Goal: Task Accomplishment & Management: Manage account settings

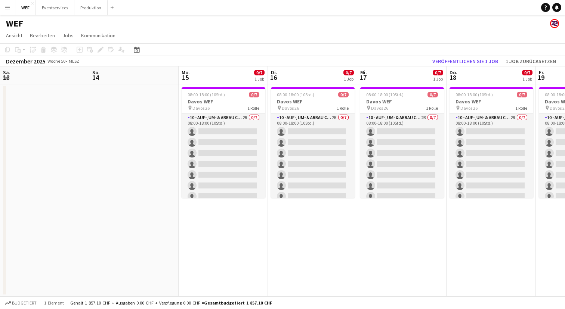
scroll to position [0, 178]
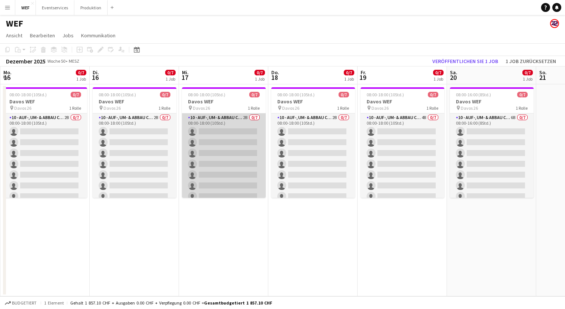
click at [212, 118] on app-card-role "10 - Auf-, Um- & Abbau Crew 2B 0/7 08:00-18:00 (10Std.) single-neutral-actions …" at bounding box center [224, 159] width 84 height 90
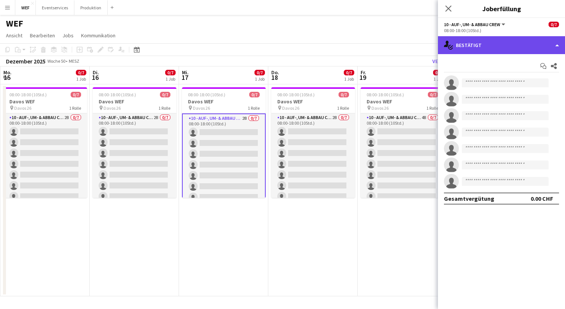
click at [505, 52] on div "single-neutral-actions-check-2 Bestätigt" at bounding box center [501, 45] width 127 height 18
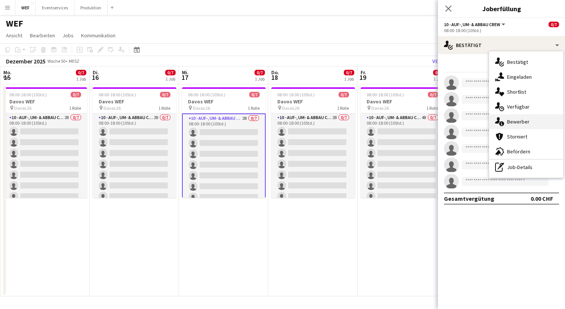
click at [509, 118] on div "single-neutral-actions-information Bewerber" at bounding box center [526, 121] width 74 height 15
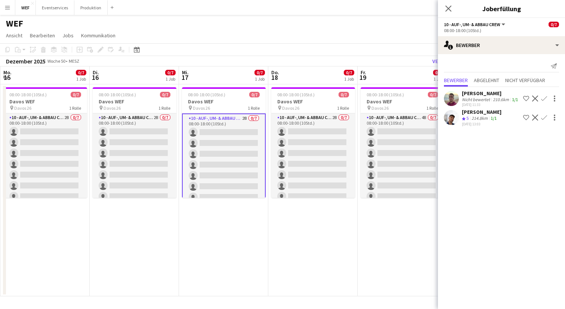
click at [377, 255] on app-date-cell "08:00-18:00 (10Std.) 0/7 Davos WEF pin Davos 26 1 Rolle 10 - Auf-, Um- & Abbau …" at bounding box center [401, 190] width 89 height 212
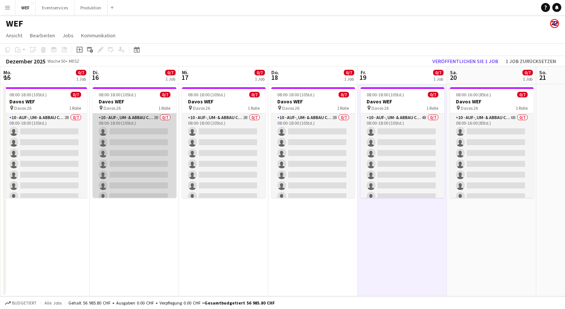
click at [156, 128] on app-card-role "10 - Auf-, Um- & Abbau Crew 2B 0/7 08:00-18:00 (10Std.) single-neutral-actions …" at bounding box center [135, 159] width 84 height 90
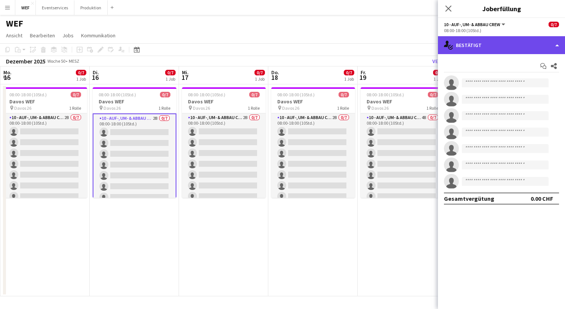
click at [488, 52] on div "single-neutral-actions-check-2 Bestätigt" at bounding box center [501, 45] width 127 height 18
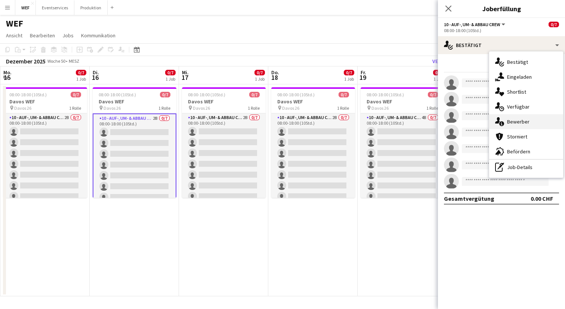
click at [507, 121] on span "Bewerber" at bounding box center [518, 121] width 22 height 7
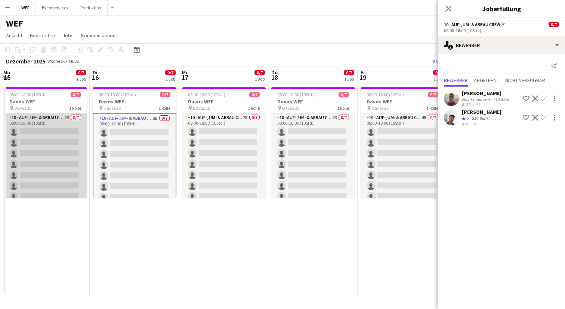
click at [60, 122] on app-card-role "10 - Auf-, Um- & Abbau Crew 2B 0/7 08:00-18:00 (10Std.) single-neutral-actions …" at bounding box center [45, 159] width 84 height 90
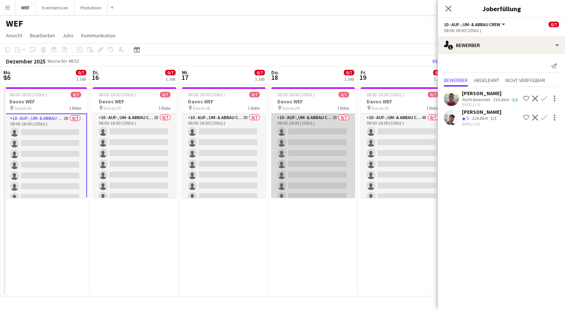
click at [310, 118] on app-card-role "10 - Auf-, Um- & Abbau Crew 2B 0/7 08:00-18:00 (10Std.) single-neutral-actions …" at bounding box center [313, 159] width 84 height 90
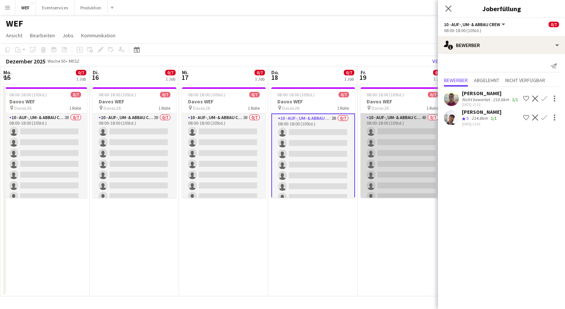
click at [390, 118] on app-card-role "10 - Auf-, Um- & Abbau Crew 4B 0/7 08:00-18:00 (10Std.) single-neutral-actions …" at bounding box center [402, 159] width 84 height 90
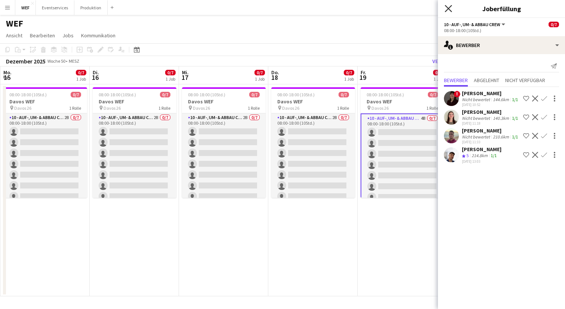
click at [447, 6] on icon "Pop-in schließen" at bounding box center [447, 8] width 7 height 7
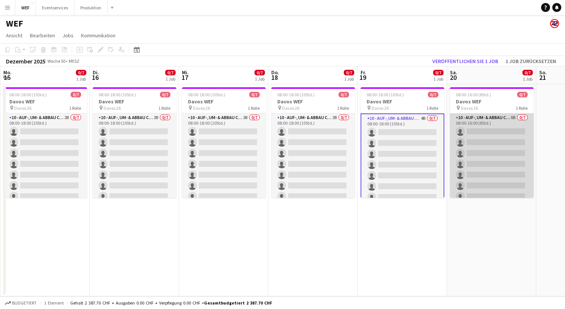
click at [491, 121] on app-card-role "10 - Auf-, Um- & Abbau Crew 6B 0/7 08:00-16:00 (8Std.) single-neutral-actions s…" at bounding box center [492, 159] width 84 height 90
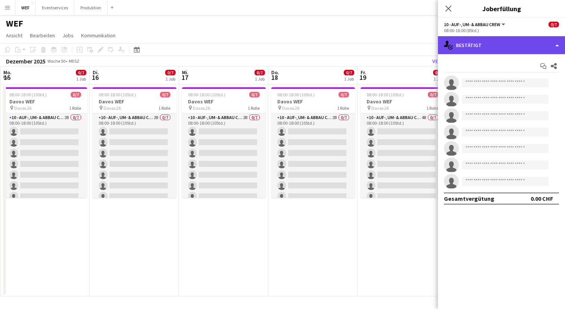
click at [499, 46] on div "single-neutral-actions-check-2 Bestätigt" at bounding box center [501, 45] width 127 height 18
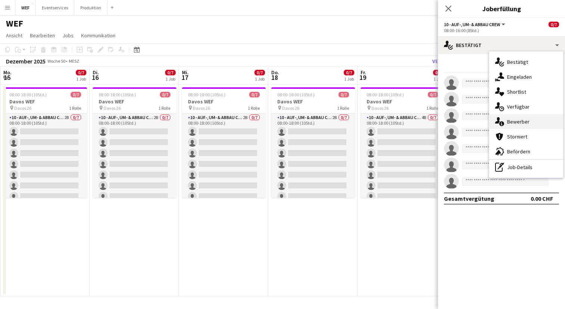
click at [507, 121] on span "Bewerber" at bounding box center [518, 121] width 22 height 7
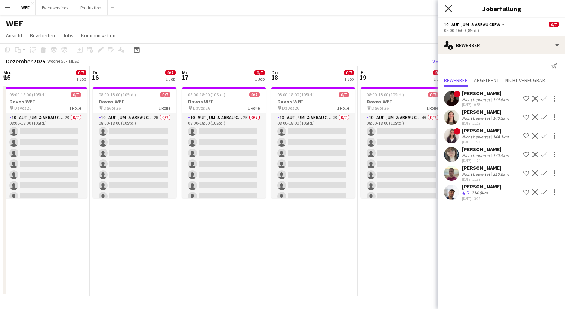
click at [449, 6] on icon "Pop-in schließen" at bounding box center [447, 8] width 7 height 7
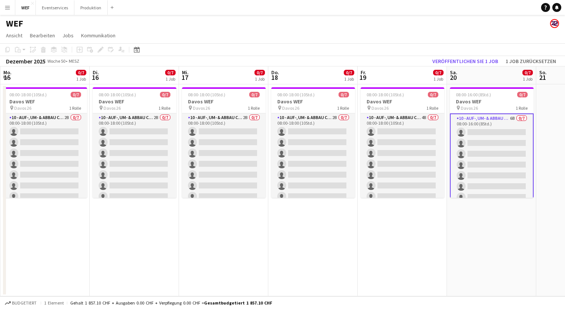
click at [348, 13] on app-navbar "Menü Tafeln Tafeln Tafeln Alle Jobs Status Belegschaft Belegschaft Meine Belegs…" at bounding box center [282, 7] width 565 height 15
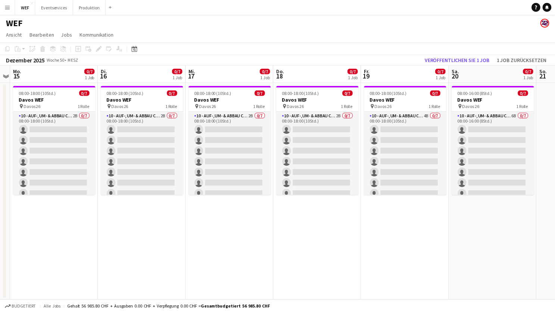
scroll to position [0, 262]
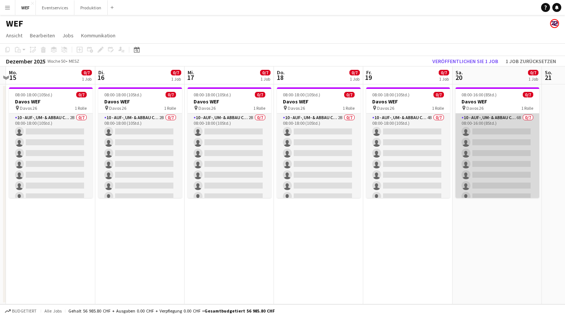
click at [515, 157] on app-card-role "10 - Auf-, Um- & Abbau Crew 6B 0/7 08:00-16:00 (8Std.) single-neutral-actions s…" at bounding box center [497, 159] width 84 height 90
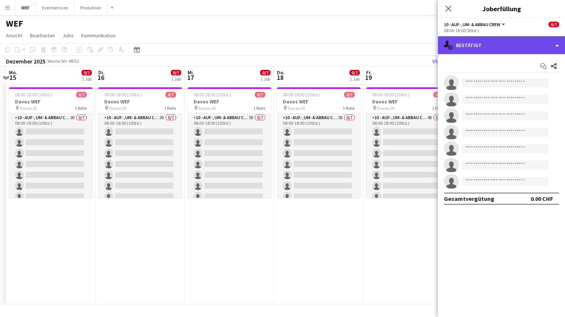
click at [523, 46] on div "single-neutral-actions-check-2 Bestätigt" at bounding box center [501, 45] width 127 height 18
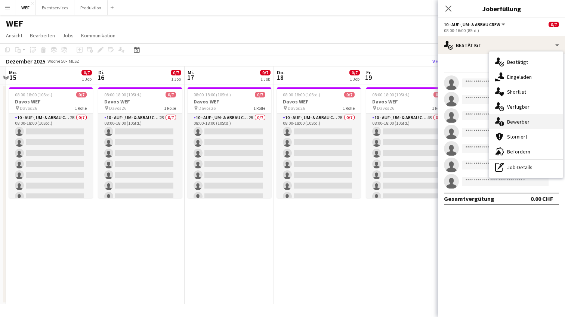
click at [524, 125] on div "single-neutral-actions-information Bewerber" at bounding box center [526, 121] width 74 height 15
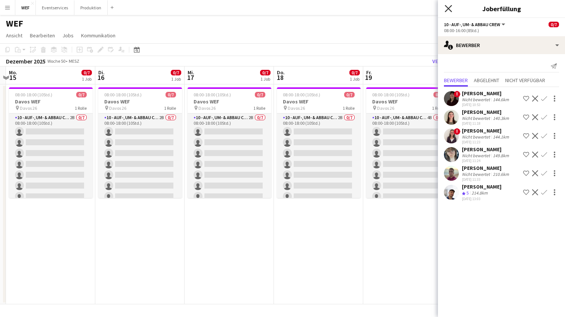
click at [448, 9] on icon at bounding box center [447, 8] width 7 height 7
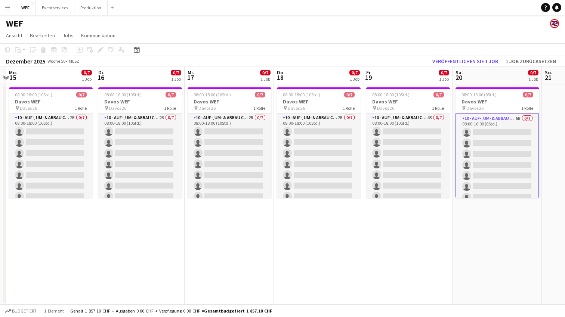
click at [227, 262] on app-date-cell "08:00-18:00 (10Std.) 0/7 Davos WEF pin Davos 26 1 Rolle 10 - Auf-, Um- & Abbau …" at bounding box center [228, 194] width 89 height 220
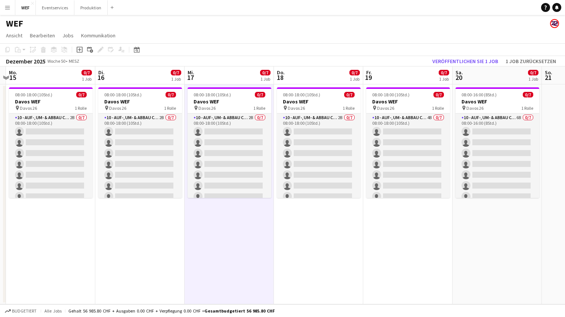
click at [296, 263] on app-date-cell "08:00-18:00 (10Std.) 0/7 Davos WEF pin Davos 26 1 Rolle 10 - Auf-, Um- & Abbau …" at bounding box center [318, 194] width 89 height 220
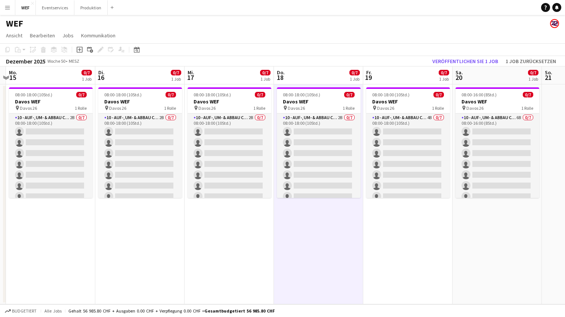
click at [381, 238] on app-date-cell "08:00-18:00 (10Std.) 0/7 Davos WEF pin Davos 26 1 Rolle 10 - Auf-, Um- & Abbau …" at bounding box center [407, 194] width 89 height 220
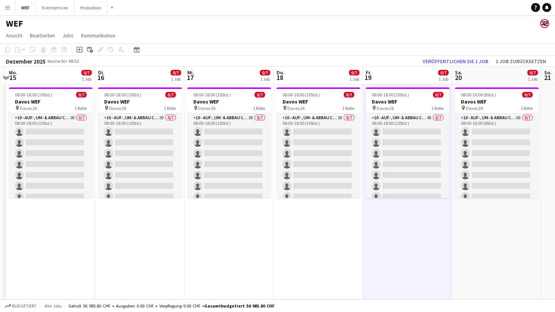
click at [318, 247] on app-date-cell "08:00-18:00 (10Std.) 0/7 Davos WEF pin Davos 26 1 Rolle 10 - Auf-, Um- & Abbau …" at bounding box center [318, 191] width 89 height 215
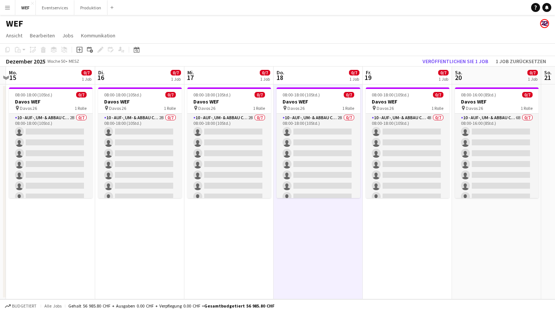
click at [241, 265] on app-date-cell "08:00-18:00 (10Std.) 0/7 Davos WEF pin Davos 26 1 Rolle 10 - Auf-, Um- & Abbau …" at bounding box center [228, 191] width 89 height 215
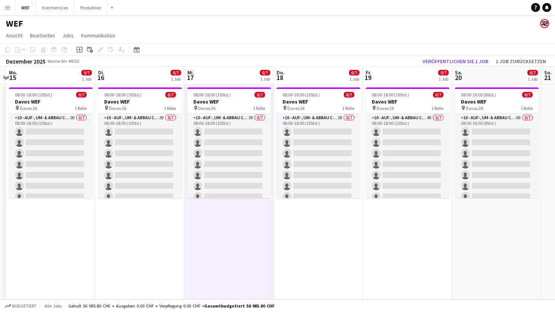
click at [108, 225] on app-date-cell "08:00-18:00 (10Std.) 0/7 Davos WEF pin Davos 26 1 Rolle 10 - Auf-, Um- & Abbau …" at bounding box center [139, 191] width 89 height 215
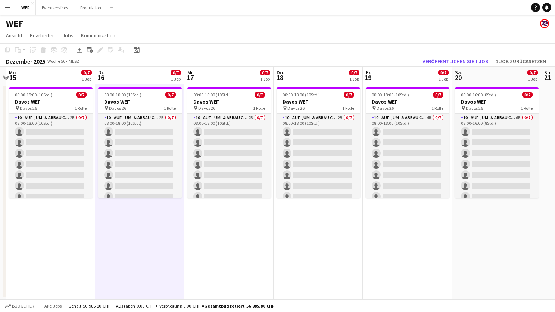
click at [65, 224] on app-date-cell "08:00-18:00 (10Std.) 0/7 Davos WEF pin Davos 26 1 Rolle 10 - Auf-, Um- & Abbau …" at bounding box center [50, 191] width 89 height 215
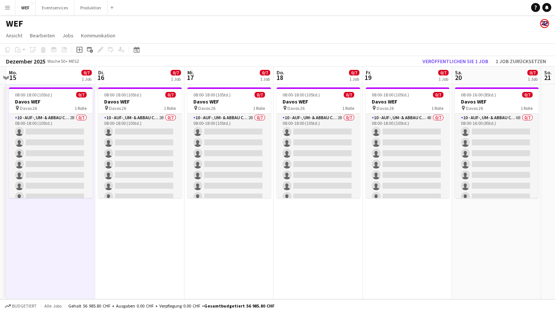
click at [239, 258] on app-date-cell "08:00-18:00 (10Std.) 0/7 Davos WEF pin Davos 26 1 Rolle 10 - Auf-, Um- & Abbau …" at bounding box center [228, 191] width 89 height 215
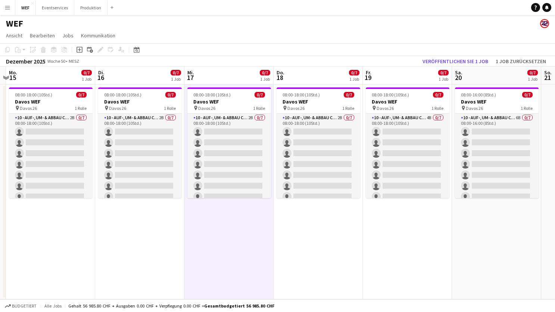
click at [336, 259] on app-date-cell "08:00-18:00 (10Std.) 0/7 Davos WEF pin Davos 26 1 Rolle 10 - Auf-, Um- & Abbau …" at bounding box center [318, 191] width 89 height 215
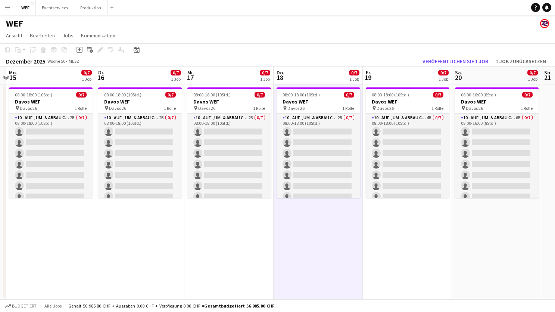
click at [404, 259] on app-date-cell "08:00-18:00 (10Std.) 0/7 Davos WEF pin Davos 26 1 Rolle 10 - Auf-, Um- & Abbau …" at bounding box center [407, 191] width 89 height 215
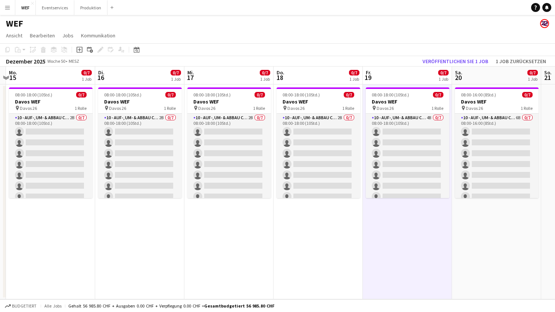
click at [501, 261] on app-date-cell "08:00-16:00 (8Std.) 0/7 Davos WEF pin Davos 26 1 Rolle 10 - Auf-, Um- & Abbau C…" at bounding box center [496, 191] width 89 height 215
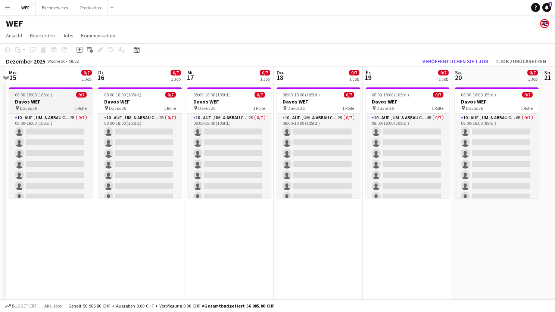
click at [65, 97] on div "08:00-18:00 (10Std.) 0/7" at bounding box center [51, 95] width 84 height 6
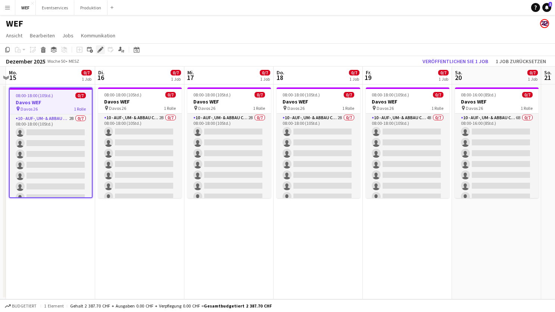
click at [100, 49] on icon at bounding box center [100, 50] width 4 height 4
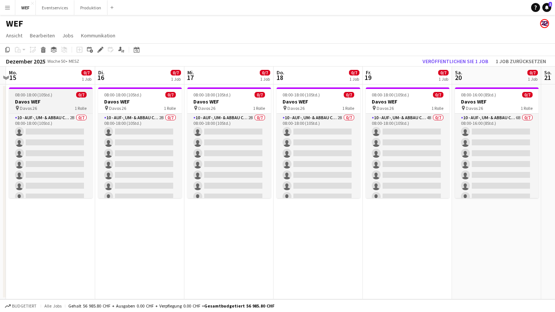
click at [47, 97] on span "08:00-18:00 (10Std.)" at bounding box center [33, 95] width 37 height 6
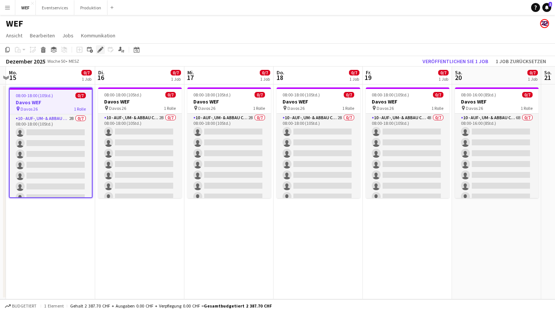
click at [97, 49] on icon "Bearbeiten" at bounding box center [100, 50] width 6 height 6
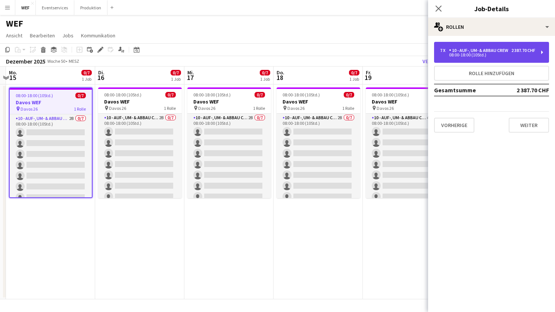
click at [541, 56] on div "7 x 10 - Auf-, Um- & Abbau Crew 2 387.70 CHF 08:00-18:00 (10Std.)" at bounding box center [491, 52] width 115 height 21
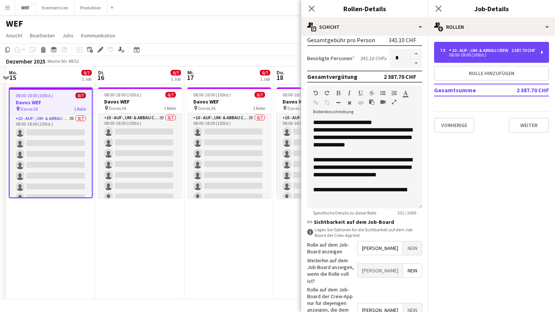
scroll to position [205, 0]
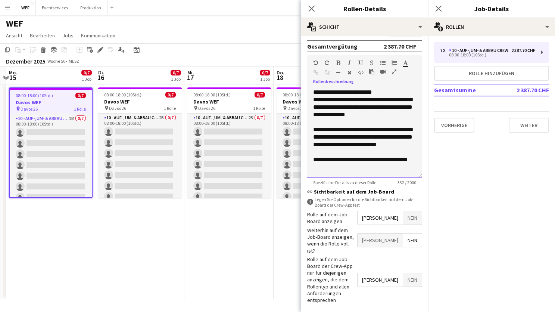
click at [364, 171] on div "**********" at bounding box center [364, 163] width 103 height 15
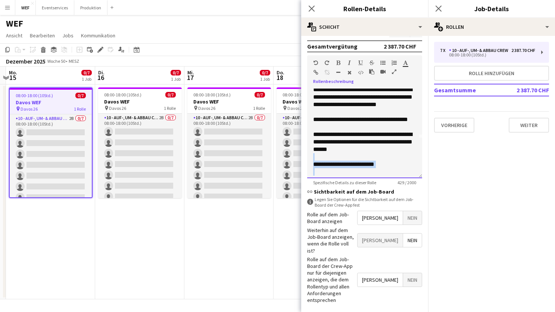
scroll to position [44, 0]
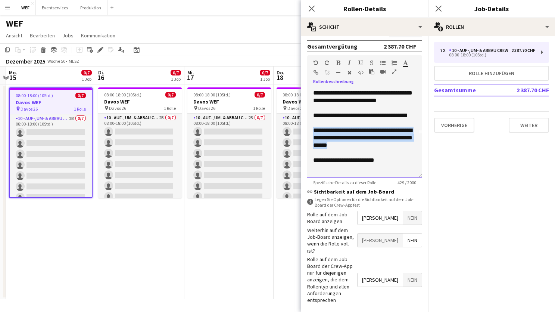
drag, startPoint x: 380, startPoint y: 175, endPoint x: 312, endPoint y: 139, distance: 77.2
click at [312, 139] on div "**********" at bounding box center [364, 133] width 115 height 90
click at [374, 156] on div at bounding box center [364, 152] width 103 height 7
drag, startPoint x: 374, startPoint y: 159, endPoint x: 314, endPoint y: 136, distance: 64.6
click at [314, 136] on div "**********" at bounding box center [364, 133] width 115 height 90
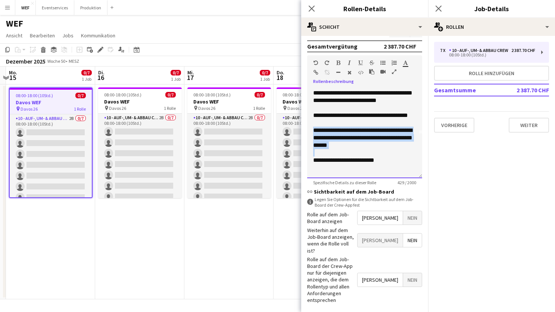
copy div "**********"
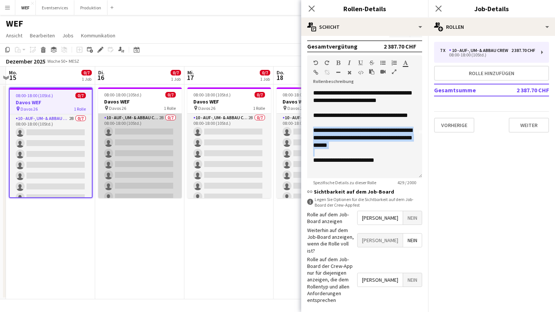
click at [149, 160] on app-card-role "10 - Auf-, Um- & Abbau Crew 2B 0/7 08:00-18:00 (10Std.) single-neutral-actions …" at bounding box center [140, 159] width 84 height 90
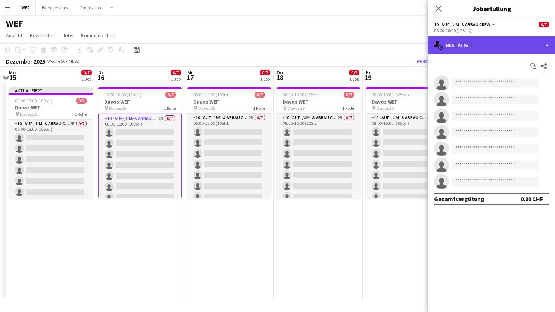
click at [515, 42] on div "single-neutral-actions-check-2 Bestätigt" at bounding box center [491, 45] width 127 height 18
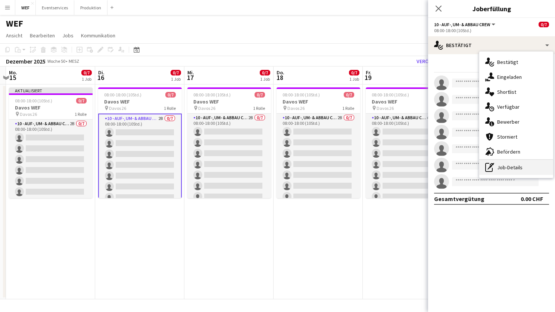
click at [513, 164] on div "pen-write Job-Details" at bounding box center [516, 167] width 74 height 15
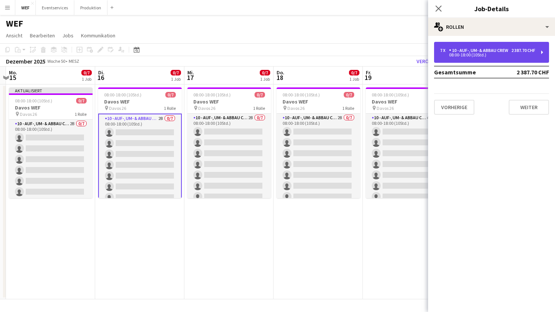
click at [537, 50] on div "7 x 10 - Auf-, Um- & Abbau Crew 2 387.70 CHF 08:00-18:00 (10Std.)" at bounding box center [491, 52] width 115 height 21
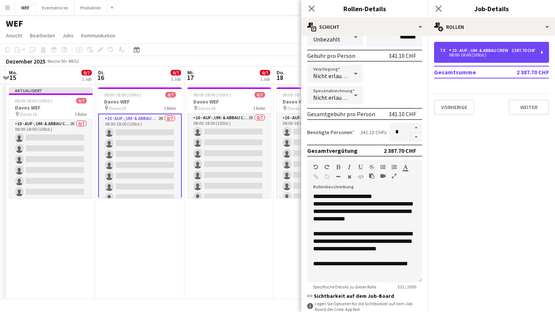
scroll to position [36, 0]
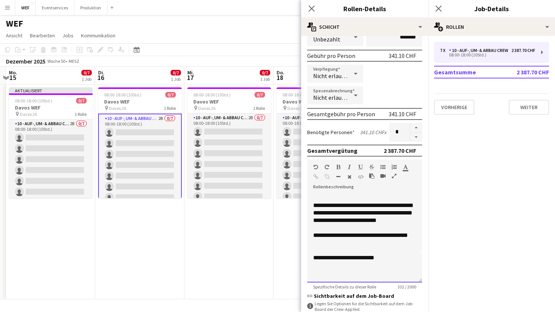
click at [350, 242] on div "**********" at bounding box center [364, 238] width 103 height 15
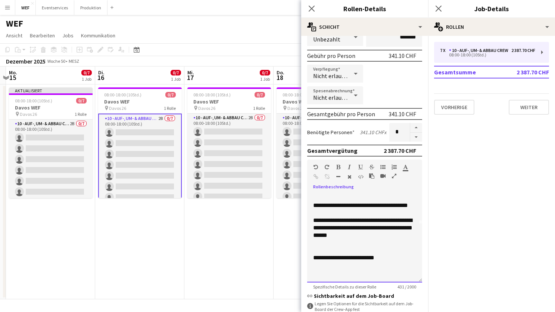
scroll to position [66, 0]
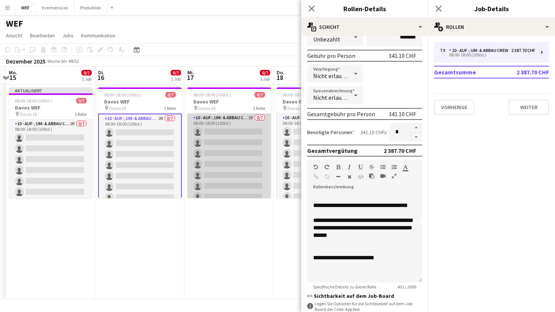
click at [232, 132] on app-card-role "10 - Auf-, Um- & Abbau Crew 2B 0/7 08:00-18:00 (10Std.) single-neutral-actions …" at bounding box center [229, 159] width 84 height 90
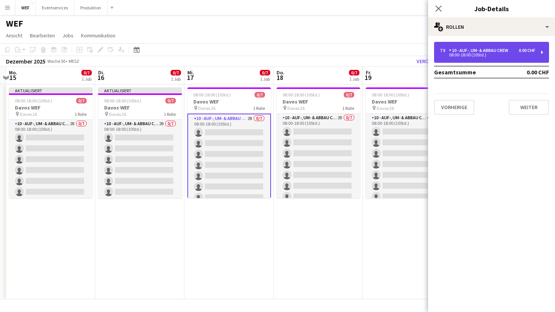
click at [511, 49] on div "10 - Auf-, Um- & Abbau Crew" at bounding box center [480, 50] width 62 height 5
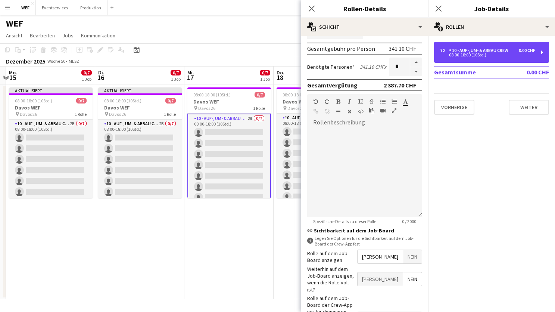
scroll to position [198, 0]
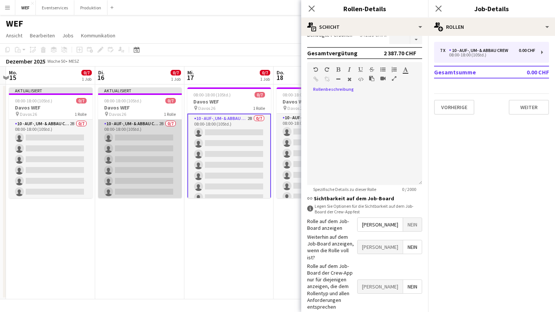
click at [114, 140] on app-card-role "10 - Auf-, Um- & Abbau Crew 2B 0/7 08:00-18:00 (10Std.) single-neutral-actions …" at bounding box center [140, 164] width 84 height 90
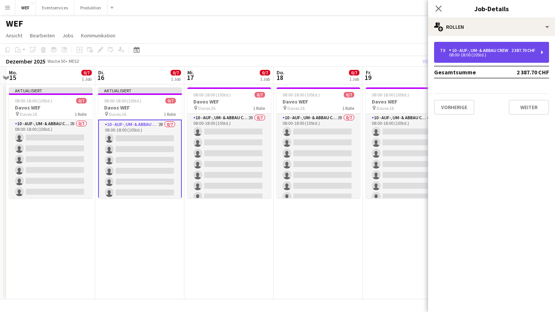
click at [484, 46] on div "7 x 10 - Auf-, Um- & Abbau Crew 2 387.70 CHF 08:00-18:00 (10Std.)" at bounding box center [491, 52] width 115 height 21
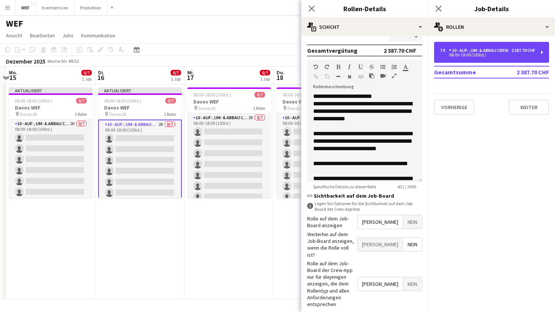
scroll to position [205, 0]
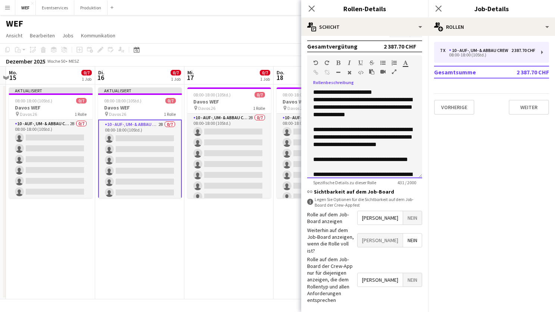
click at [351, 171] on div "**********" at bounding box center [364, 163] width 103 height 15
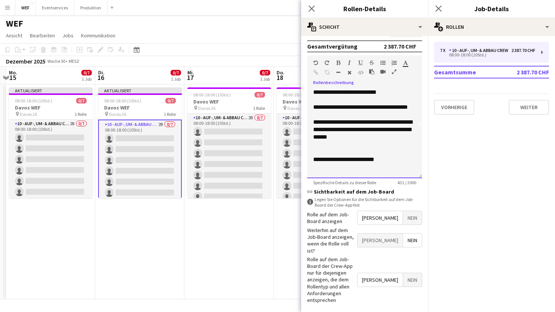
scroll to position [66, 0]
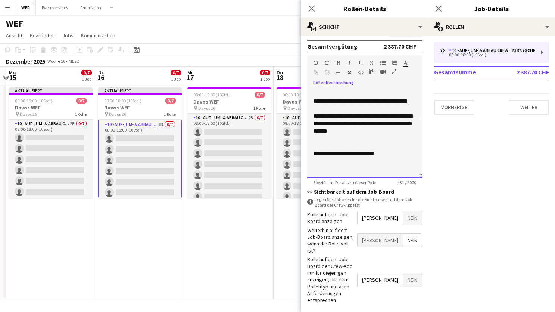
copy div "**********"
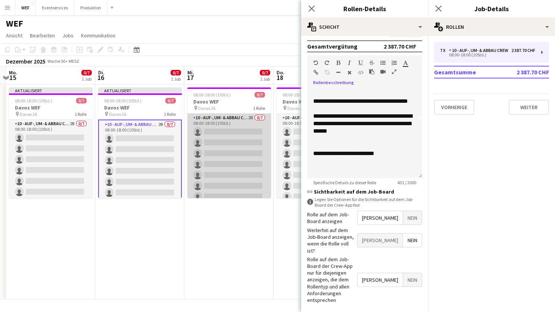
click at [238, 164] on app-card-role "10 - Auf-, Um- & Abbau Crew 2B 0/7 08:00-18:00 (10Std.) single-neutral-actions …" at bounding box center [229, 159] width 84 height 90
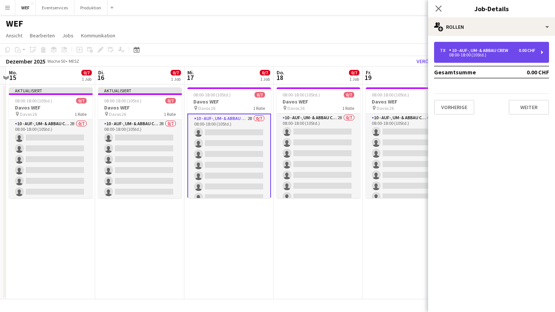
click at [486, 52] on div "10 - Auf-, Um- & Abbau Crew" at bounding box center [480, 50] width 62 height 5
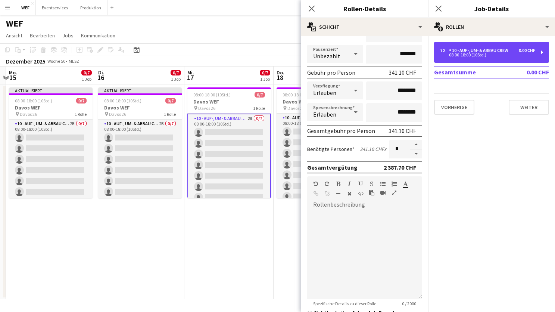
scroll to position [100, 0]
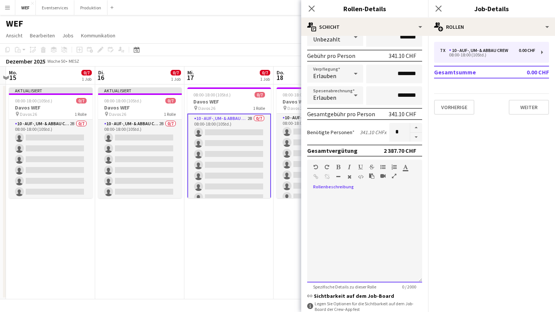
click at [368, 230] on div at bounding box center [364, 238] width 115 height 90
paste div
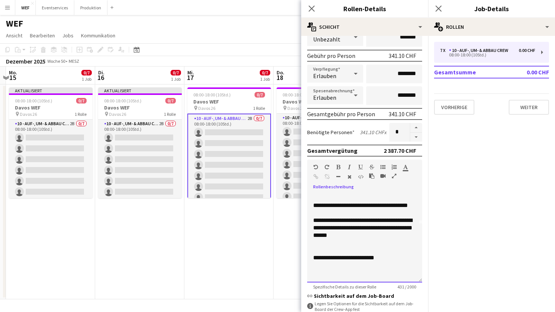
scroll to position [66, 0]
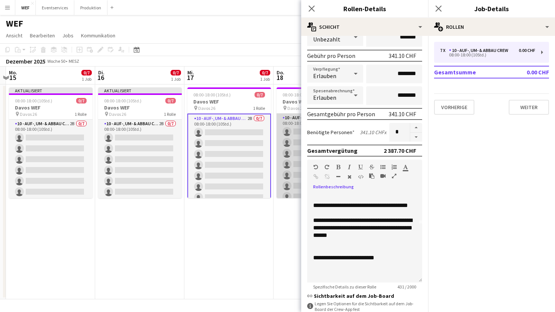
click at [285, 140] on app-card-role "10 - Auf-, Um- & Abbau Crew 2B 0/7 08:00-18:00 (10Std.) single-neutral-actions …" at bounding box center [319, 159] width 84 height 90
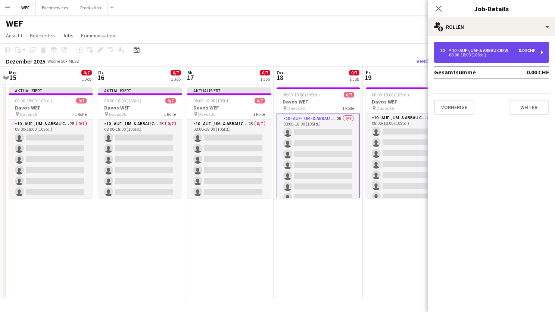
click at [469, 47] on div "7 x 10 - Auf-, Um- & Abbau Crew 0.00 CHF 08:00-18:00 (10Std.)" at bounding box center [491, 52] width 115 height 21
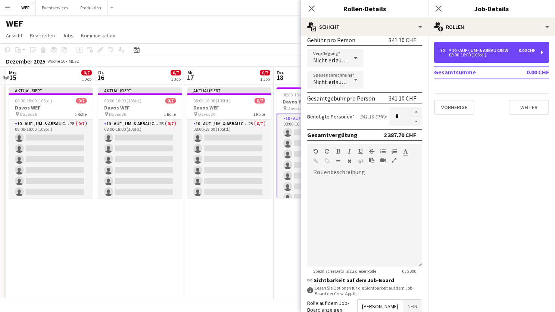
scroll to position [205, 0]
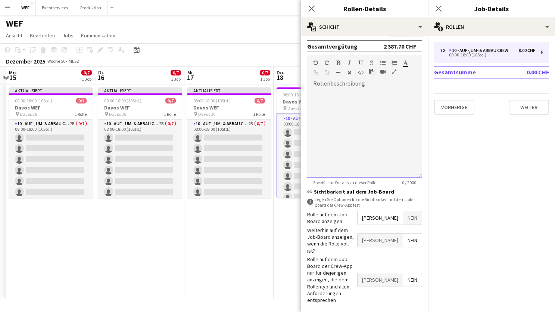
click at [358, 138] on div at bounding box center [364, 133] width 115 height 90
paste div
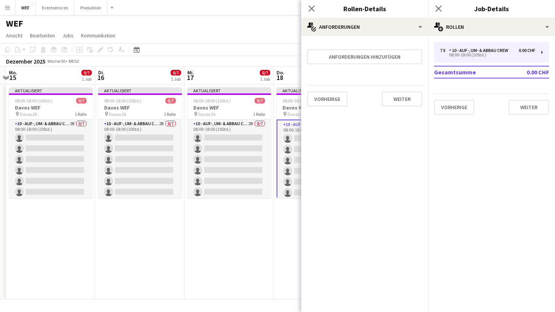
scroll to position [0, 0]
click at [332, 99] on button "Vorherige" at bounding box center [327, 98] width 40 height 15
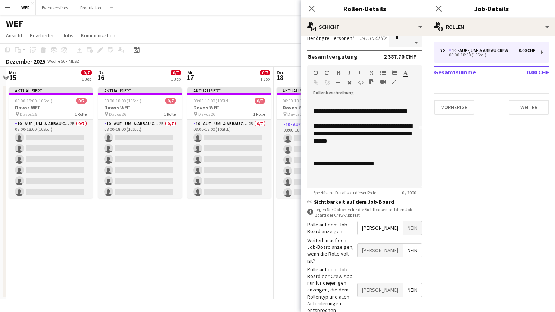
scroll to position [205, 0]
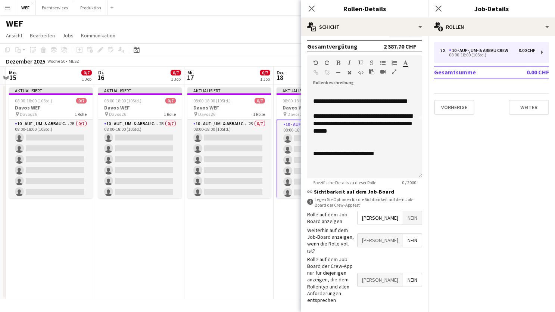
click at [397, 273] on span "Ja" at bounding box center [380, 279] width 45 height 13
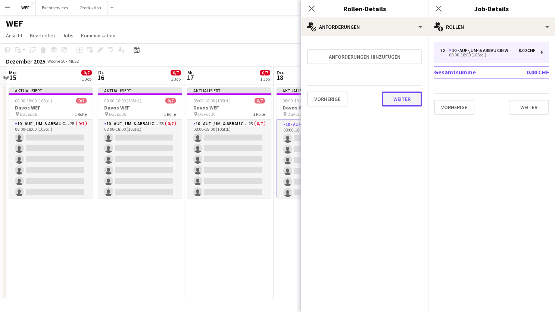
click at [408, 91] on button "Weiter" at bounding box center [402, 98] width 40 height 15
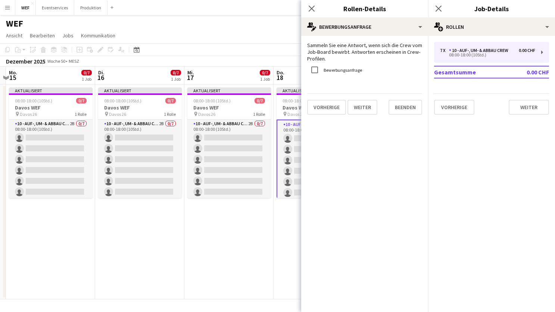
click at [406, 118] on div "Sammeln Sie eine Antwort, wenn sich die Crew vom Job-Board bewirbt. Antworten e…" at bounding box center [364, 78] width 127 height 85
click at [407, 106] on button "Beenden" at bounding box center [406, 107] width 34 height 15
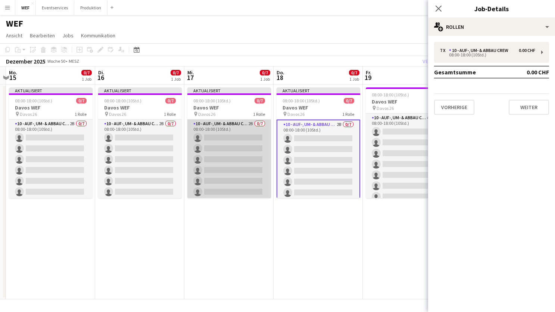
click at [218, 137] on app-card-role "10 - Auf-, Um- & Abbau Crew 2B 0/7 08:00-18:00 (10Std.) single-neutral-actions …" at bounding box center [229, 164] width 84 height 90
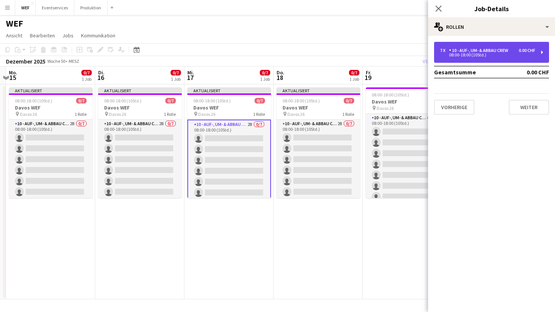
click at [535, 53] on div "08:00-18:00 (10Std.)" at bounding box center [487, 55] width 95 height 4
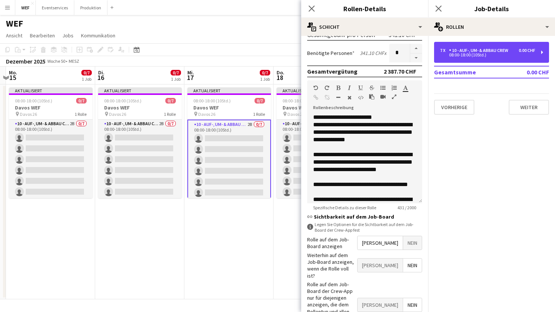
scroll to position [205, 0]
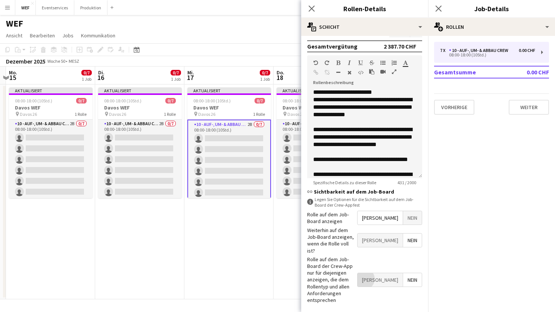
click at [394, 273] on span "Ja" at bounding box center [380, 279] width 45 height 13
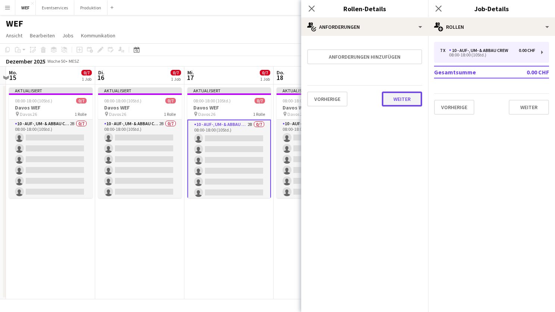
click at [413, 99] on button "Weiter" at bounding box center [402, 98] width 40 height 15
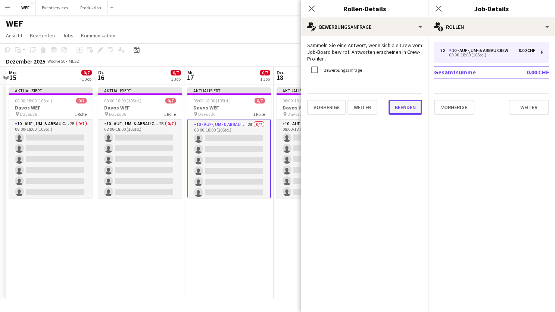
click at [409, 109] on button "Beenden" at bounding box center [406, 107] width 34 height 15
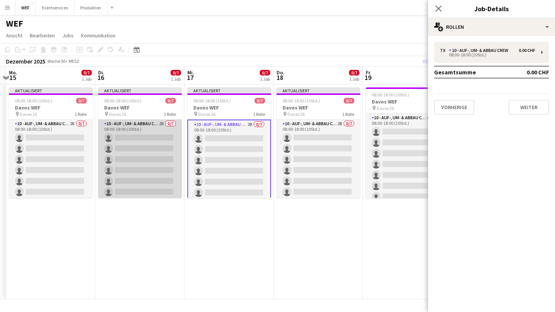
click at [122, 160] on app-card-role "10 - Auf-, Um- & Abbau Crew 2B 0/7 08:00-18:00 (10Std.) single-neutral-actions …" at bounding box center [140, 164] width 84 height 90
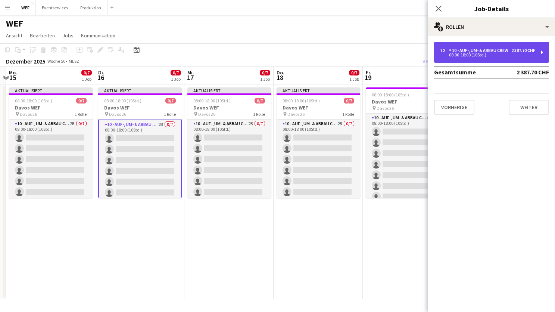
click at [499, 53] on div "10 - Auf-, Um- & Abbau Crew" at bounding box center [480, 50] width 62 height 5
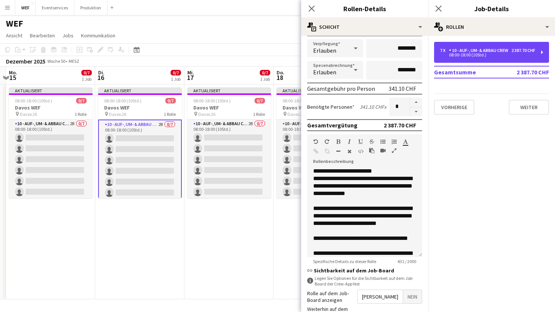
scroll to position [205, 0]
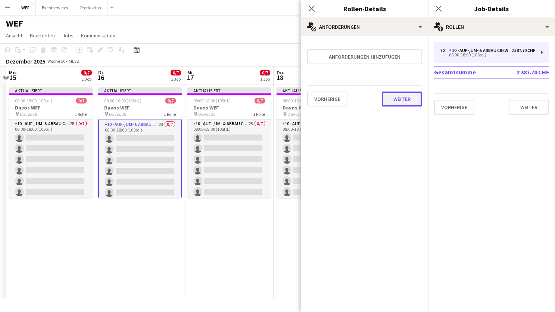
click at [406, 100] on button "Weiter" at bounding box center [402, 98] width 40 height 15
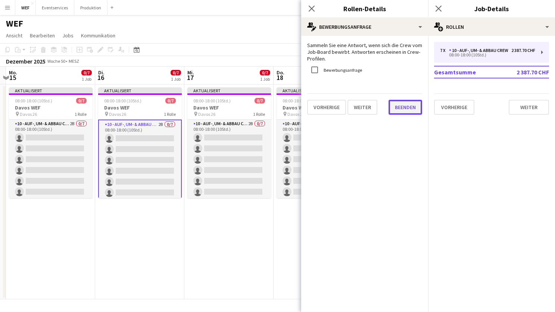
click at [398, 102] on button "Beenden" at bounding box center [406, 107] width 34 height 15
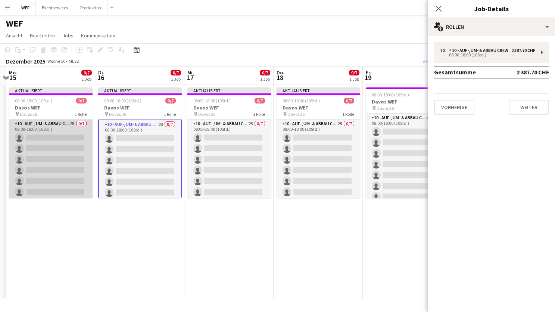
click at [51, 167] on app-card-role "10 - Auf-, Um- & Abbau Crew 2B 0/7 08:00-18:00 (10Std.) single-neutral-actions …" at bounding box center [51, 164] width 84 height 90
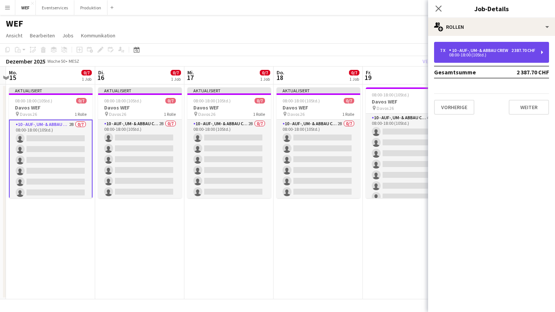
click at [456, 53] on div "10 - Auf-, Um- & Abbau Crew" at bounding box center [480, 50] width 62 height 5
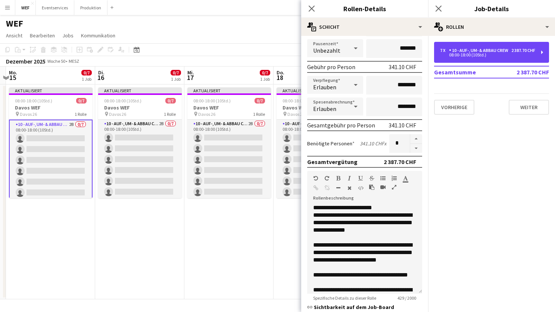
scroll to position [205, 0]
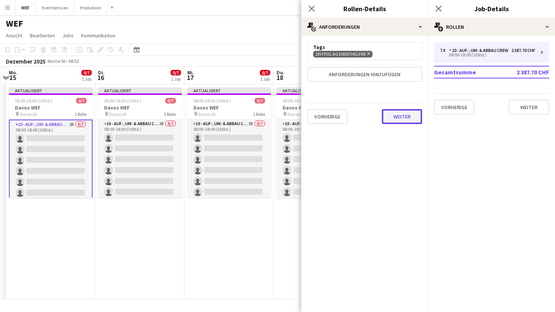
click at [408, 122] on button "Weiter" at bounding box center [402, 116] width 40 height 15
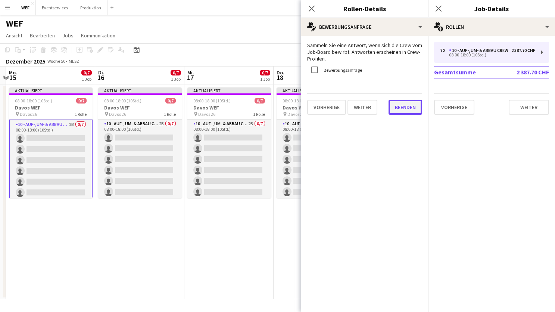
click at [405, 101] on button "Beenden" at bounding box center [406, 107] width 34 height 15
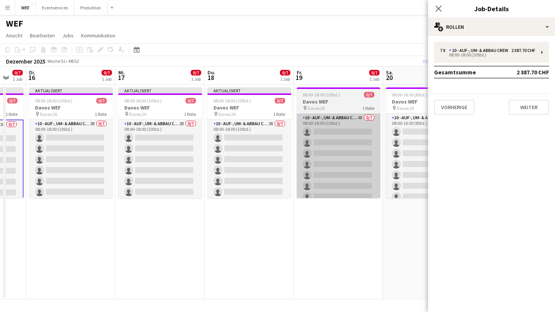
scroll to position [0, 332]
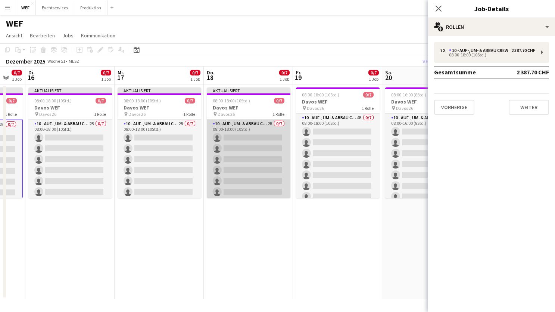
click at [254, 148] on app-card-role "10 - Auf-, Um- & Abbau Crew 2B 0/7 08:00-18:00 (10Std.) single-neutral-actions …" at bounding box center [249, 164] width 84 height 90
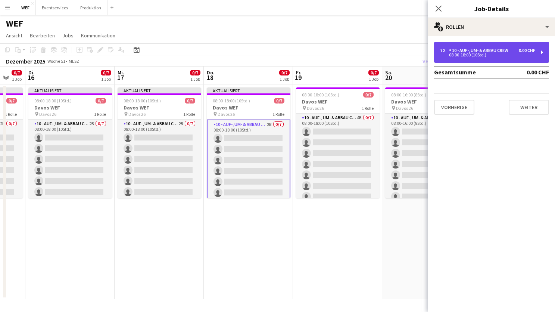
click at [474, 59] on div "7 x 10 - Auf-, Um- & Abbau Crew 0.00 CHF 08:00-18:00 (10Std.)" at bounding box center [491, 52] width 115 height 21
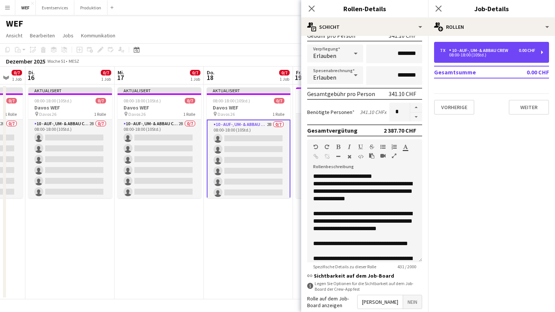
scroll to position [159, 0]
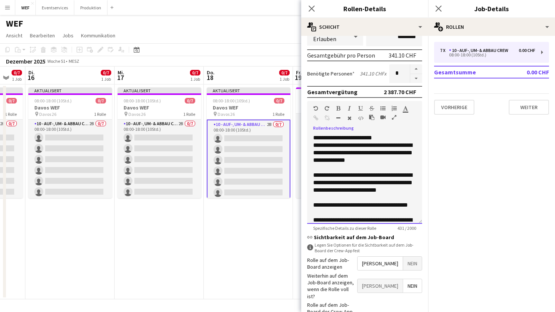
click at [372, 201] on div at bounding box center [364, 197] width 103 height 7
paste div
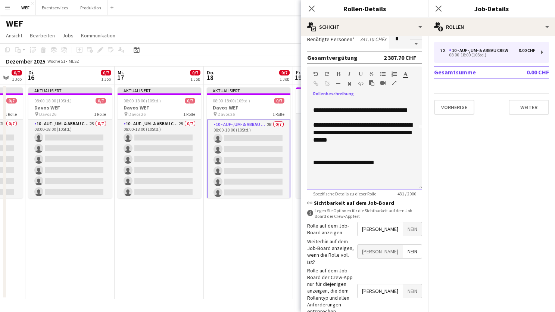
scroll to position [205, 0]
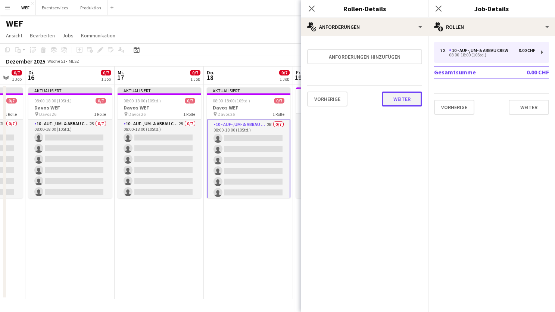
click at [412, 103] on button "Weiter" at bounding box center [402, 98] width 40 height 15
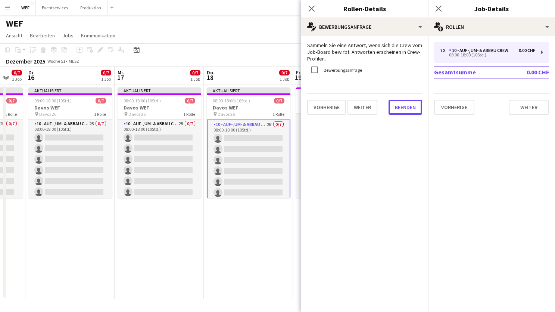
click at [412, 103] on button "Beenden" at bounding box center [406, 107] width 34 height 15
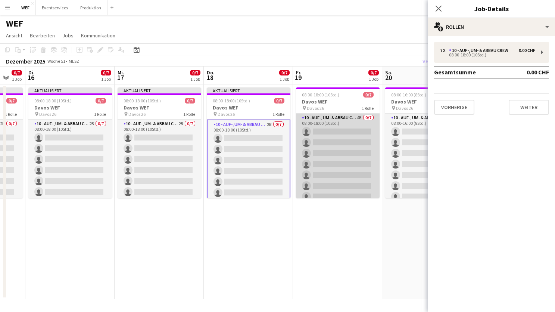
click at [325, 118] on app-card-role "10 - Auf-, Um- & Abbau Crew 4B 0/7 08:00-18:00 (10Std.) single-neutral-actions …" at bounding box center [338, 159] width 84 height 90
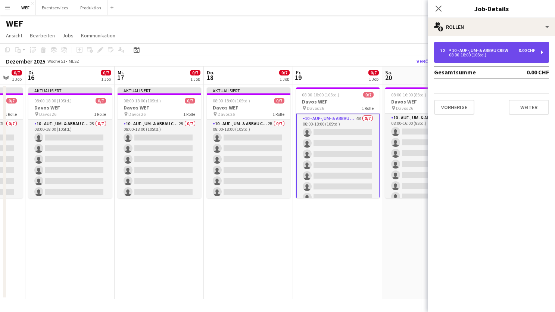
click at [494, 56] on div "08:00-18:00 (10Std.)" at bounding box center [487, 55] width 95 height 4
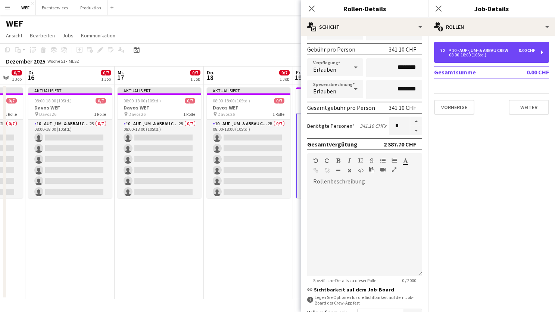
scroll to position [111, 0]
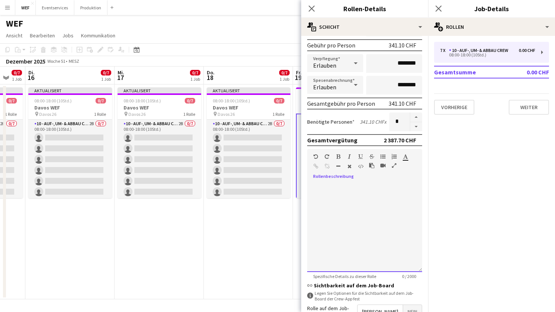
click at [358, 207] on div at bounding box center [364, 227] width 115 height 90
paste div
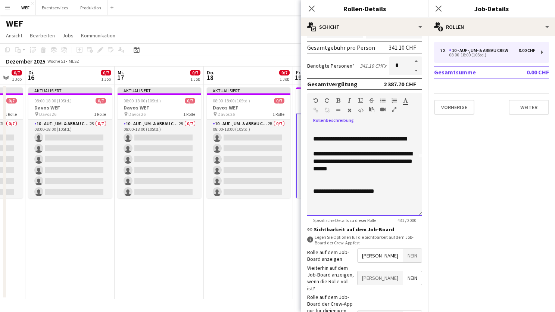
scroll to position [205, 0]
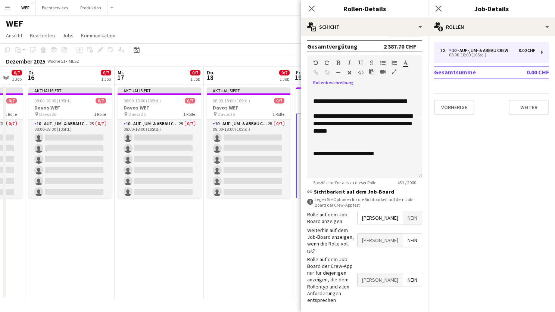
click at [394, 273] on span "Ja" at bounding box center [380, 279] width 45 height 13
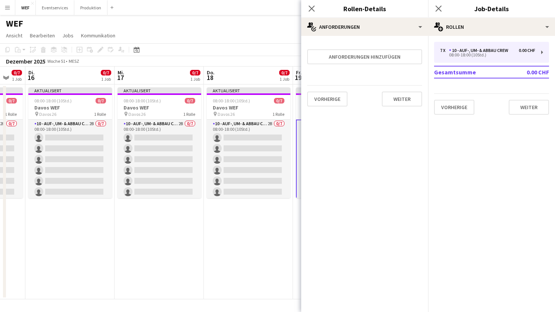
scroll to position [0, 0]
click at [400, 101] on button "Weiter" at bounding box center [402, 98] width 40 height 15
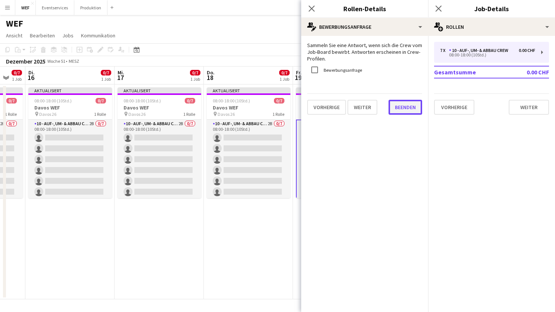
click at [400, 102] on button "Beenden" at bounding box center [406, 107] width 34 height 15
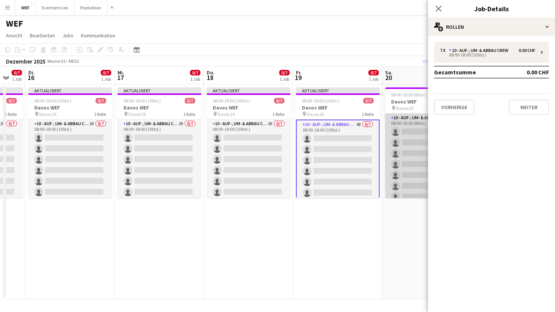
click at [410, 136] on app-card-role "10 - Auf-, Um- & Abbau Crew 6B 0/7 08:00-16:00 (8Std.) single-neutral-actions s…" at bounding box center [427, 159] width 84 height 90
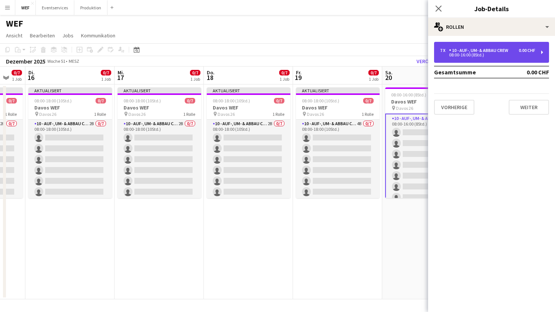
click at [481, 49] on div "10 - Auf-, Um- & Abbau Crew" at bounding box center [480, 50] width 62 height 5
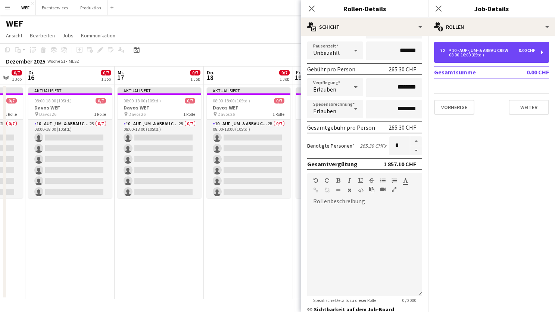
scroll to position [94, 0]
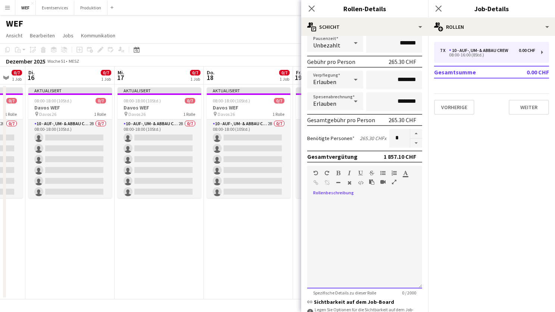
click at [372, 236] on div at bounding box center [364, 244] width 115 height 90
paste div
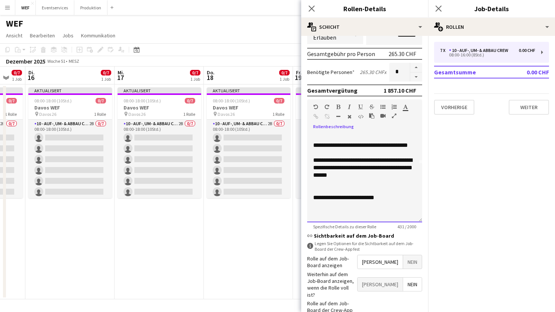
scroll to position [205, 0]
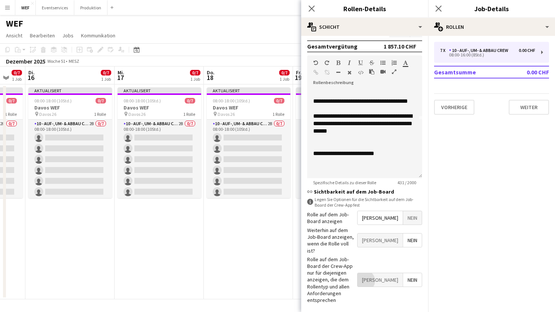
click at [394, 273] on span "Ja" at bounding box center [380, 279] width 45 height 13
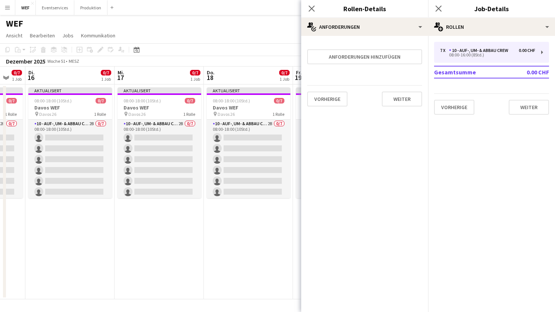
scroll to position [0, 0]
click at [392, 96] on button "Weiter" at bounding box center [402, 98] width 40 height 15
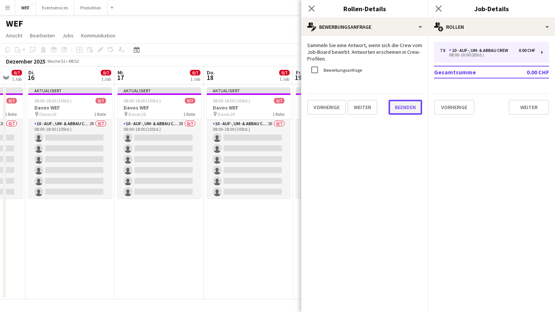
click at [394, 104] on button "Beenden" at bounding box center [406, 107] width 34 height 15
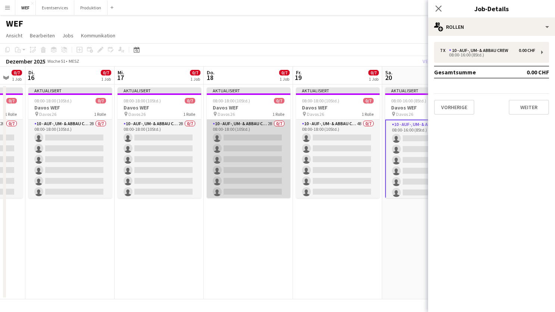
click at [265, 139] on app-card-role "10 - Auf-, Um- & Abbau Crew 2B 0/7 08:00-18:00 (10Std.) single-neutral-actions …" at bounding box center [249, 164] width 84 height 90
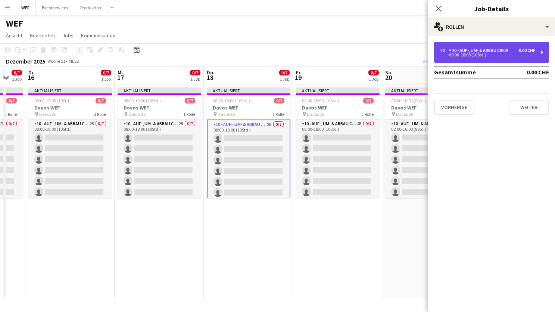
click at [491, 52] on div "10 - Auf-, Um- & Abbau Crew" at bounding box center [480, 50] width 62 height 5
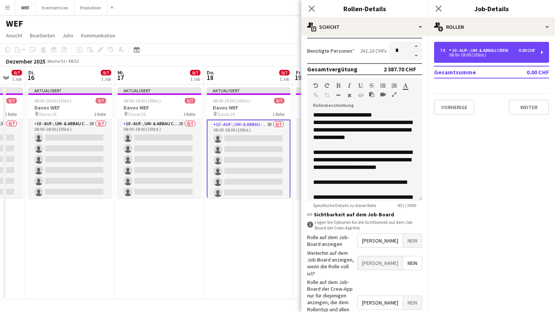
scroll to position [205, 0]
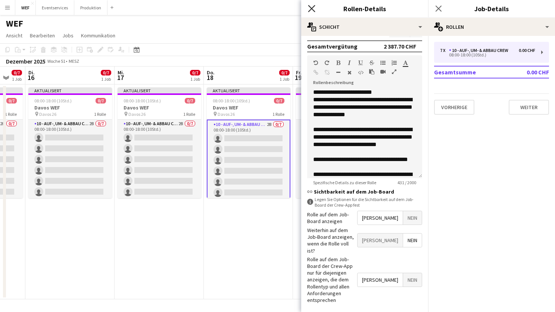
click at [311, 8] on icon at bounding box center [311, 8] width 7 height 7
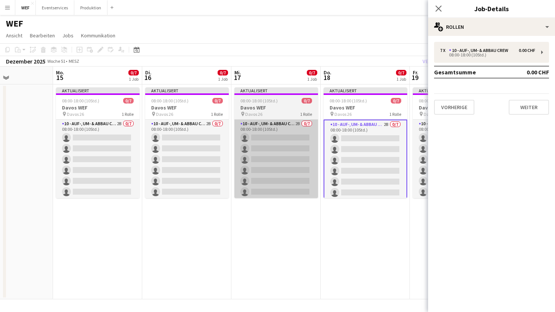
scroll to position [0, 200]
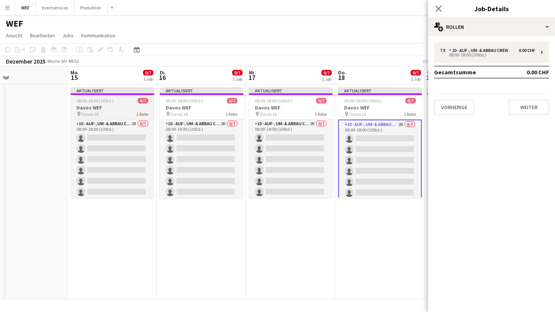
click at [107, 106] on h3 "Davos WEF" at bounding box center [113, 107] width 84 height 7
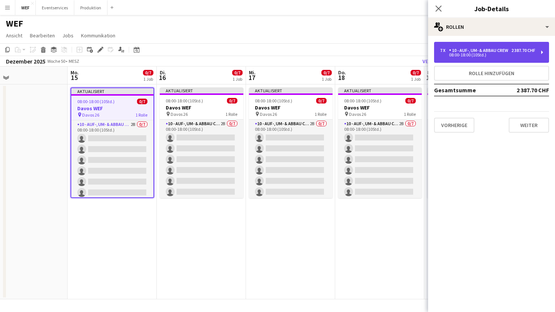
click at [507, 57] on div "08:00-18:00 (10Std.)" at bounding box center [487, 55] width 95 height 4
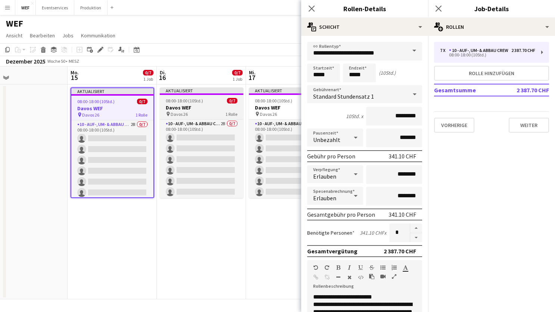
click at [214, 107] on h3 "Davos WEF" at bounding box center [202, 107] width 84 height 7
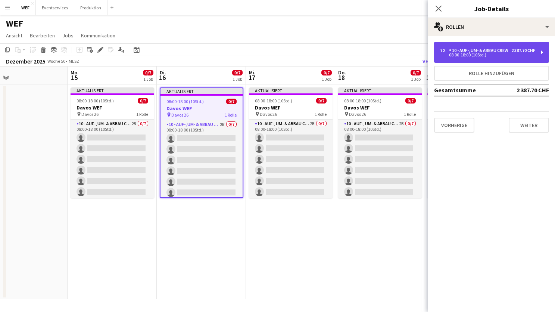
click at [516, 53] on div "2 387.70 CHF" at bounding box center [524, 50] width 24 height 5
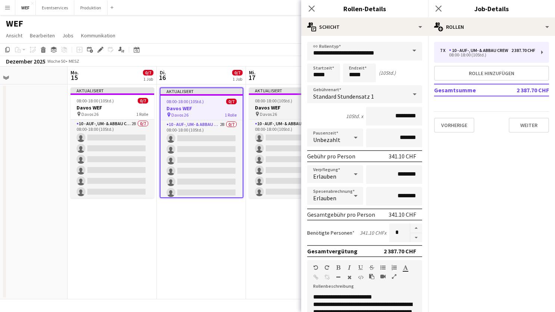
click at [280, 108] on h3 "Davos WEF" at bounding box center [291, 107] width 84 height 7
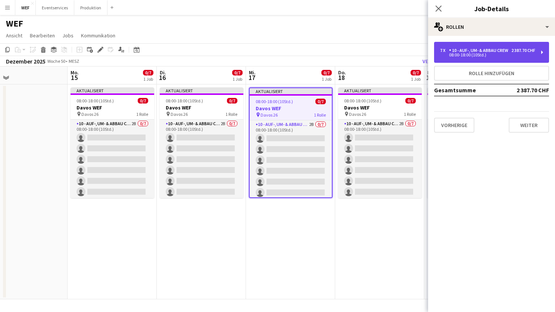
click at [507, 53] on div "10 - Auf-, Um- & Abbau Crew" at bounding box center [480, 50] width 62 height 5
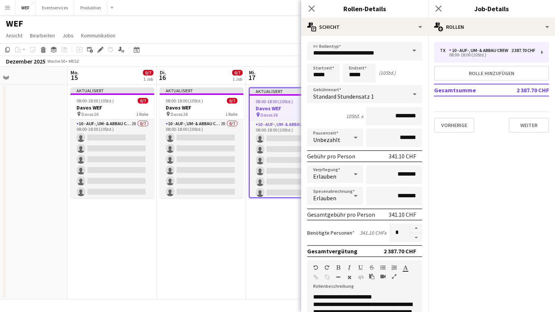
click at [277, 233] on app-date-cell "Aktualisiert 08:00-18:00 (10Std.) 0/7 Davos WEF pin Davos 26 1 Rolle 10 - Auf-,…" at bounding box center [290, 191] width 89 height 215
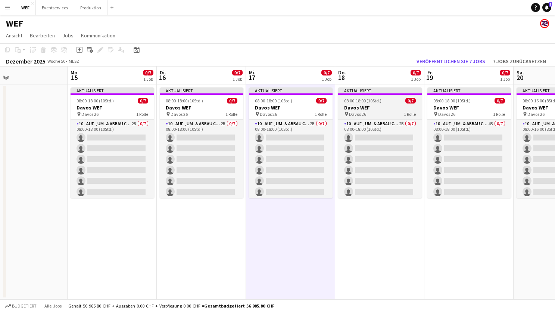
click at [377, 101] on span "08:00-18:00 (10Std.)" at bounding box center [362, 101] width 37 height 6
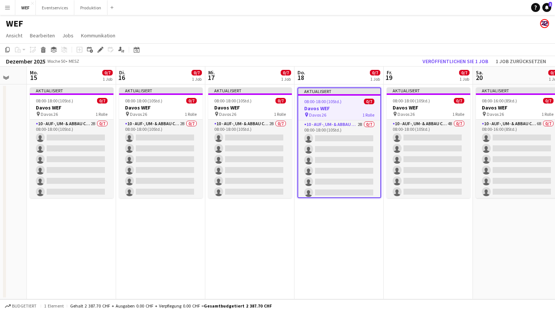
scroll to position [0, 282]
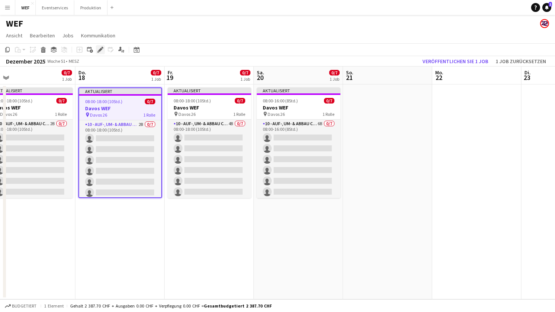
click at [102, 49] on icon at bounding box center [100, 50] width 4 height 4
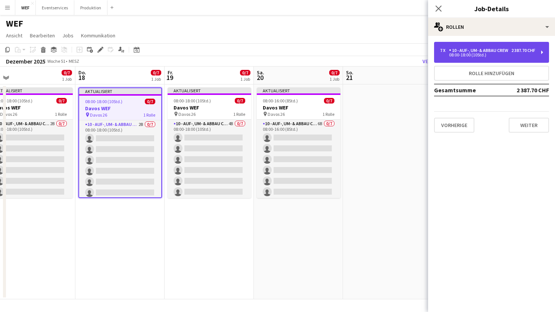
click at [500, 53] on div "10 - Auf-, Um- & Abbau Crew" at bounding box center [480, 50] width 62 height 5
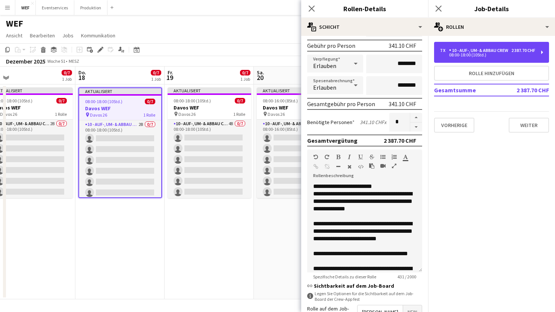
scroll to position [205, 0]
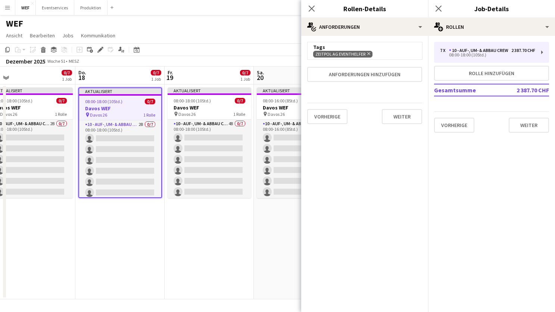
scroll to position [0, 0]
click at [193, 103] on span "08:00-18:00 (10Std.)" at bounding box center [192, 101] width 37 height 6
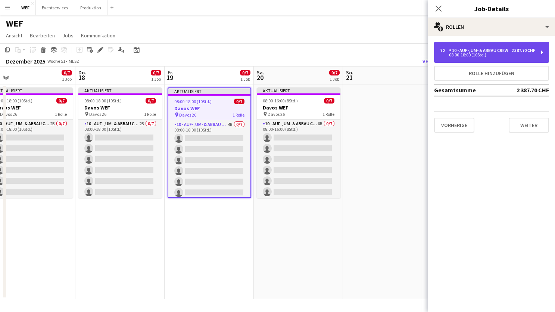
click at [492, 53] on div "10 - Auf-, Um- & Abbau Crew" at bounding box center [480, 50] width 62 height 5
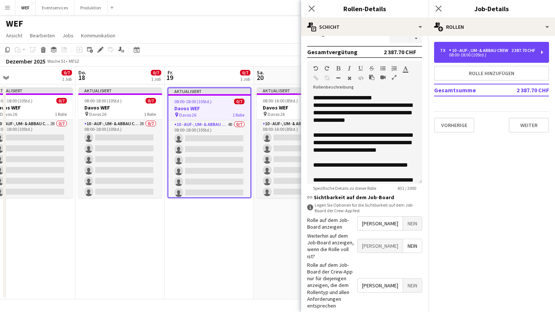
scroll to position [205, 0]
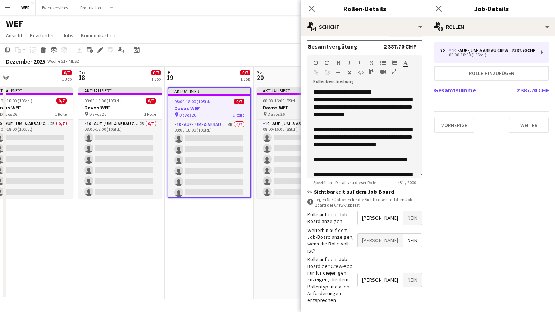
click at [284, 108] on h3 "Davos WEF" at bounding box center [299, 107] width 84 height 7
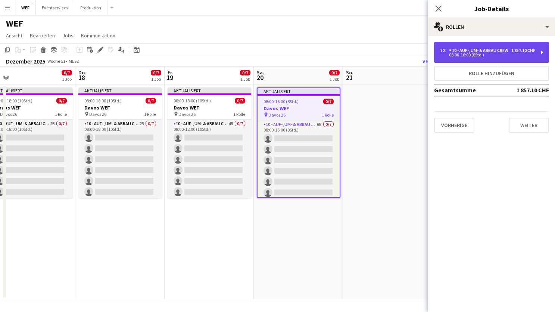
click at [498, 53] on div "10 - Auf-, Um- & Abbau Crew" at bounding box center [480, 50] width 62 height 5
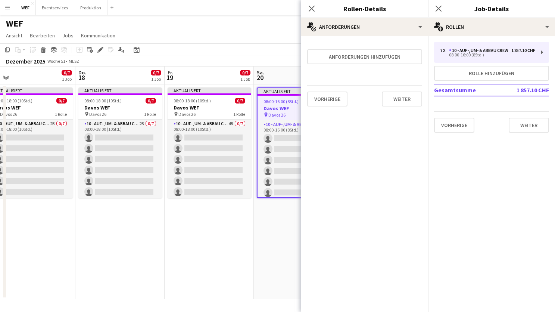
scroll to position [0, 0]
click at [404, 96] on button "Weiter" at bounding box center [402, 98] width 40 height 15
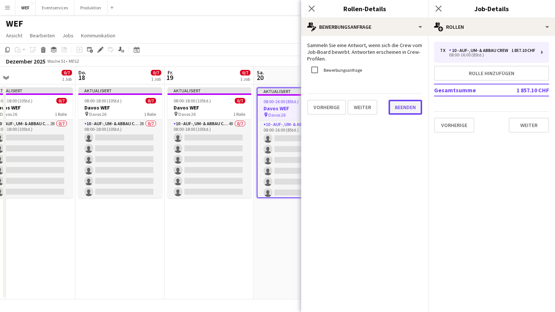
click at [406, 108] on button "Beenden" at bounding box center [406, 107] width 34 height 15
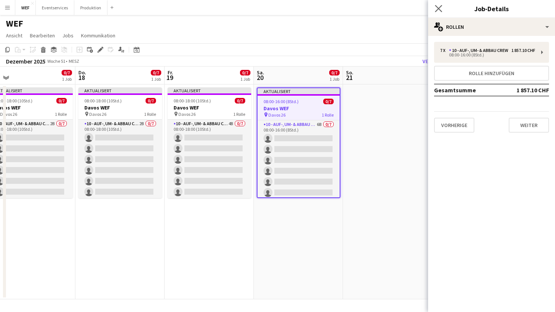
click at [441, 12] on app-icon "Pop-in schließen" at bounding box center [438, 8] width 11 height 11
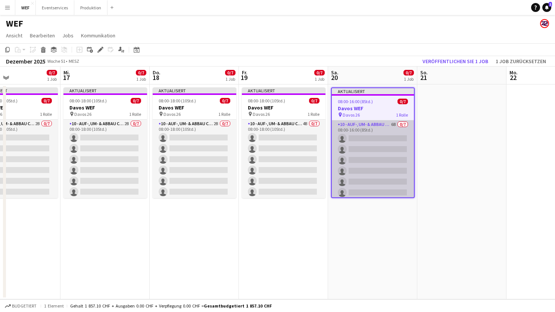
scroll to position [0, 204]
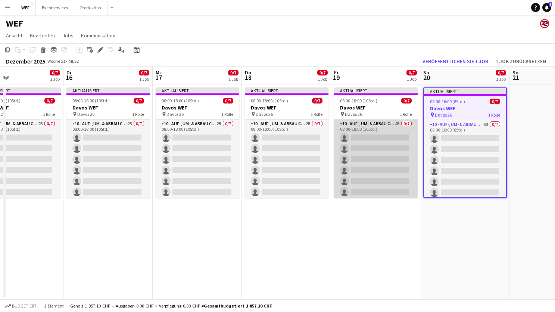
click at [390, 142] on app-card-role "10 - Auf-, Um- & Abbau Crew 4B 0/7 08:00-18:00 (10Std.) single-neutral-actions …" at bounding box center [376, 164] width 84 height 90
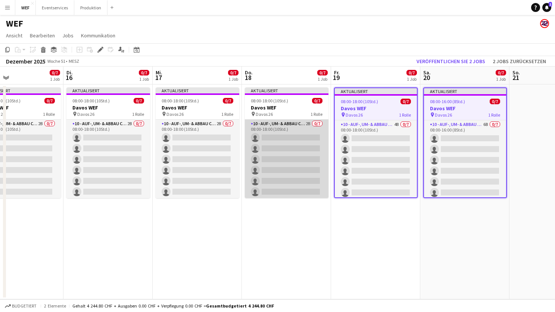
click at [306, 155] on app-card-role "10 - Auf-, Um- & Abbau Crew 2B 0/7 08:00-18:00 (10Std.) single-neutral-actions …" at bounding box center [287, 164] width 84 height 90
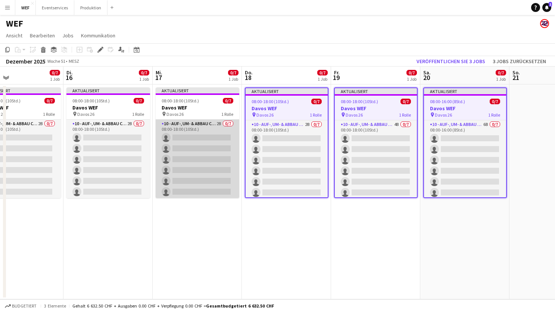
click at [208, 158] on app-card-role "10 - Auf-, Um- & Abbau Crew 2B 0/7 08:00-18:00 (10Std.) single-neutral-actions …" at bounding box center [198, 164] width 84 height 90
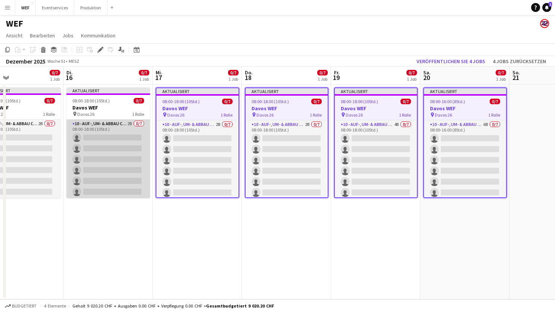
click at [109, 152] on app-card-role "10 - Auf-, Um- & Abbau Crew 2B 0/7 08:00-18:00 (10Std.) single-neutral-actions …" at bounding box center [108, 164] width 84 height 90
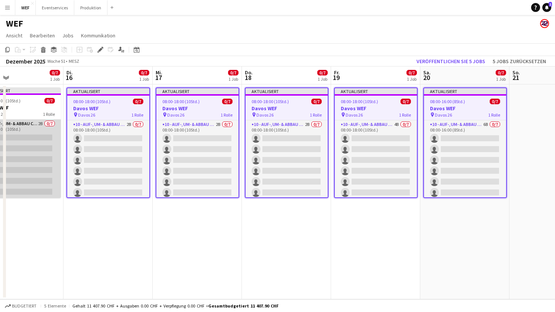
click at [40, 144] on app-card-role "10 - Auf-, Um- & Abbau Crew 2B 0/7 08:00-18:00 (10Std.) single-neutral-actions …" at bounding box center [19, 164] width 84 height 90
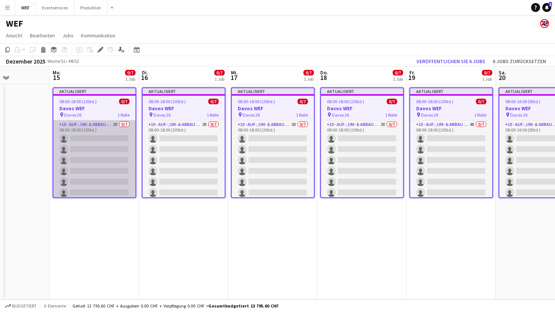
scroll to position [0, 218]
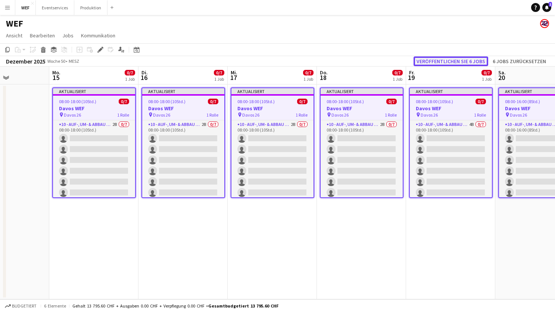
click at [463, 61] on button "Veröffentlichen Sie 6 Jobs" at bounding box center [451, 61] width 75 height 10
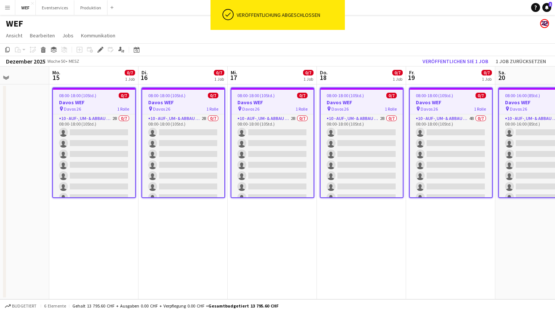
click at [270, 255] on app-date-cell "08:00-18:00 (10Std.) 0/7 Davos WEF pin Davos 26 1 Rolle 10 - Auf-, Um- & Abbau …" at bounding box center [272, 191] width 89 height 215
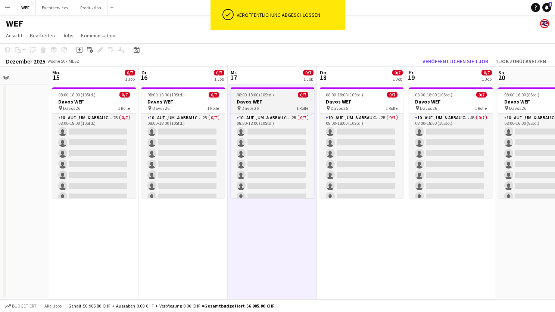
click at [257, 99] on h3 "Davos WEF" at bounding box center [273, 101] width 84 height 7
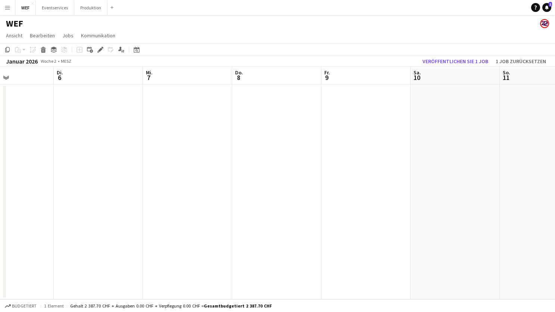
scroll to position [0, 221]
click at [178, 97] on app-date-cell at bounding box center [180, 191] width 89 height 215
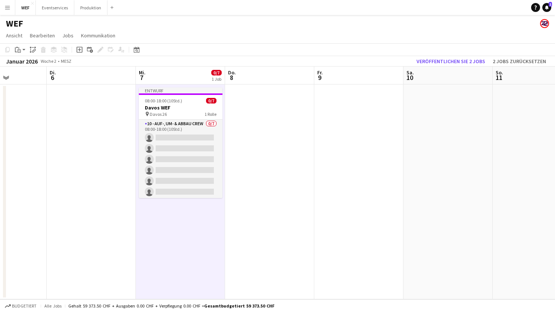
click at [251, 93] on app-date-cell at bounding box center [269, 191] width 89 height 215
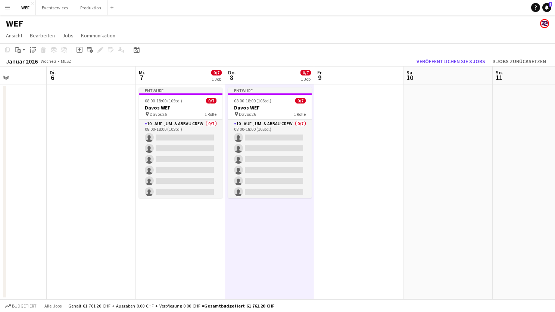
click at [324, 92] on app-date-cell at bounding box center [358, 191] width 89 height 215
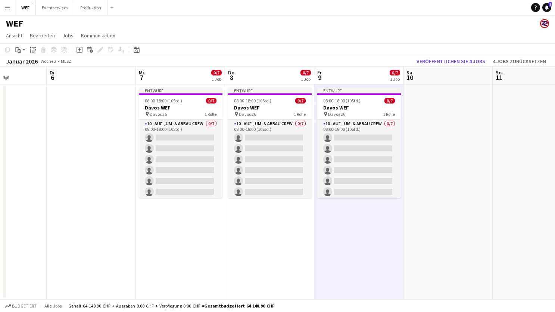
click at [431, 87] on app-date-cell at bounding box center [448, 191] width 89 height 215
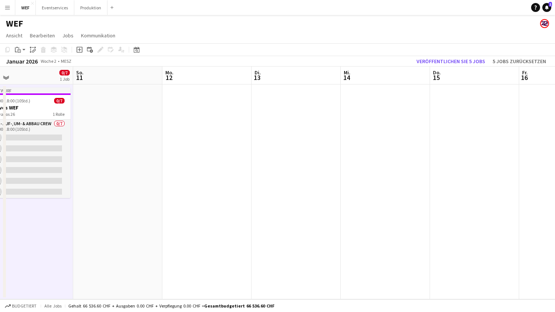
scroll to position [0, 287]
click at [201, 96] on app-date-cell at bounding box center [203, 191] width 89 height 215
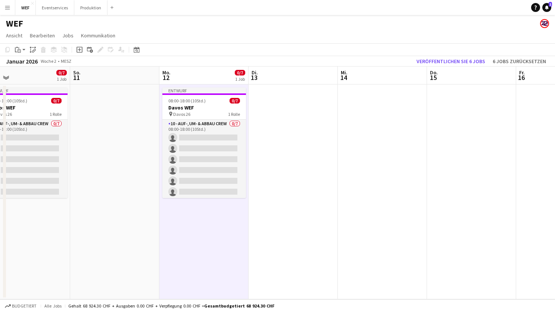
click at [271, 87] on app-date-cell at bounding box center [293, 191] width 89 height 215
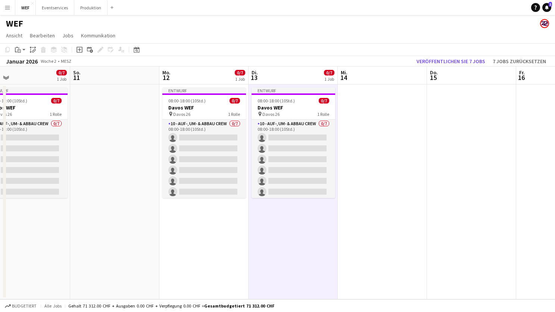
click at [354, 91] on app-date-cell at bounding box center [382, 191] width 89 height 215
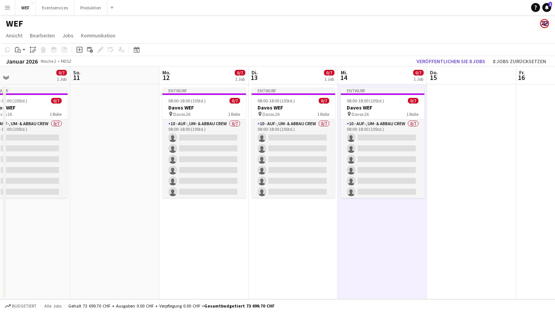
click at [453, 91] on app-date-cell at bounding box center [471, 191] width 89 height 215
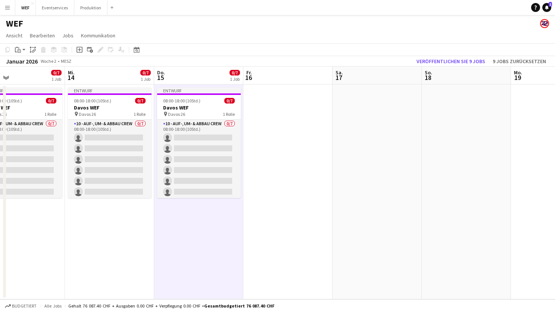
scroll to position [0, 209]
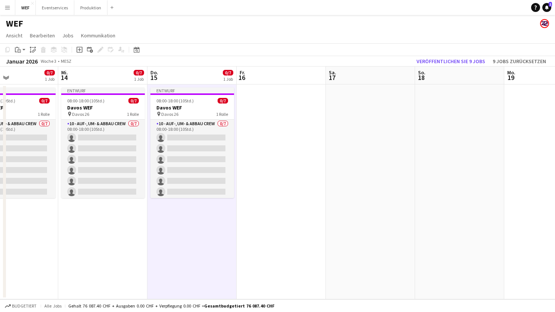
click at [273, 88] on app-date-cell at bounding box center [281, 191] width 89 height 215
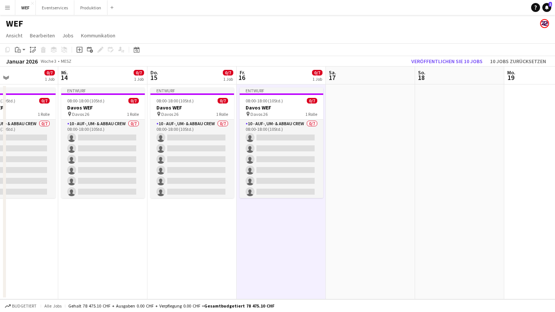
click at [376, 90] on app-date-cell at bounding box center [370, 191] width 89 height 215
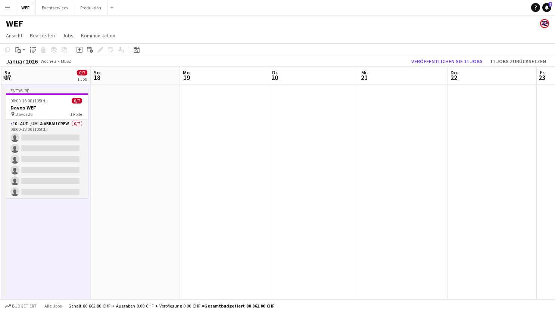
scroll to position [0, 363]
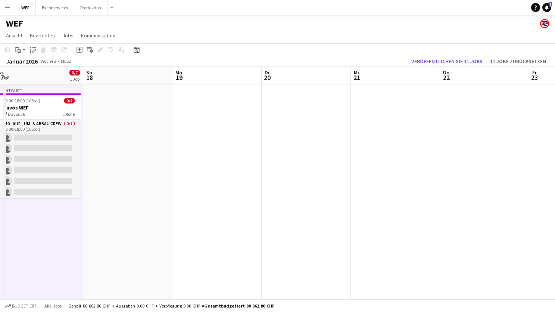
click at [217, 95] on app-date-cell at bounding box center [216, 191] width 89 height 215
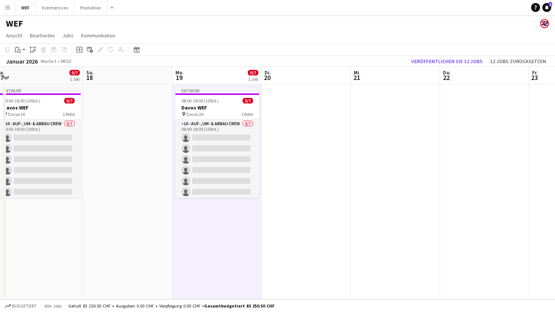
click at [303, 100] on app-date-cell at bounding box center [306, 191] width 89 height 215
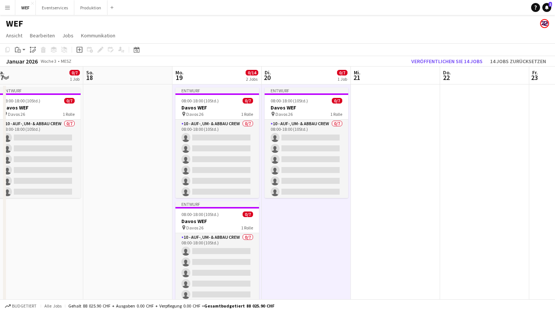
click at [389, 97] on app-date-cell at bounding box center [395, 205] width 89 height 242
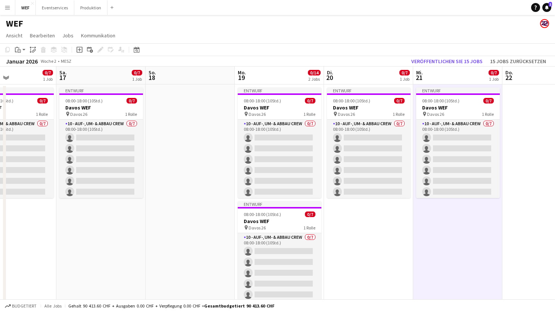
scroll to position [0, 319]
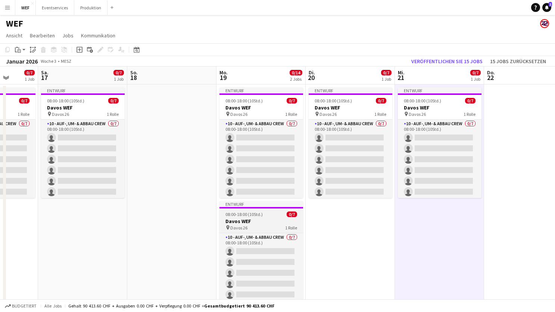
click at [263, 212] on div "08:00-18:00 (10Std.) 0/7" at bounding box center [262, 214] width 84 height 6
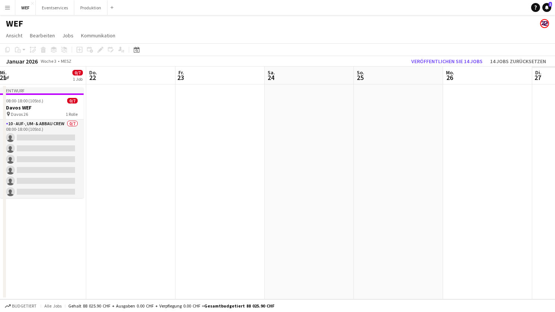
scroll to position [0, 206]
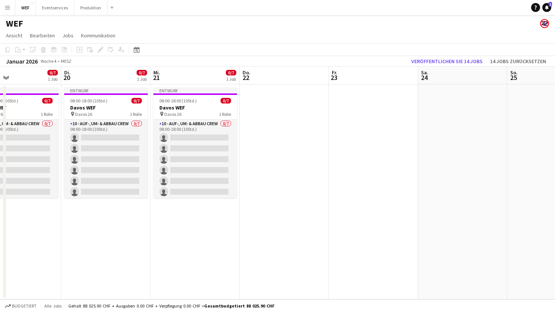
click at [259, 92] on app-date-cell at bounding box center [284, 191] width 89 height 215
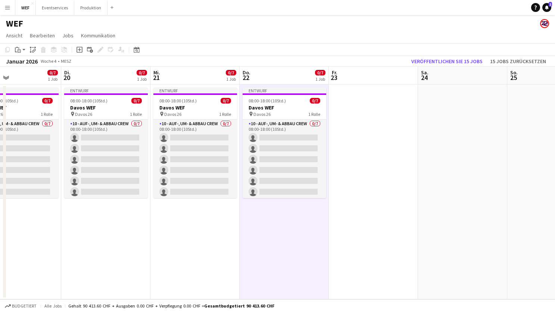
click at [361, 107] on app-date-cell at bounding box center [373, 191] width 89 height 215
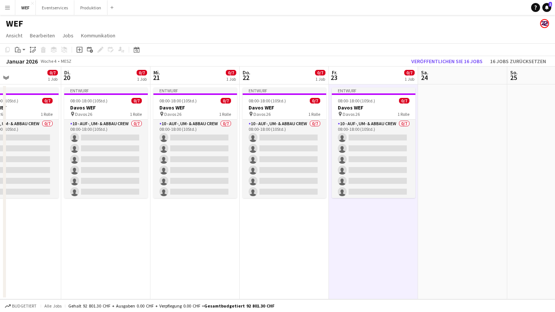
click at [441, 97] on app-date-cell at bounding box center [462, 191] width 89 height 215
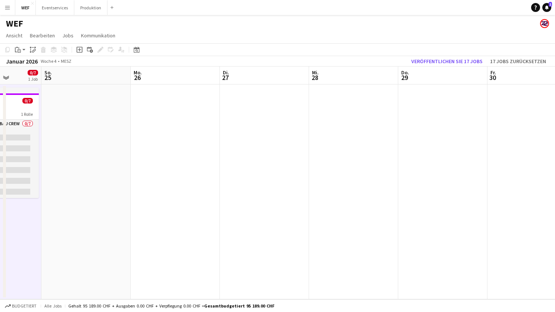
scroll to position [0, 319]
click at [150, 96] on app-date-cell at bounding box center [171, 191] width 89 height 215
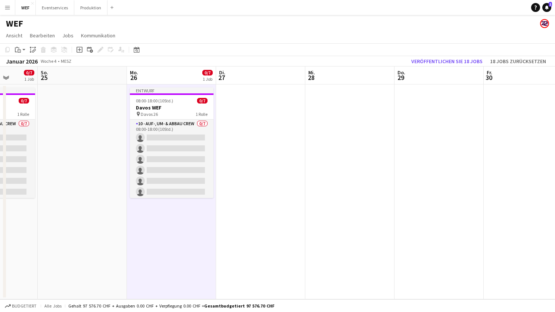
click at [270, 93] on app-date-cell at bounding box center [260, 191] width 89 height 215
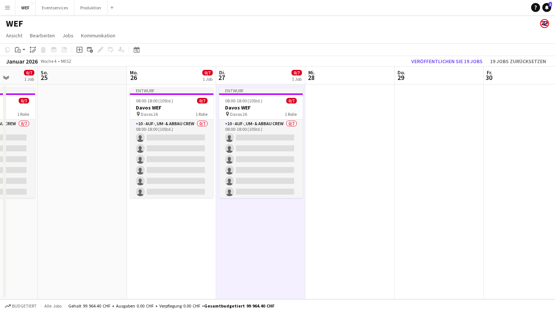
click at [347, 93] on app-date-cell at bounding box center [349, 191] width 89 height 215
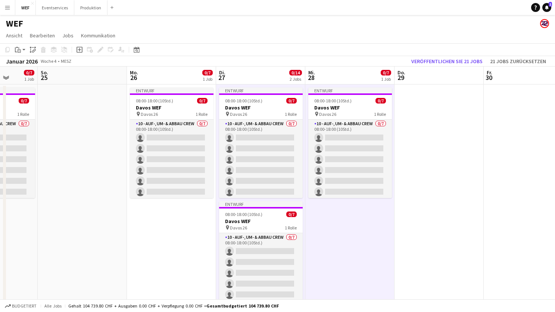
click at [424, 95] on app-date-cell at bounding box center [439, 205] width 89 height 242
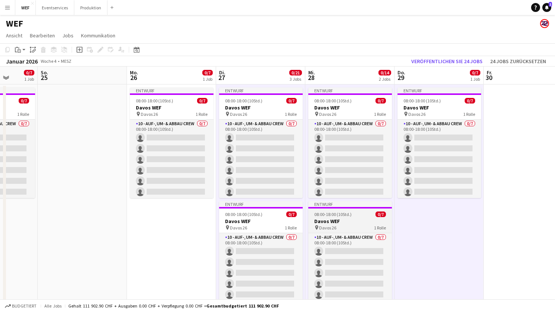
click at [343, 216] on span "08:00-18:00 (10Std.)" at bounding box center [332, 214] width 37 height 6
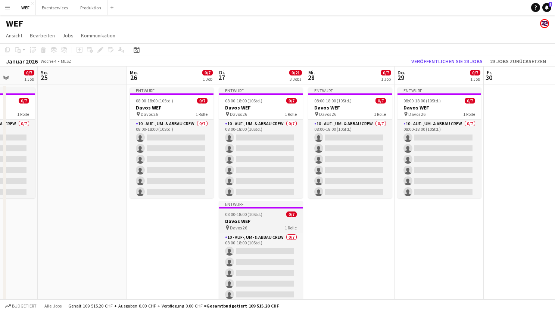
click at [262, 216] on div "08:00-18:00 (10Std.) 0/7" at bounding box center [261, 214] width 84 height 6
click at [249, 217] on span "08:00-18:00 (10Std.)" at bounding box center [243, 214] width 37 height 6
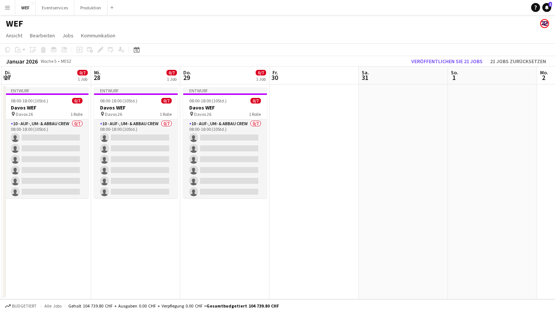
scroll to position [0, 362]
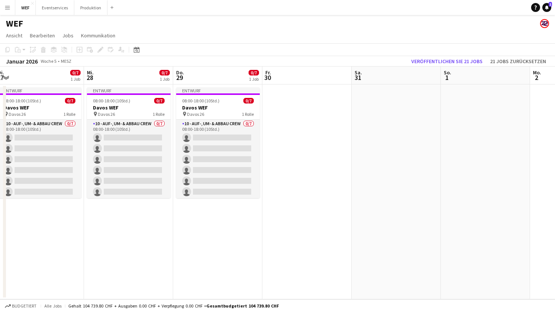
click at [296, 90] on app-date-cell at bounding box center [306, 191] width 89 height 215
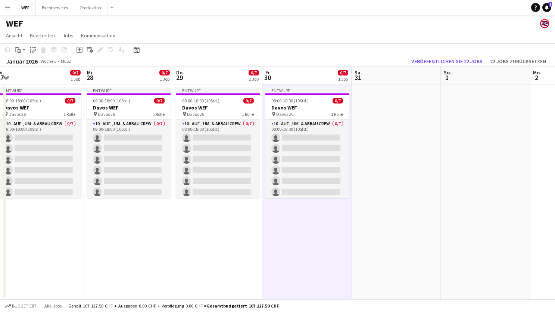
click at [394, 97] on app-date-cell at bounding box center [396, 191] width 89 height 215
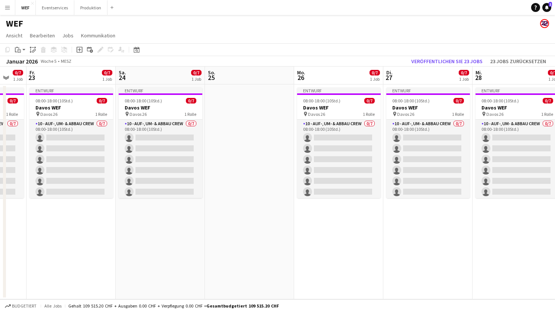
scroll to position [0, 214]
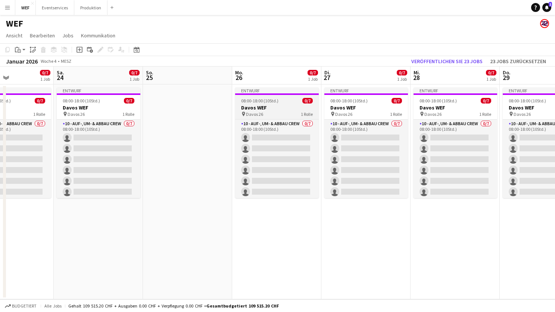
click at [258, 108] on h3 "Davos WEF" at bounding box center [277, 107] width 84 height 7
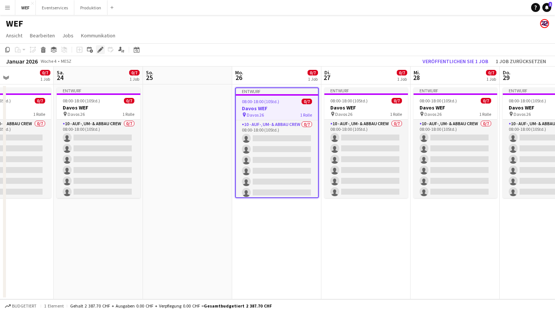
click at [98, 48] on icon "Bearbeiten" at bounding box center [100, 50] width 6 height 6
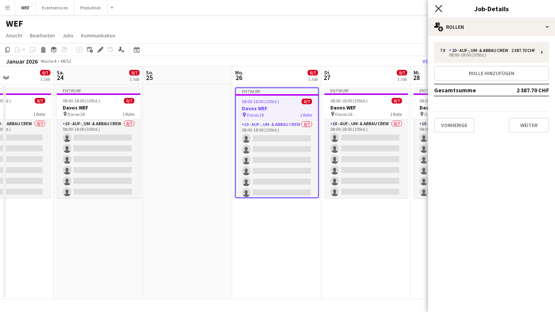
click at [438, 8] on icon at bounding box center [438, 8] width 7 height 7
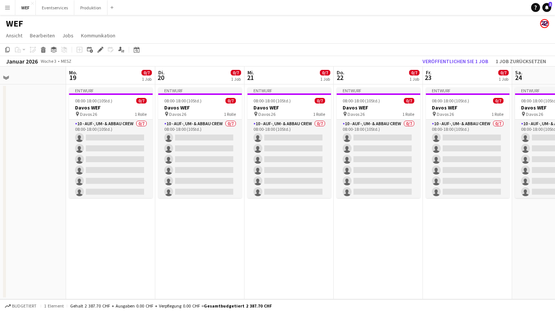
scroll to position [0, 294]
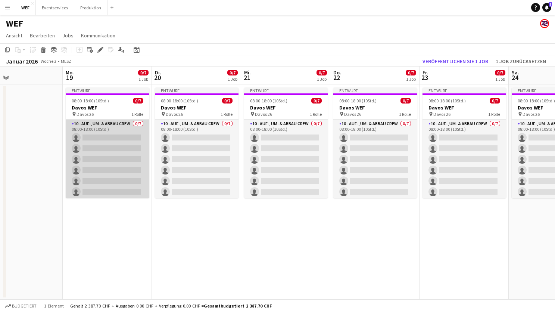
click at [114, 137] on app-card-role "10 - Auf-, Um- & Abbau Crew 0/7 08:00-18:00 (10Std.) single-neutral-actions sin…" at bounding box center [108, 164] width 84 height 90
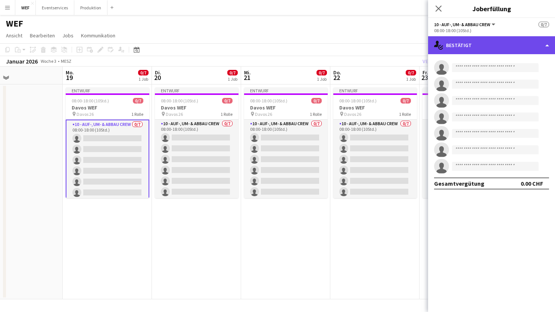
click at [490, 44] on div "single-neutral-actions-check-2 Bestätigt" at bounding box center [491, 45] width 127 height 18
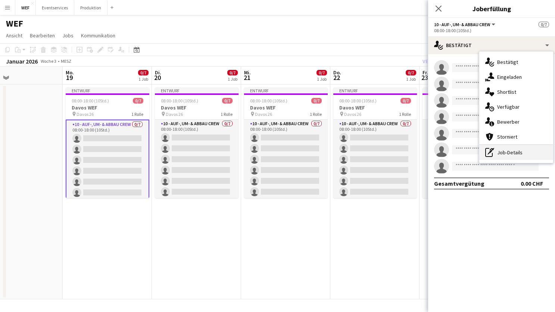
click at [515, 156] on div "pen-write Job-Details" at bounding box center [516, 152] width 74 height 15
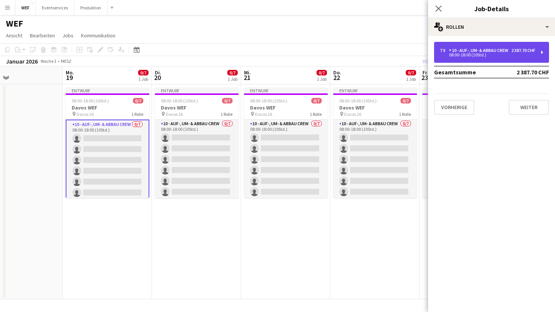
click at [544, 60] on div "7 x 10 - Auf-, Um- & Abbau Crew 2 387.70 CHF 08:00-18:00 (10Std.)" at bounding box center [491, 52] width 115 height 21
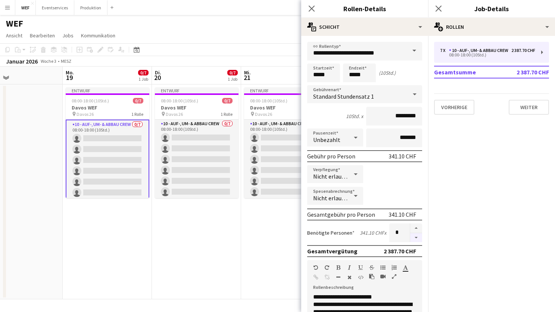
click at [418, 237] on button "button" at bounding box center [416, 237] width 12 height 9
type input "*"
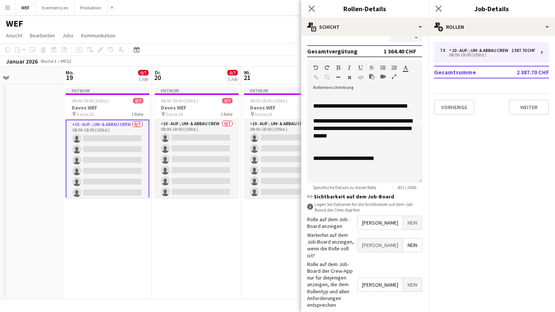
scroll to position [205, 0]
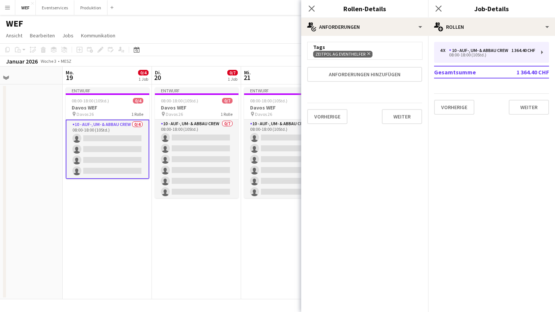
scroll to position [0, 0]
click at [400, 115] on button "Weiter" at bounding box center [402, 116] width 40 height 15
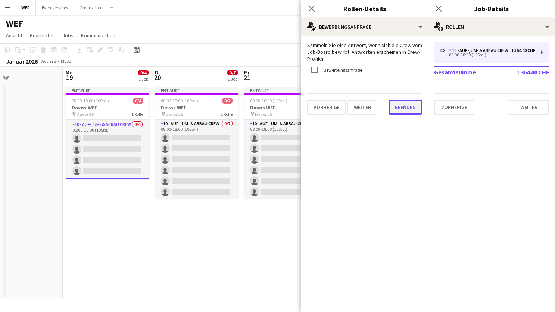
click at [408, 108] on button "Beenden" at bounding box center [406, 107] width 34 height 15
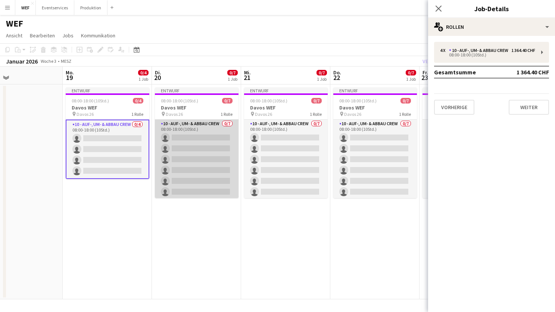
click at [217, 155] on app-card-role "10 - Auf-, Um- & Abbau Crew 0/7 08:00-18:00 (10Std.) single-neutral-actions sin…" at bounding box center [197, 164] width 84 height 90
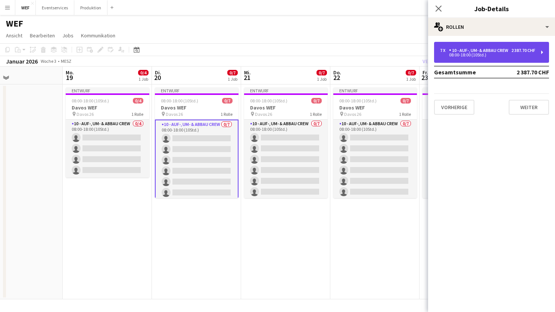
click at [512, 57] on div "08:00-18:00 (10Std.)" at bounding box center [487, 55] width 95 height 4
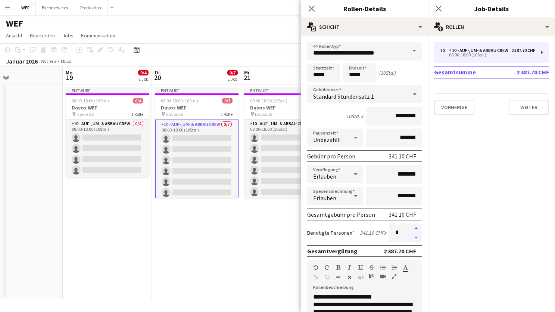
click at [414, 236] on button "button" at bounding box center [416, 237] width 12 height 9
type input "*"
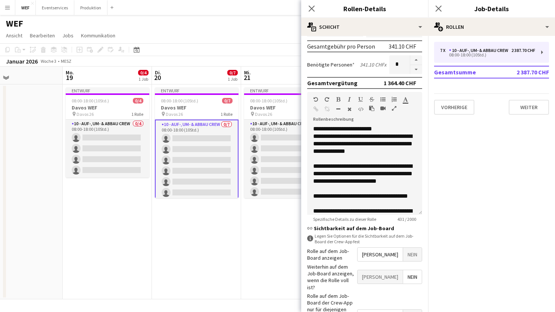
scroll to position [205, 0]
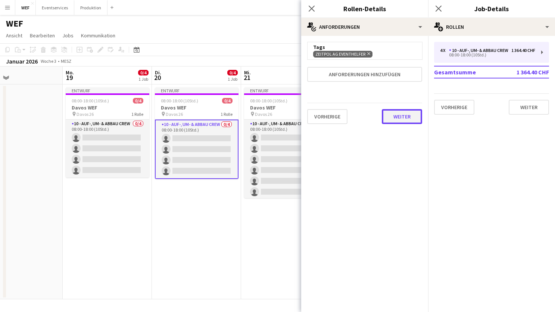
click at [409, 110] on button "Weiter" at bounding box center [402, 116] width 40 height 15
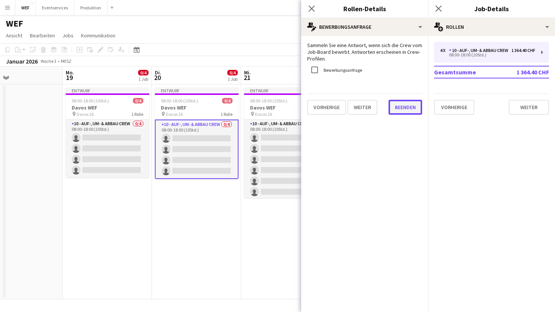
click at [408, 113] on button "Beenden" at bounding box center [406, 107] width 34 height 15
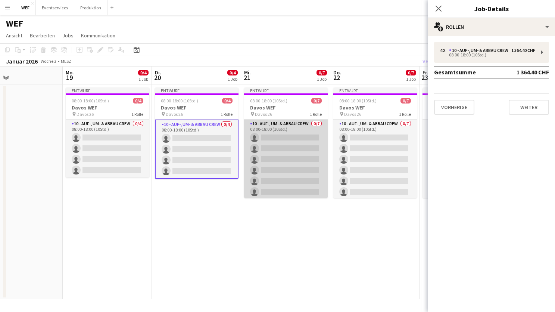
click at [304, 149] on app-card-role "10 - Auf-, Um- & Abbau Crew 0/7 08:00-18:00 (10Std.) single-neutral-actions sin…" at bounding box center [286, 164] width 84 height 90
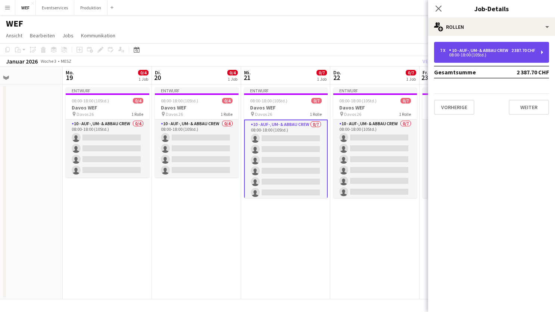
click at [522, 49] on div "7 x 10 - Auf-, Um- & Abbau Crew 2 387.70 CHF" at bounding box center [487, 50] width 95 height 5
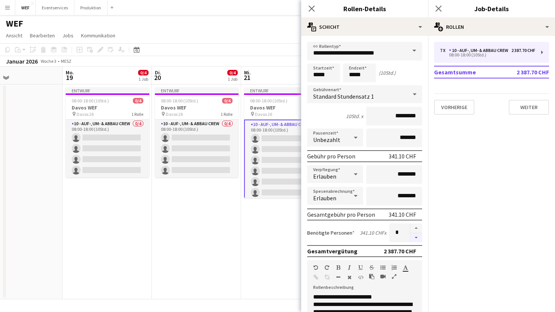
click at [415, 237] on button "button" at bounding box center [416, 237] width 12 height 9
type input "*"
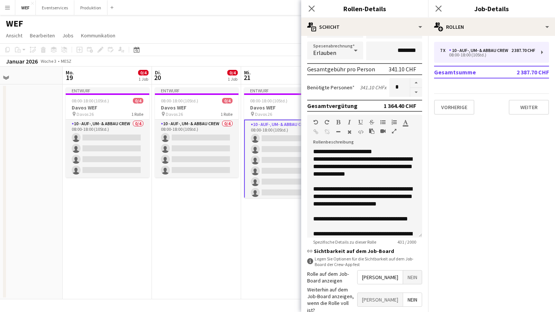
scroll to position [205, 0]
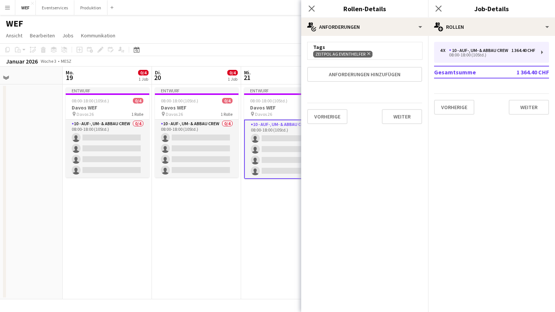
scroll to position [0, 0]
click at [401, 118] on button "Weiter" at bounding box center [402, 116] width 40 height 15
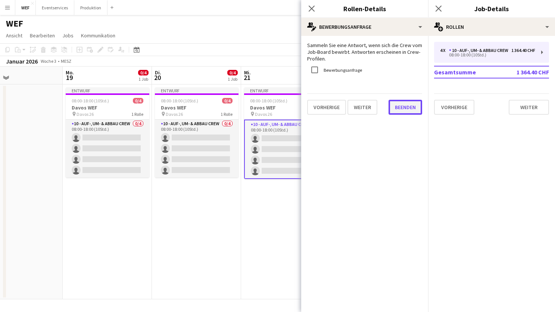
click at [407, 106] on button "Beenden" at bounding box center [406, 107] width 34 height 15
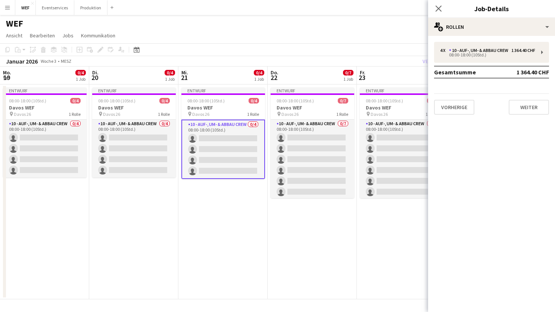
scroll to position [0, 196]
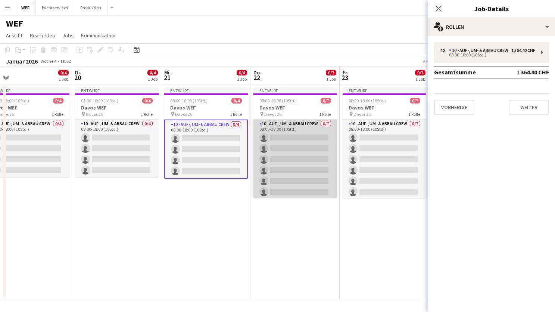
click at [306, 176] on app-card-role "10 - Auf-, Um- & Abbau Crew 0/7 08:00-18:00 (10Std.) single-neutral-actions sin…" at bounding box center [296, 164] width 84 height 90
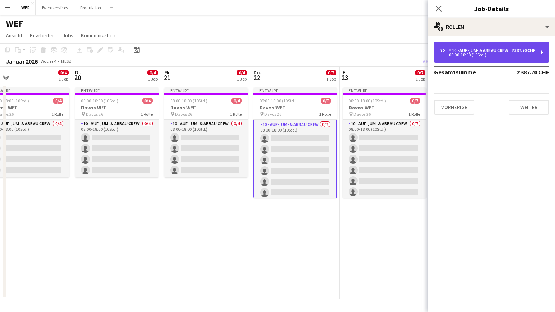
click at [501, 53] on div "10 - Auf-, Um- & Abbau Crew" at bounding box center [480, 50] width 62 height 5
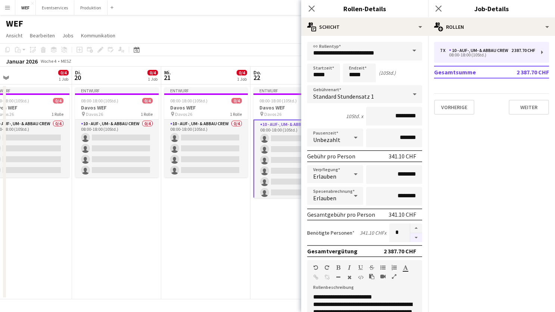
click at [417, 237] on button "button" at bounding box center [416, 237] width 12 height 9
type input "*"
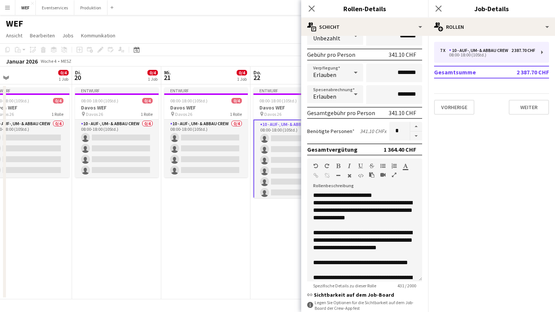
scroll to position [205, 0]
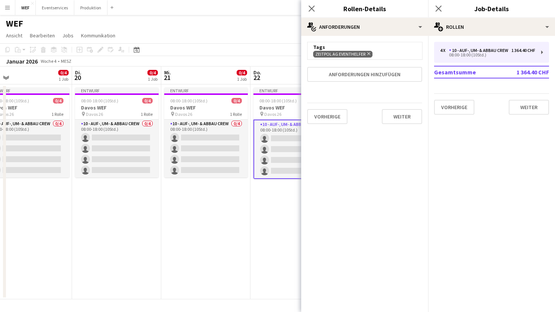
scroll to position [0, 0]
click at [401, 116] on button "Weiter" at bounding box center [402, 116] width 40 height 15
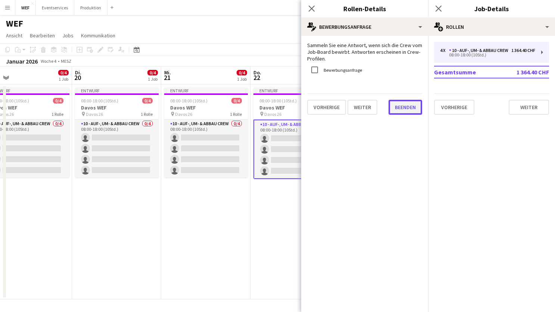
click at [402, 109] on button "Beenden" at bounding box center [406, 107] width 34 height 15
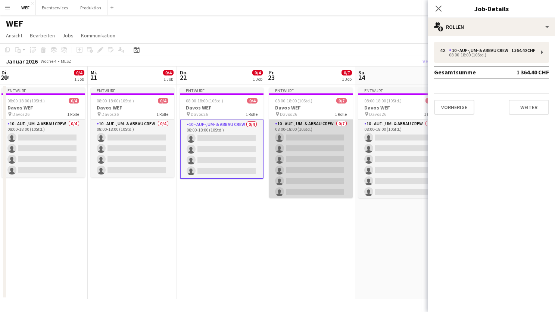
scroll to position [0, 276]
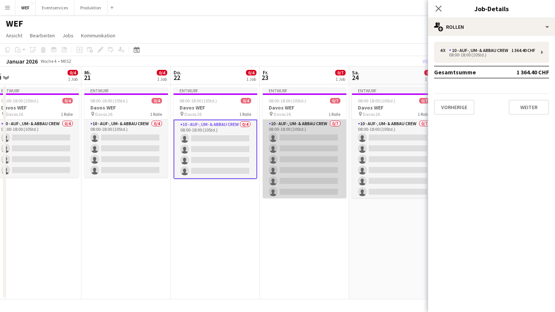
click at [301, 165] on app-card-role "10 - Auf-, Um- & Abbau Crew 0/7 08:00-18:00 (10Std.) single-neutral-actions sin…" at bounding box center [305, 164] width 84 height 90
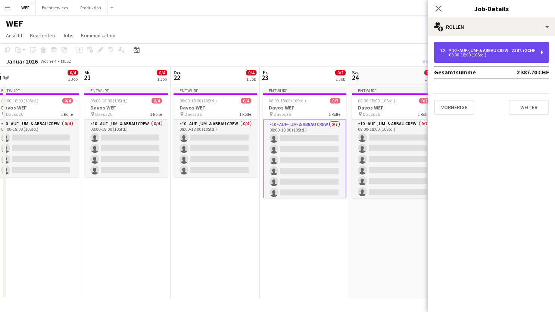
click at [507, 57] on div "08:00-18:00 (10Std.)" at bounding box center [487, 55] width 95 height 4
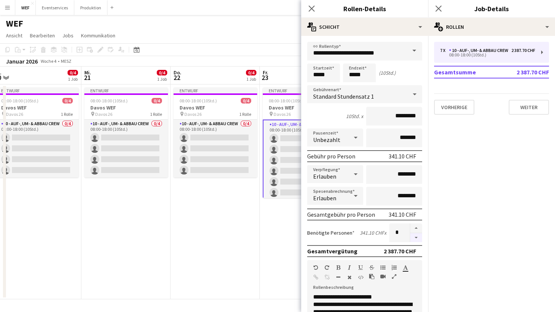
click at [417, 237] on button "button" at bounding box center [416, 237] width 12 height 9
type input "*"
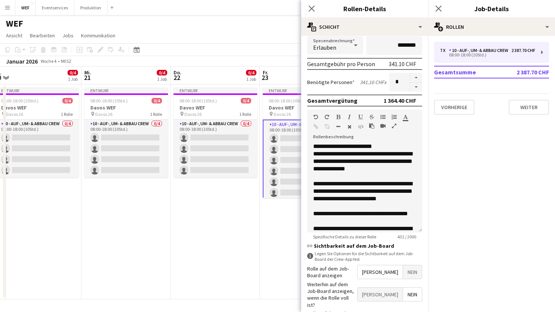
scroll to position [205, 0]
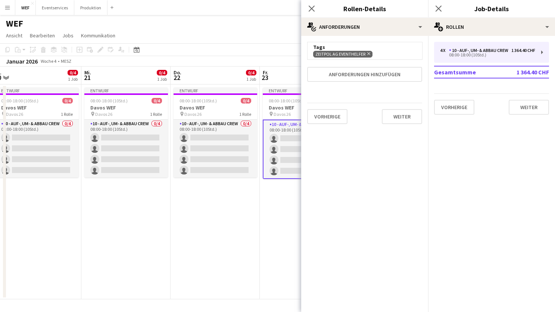
scroll to position [0, 0]
click at [410, 116] on button "Weiter" at bounding box center [402, 116] width 40 height 15
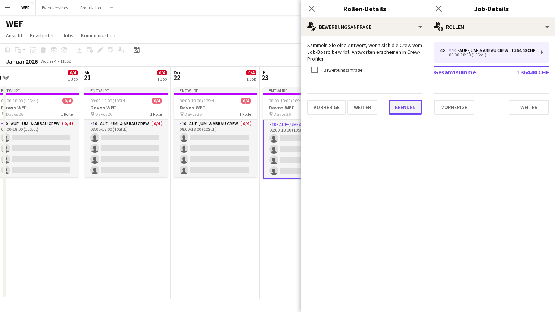
click at [407, 111] on button "Beenden" at bounding box center [406, 107] width 34 height 15
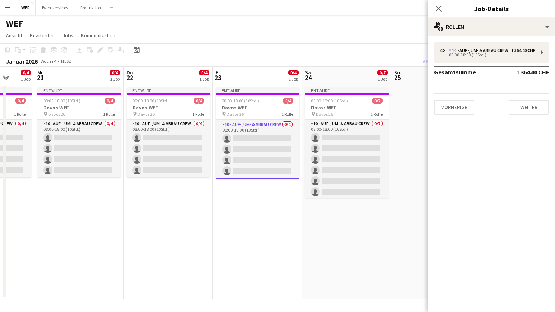
scroll to position [0, 338]
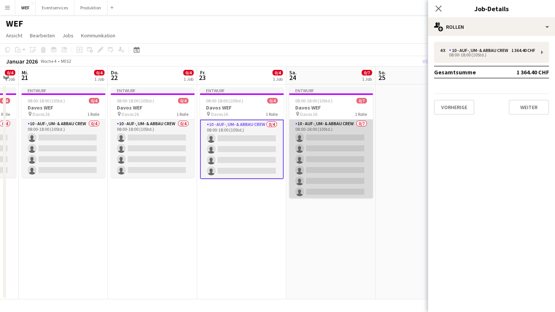
click at [334, 160] on app-card-role "10 - Auf-, Um- & Abbau Crew 0/7 08:00-18:00 (10Std.) single-neutral-actions sin…" at bounding box center [331, 164] width 84 height 90
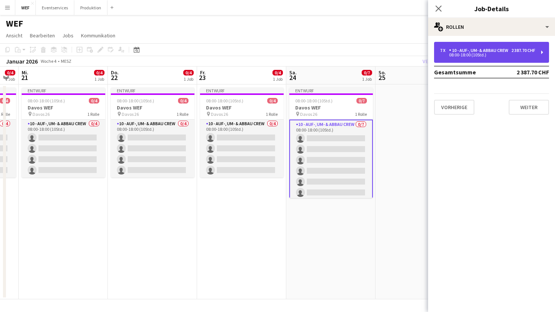
click at [511, 53] on div "7 x 10 - Auf-, Um- & Abbau Crew 2 387.70 CHF" at bounding box center [487, 50] width 95 height 5
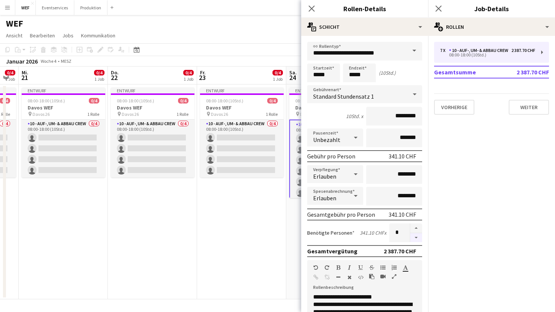
click at [417, 238] on button "button" at bounding box center [416, 237] width 12 height 9
type input "*"
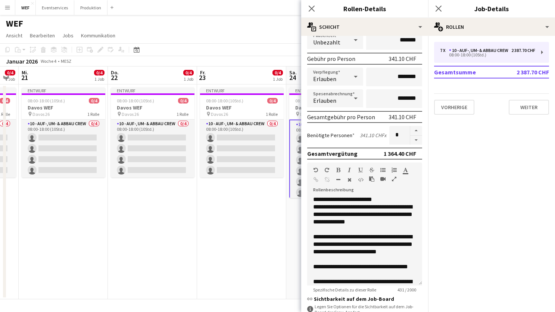
scroll to position [205, 0]
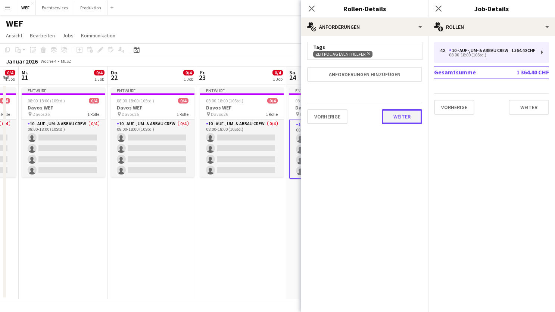
click at [399, 112] on button "Weiter" at bounding box center [402, 116] width 40 height 15
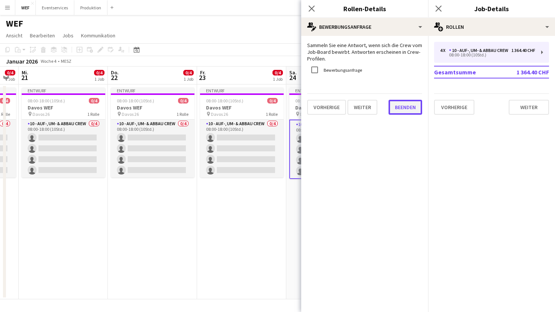
click at [399, 104] on button "Beenden" at bounding box center [406, 107] width 34 height 15
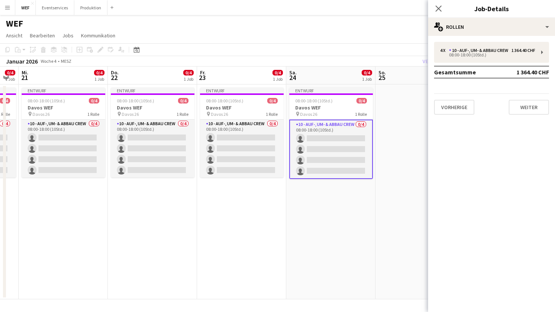
click at [300, 213] on app-date-cell "Entwurf 08:00-18:00 (10Std.) 0/4 Davos WEF pin Davos 26 1 Rolle 10 - Auf-, Um- …" at bounding box center [330, 191] width 89 height 215
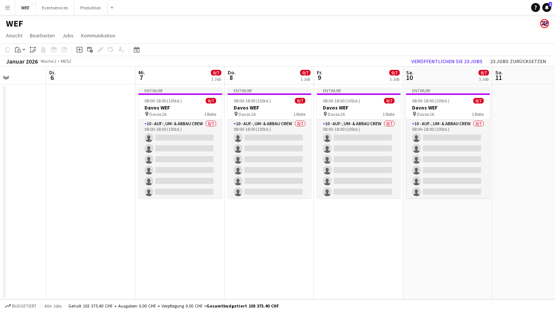
scroll to position [0, 224]
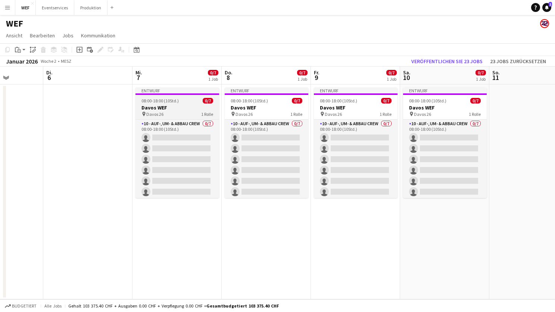
click at [168, 115] on div "pin Davos 26 1 Rolle" at bounding box center [178, 114] width 84 height 6
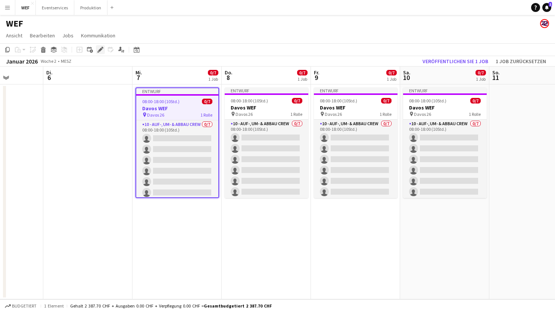
click at [100, 50] on icon at bounding box center [100, 50] width 4 height 4
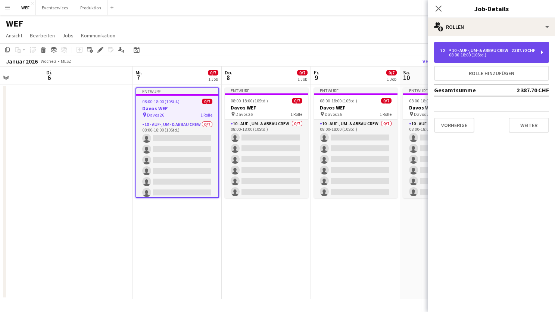
click at [540, 56] on div "7 x 10 - Auf-, Um- & Abbau Crew 2 387.70 CHF 08:00-18:00 (10Std.)" at bounding box center [491, 52] width 115 height 21
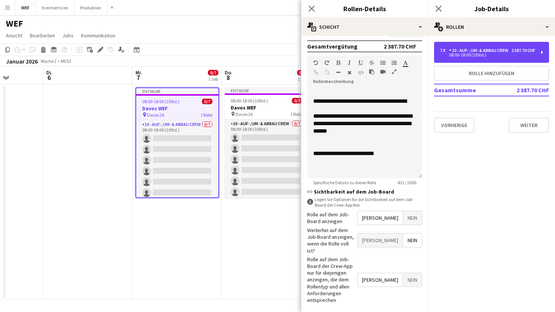
scroll to position [66, 0]
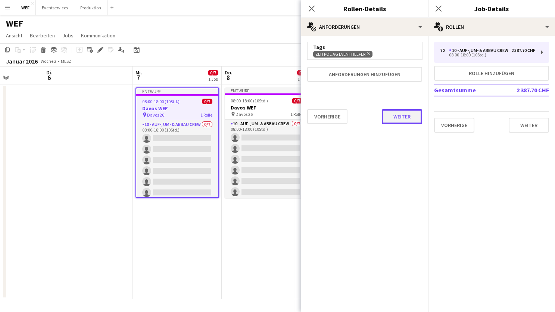
click at [401, 119] on button "Weiter" at bounding box center [402, 116] width 40 height 15
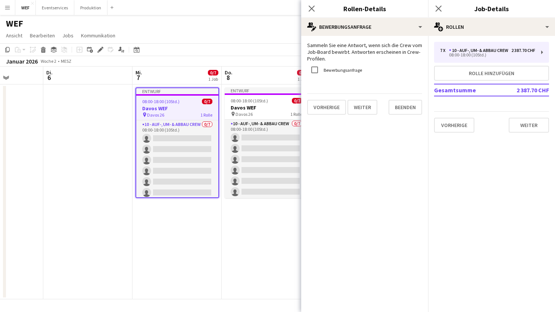
click at [401, 119] on div "Sammeln Sie eine Antwort, wenn sich die Crew vom Job-Board bewirbt. Antworten e…" at bounding box center [364, 78] width 127 height 85
click at [401, 110] on button "Beenden" at bounding box center [406, 107] width 34 height 15
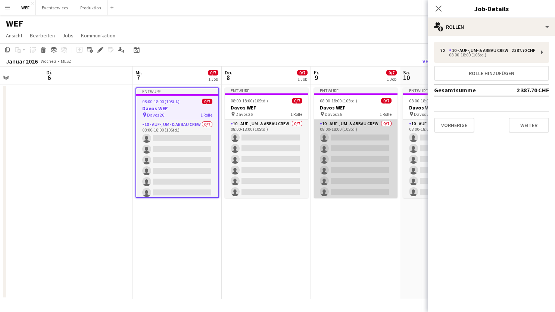
click at [343, 157] on app-card-role "10 - Auf-, Um- & Abbau Crew 0/7 08:00-18:00 (10Std.) single-neutral-actions sin…" at bounding box center [356, 164] width 84 height 90
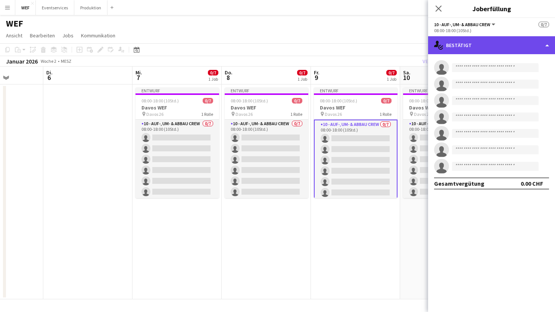
click at [488, 46] on div "single-neutral-actions-check-2 Bestätigt" at bounding box center [491, 45] width 127 height 18
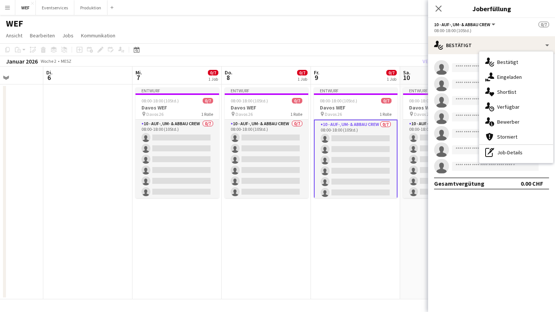
click at [471, 239] on mat-expansion-panel "check Bestätigt single-neutral-actions single-neutral-actions single-neutral-ac…" at bounding box center [491, 183] width 127 height 258
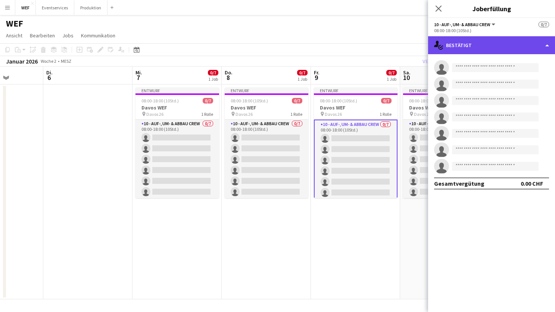
click at [536, 48] on div "single-neutral-actions-check-2 Bestätigt" at bounding box center [491, 45] width 127 height 18
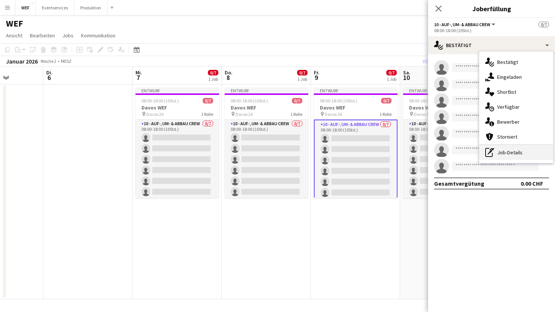
click at [512, 153] on div "pen-write Job-Details" at bounding box center [516, 152] width 74 height 15
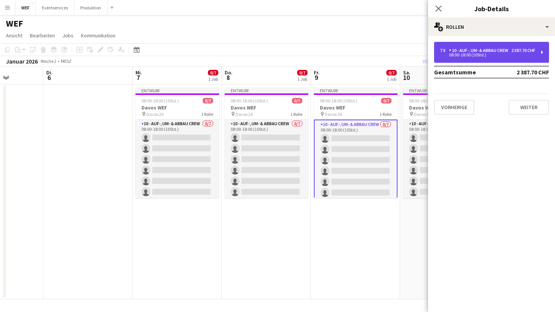
click at [530, 51] on div "2 387.70 CHF" at bounding box center [524, 50] width 24 height 5
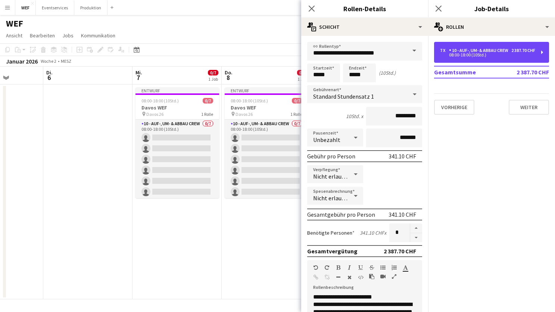
scroll to position [205, 0]
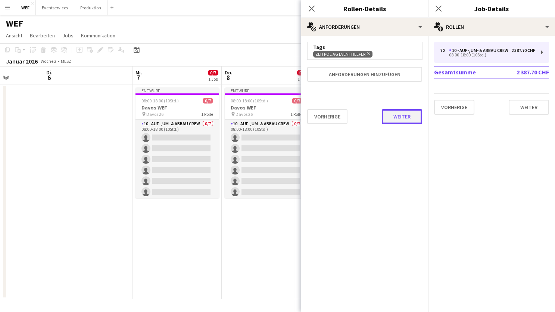
click at [407, 112] on button "Weiter" at bounding box center [402, 116] width 40 height 15
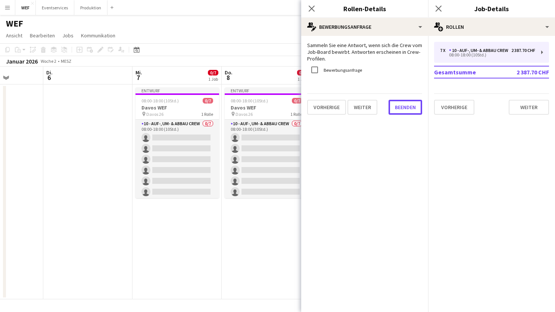
click at [407, 112] on button "Beenden" at bounding box center [406, 107] width 34 height 15
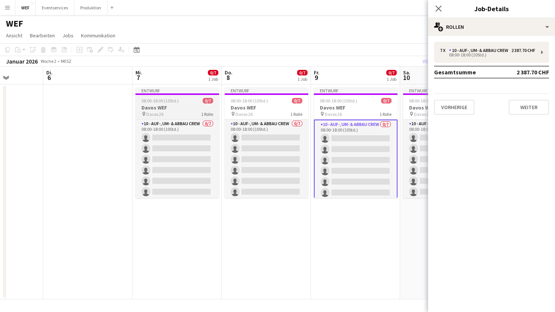
click at [159, 103] on app-job-card "Entwurf 08:00-18:00 (10Std.) 0/7 Davos WEF pin Davos 26 1 Rolle 10 - Auf-, Um- …" at bounding box center [178, 142] width 84 height 111
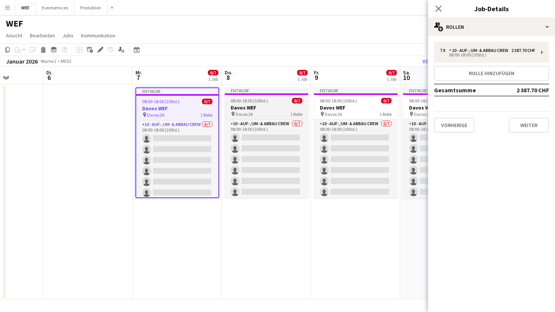
click at [263, 112] on div "pin Davos 26 1 Rolle" at bounding box center [267, 114] width 84 height 6
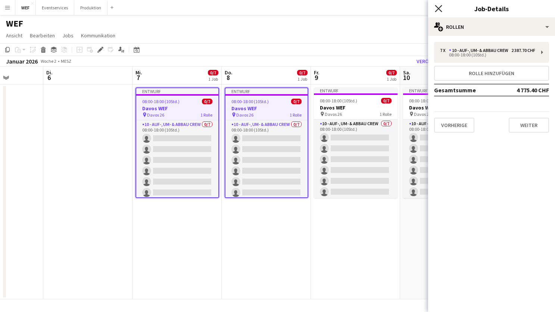
click at [442, 8] on icon "Pop-in schließen" at bounding box center [438, 8] width 7 height 7
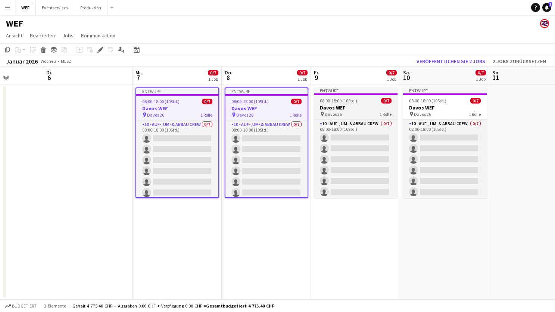
click at [349, 106] on h3 "Davos WEF" at bounding box center [356, 107] width 84 height 7
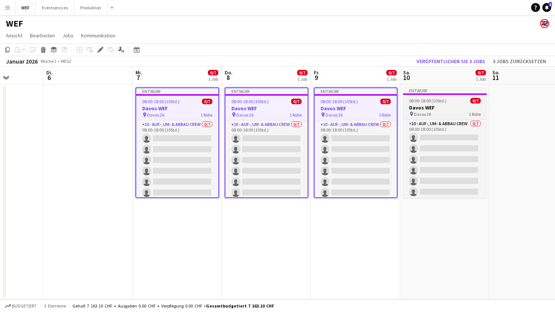
click at [439, 102] on span "08:00-18:00 (10Std.)" at bounding box center [427, 101] width 37 height 6
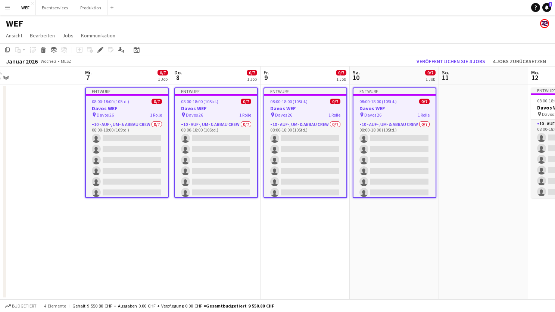
scroll to position [0, 279]
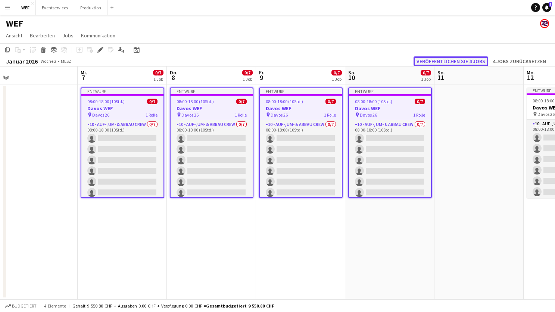
click at [469, 63] on button "Veröffentlichen Sie 4 Jobs" at bounding box center [451, 61] width 75 height 10
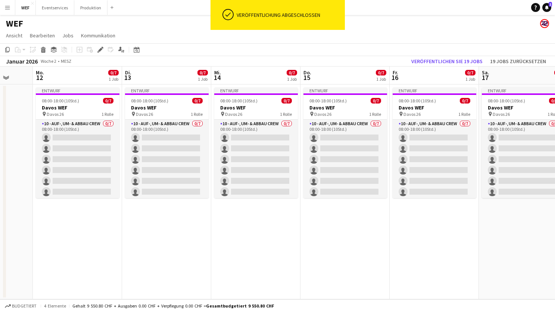
scroll to position [0, 242]
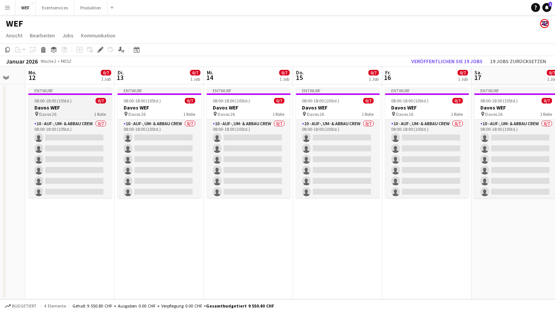
click at [59, 106] on h3 "Davos WEF" at bounding box center [70, 107] width 84 height 7
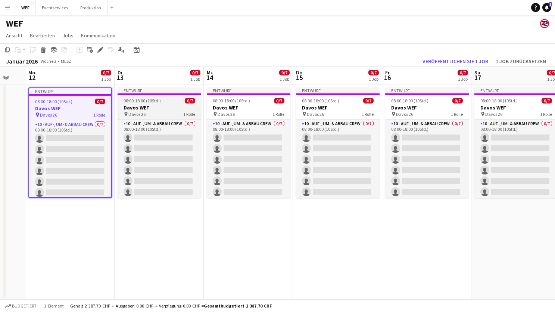
click at [144, 104] on app-job-card "Entwurf 08:00-18:00 (10Std.) 0/7 Davos WEF pin Davos 26 1 Rolle 10 - Auf-, Um- …" at bounding box center [160, 142] width 84 height 111
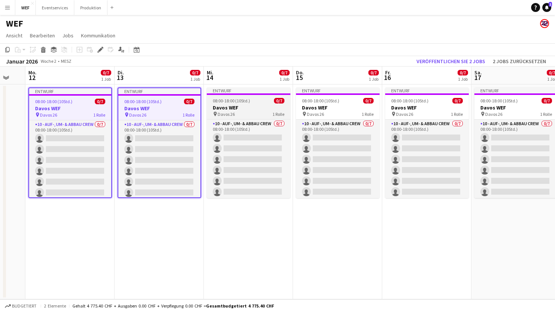
click at [229, 106] on h3 "Davos WEF" at bounding box center [249, 107] width 84 height 7
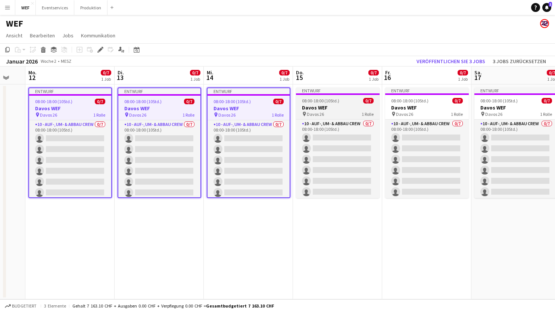
click at [344, 104] on h3 "Davos WEF" at bounding box center [338, 107] width 84 height 7
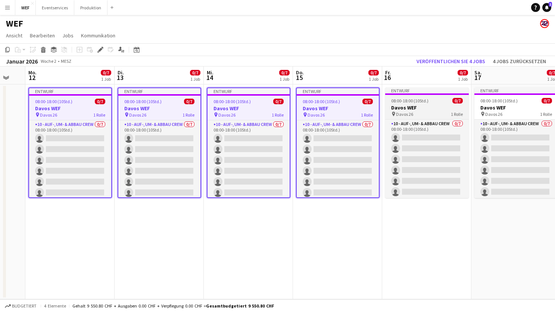
click at [404, 108] on h3 "Davos WEF" at bounding box center [427, 107] width 84 height 7
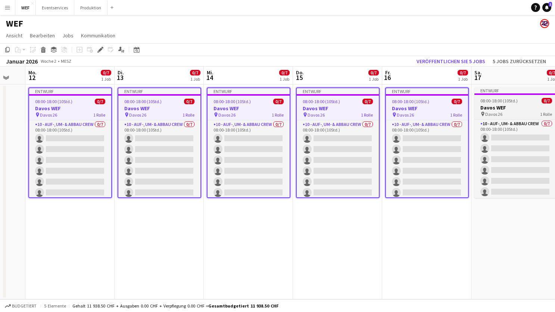
click at [486, 107] on h3 "Davos WEF" at bounding box center [517, 107] width 84 height 7
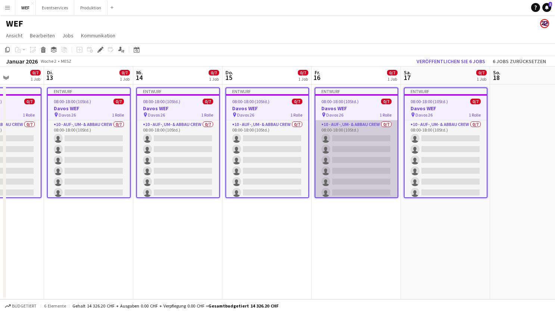
scroll to position [0, 313]
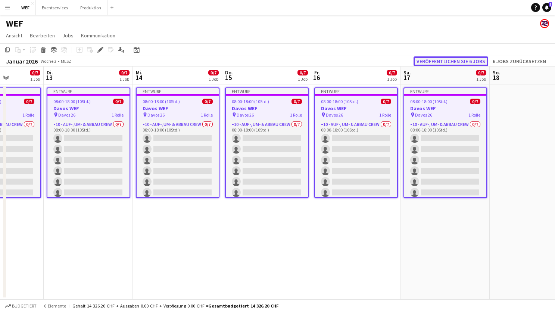
click at [462, 60] on button "Veröffentlichen Sie 6 Jobs" at bounding box center [451, 61] width 75 height 10
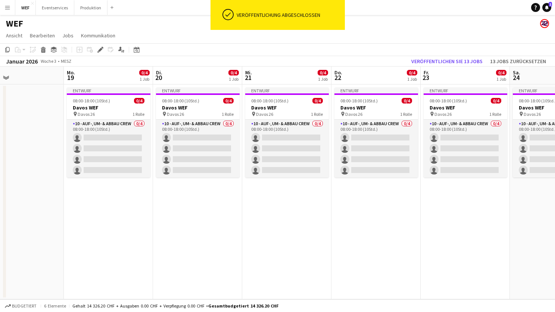
scroll to position [0, 303]
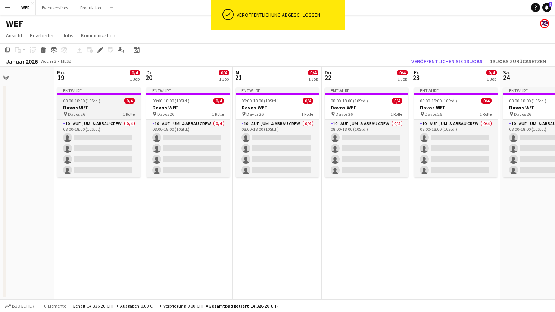
click at [96, 107] on h3 "Davos WEF" at bounding box center [99, 107] width 84 height 7
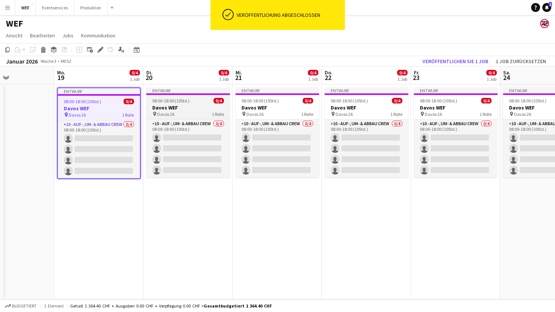
click at [189, 105] on h3 "Davos WEF" at bounding box center [188, 107] width 84 height 7
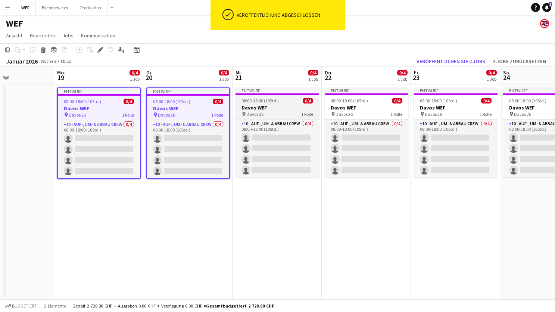
click at [262, 106] on h3 "Davos WEF" at bounding box center [278, 107] width 84 height 7
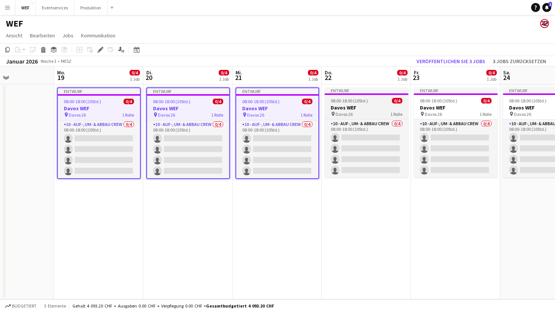
click at [353, 111] on div "pin Davos 26 1 Rolle" at bounding box center [367, 114] width 84 height 6
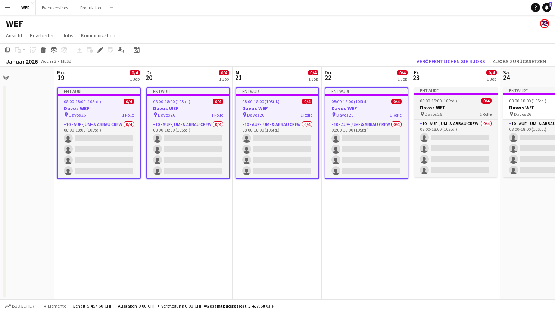
click at [436, 111] on h3 "Davos WEF" at bounding box center [456, 107] width 84 height 7
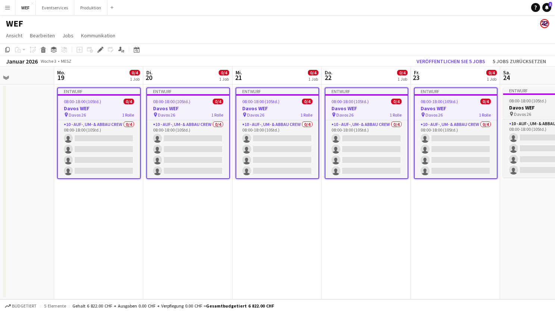
click at [512, 106] on h3 "Davos WEF" at bounding box center [545, 107] width 84 height 7
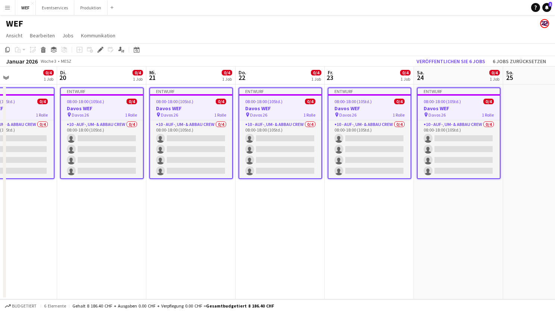
scroll to position [0, 211]
click at [461, 60] on button "Veröffentlichen Sie 6 Jobs" at bounding box center [451, 61] width 75 height 10
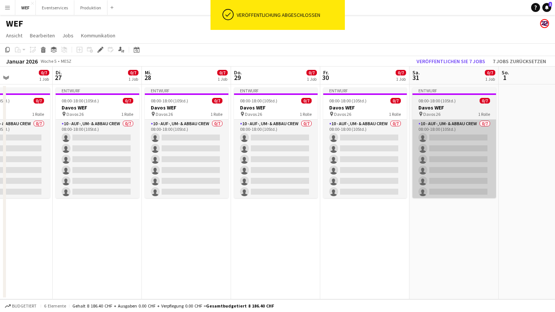
scroll to position [0, 203]
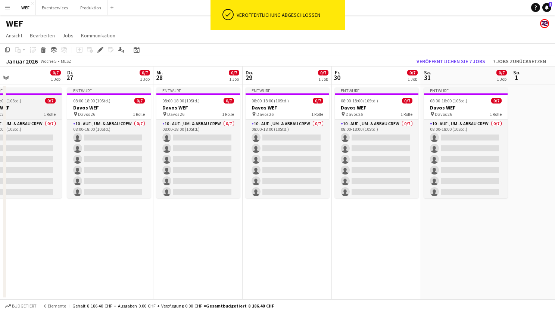
click at [31, 104] on h3 "Davos WEF" at bounding box center [20, 107] width 84 height 7
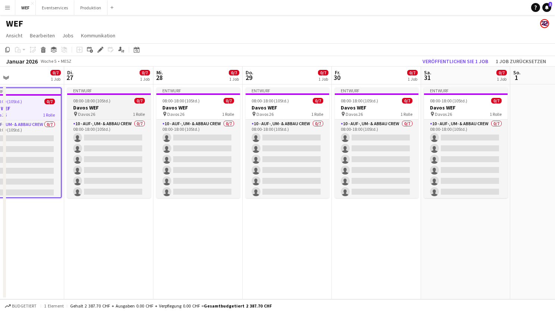
click at [87, 99] on span "08:00-18:00 (10Std.)" at bounding box center [91, 101] width 37 height 6
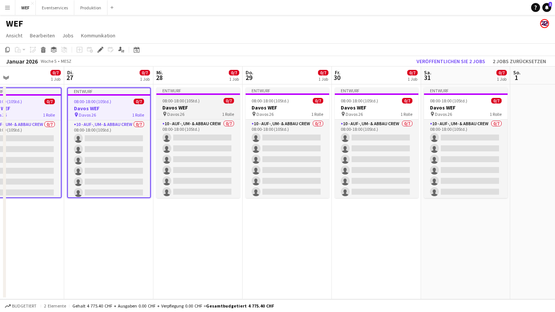
click at [177, 106] on h3 "Davos WEF" at bounding box center [198, 107] width 84 height 7
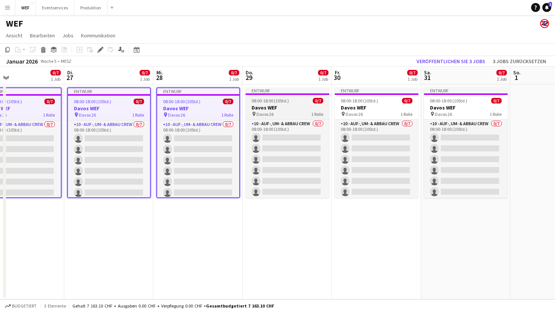
click at [272, 102] on span "08:00-18:00 (10Std.)" at bounding box center [270, 101] width 37 height 6
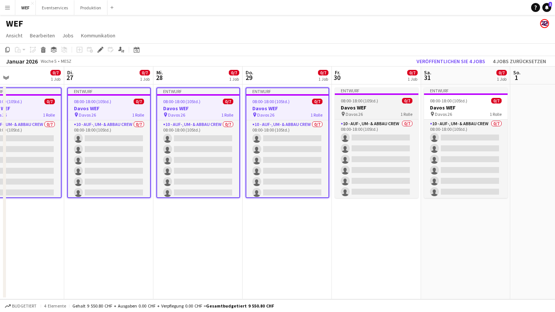
click at [367, 104] on app-job-card "Entwurf 08:00-18:00 (10Std.) 0/7 Davos WEF pin Davos 26 1 Rolle 10 - Auf-, Um- …" at bounding box center [377, 142] width 84 height 111
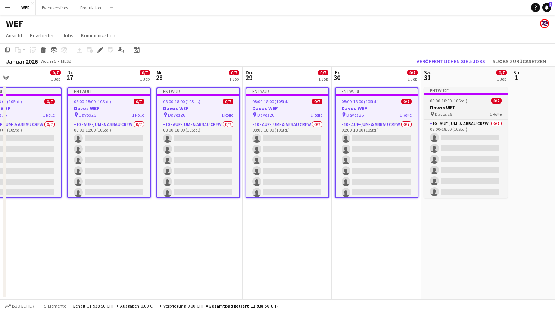
click at [453, 110] on h3 "Davos WEF" at bounding box center [466, 107] width 84 height 7
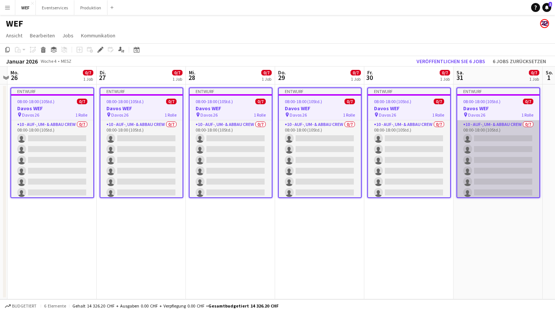
scroll to position [0, 261]
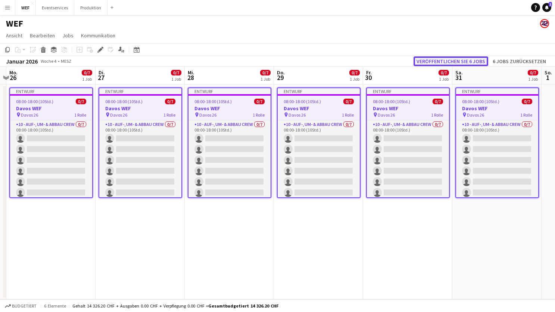
click at [468, 62] on button "Veröffentlichen Sie 6 Jobs" at bounding box center [451, 61] width 75 height 10
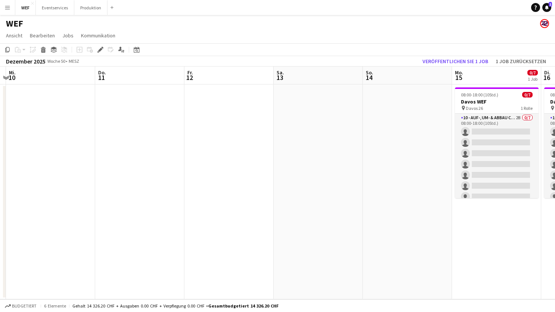
scroll to position [0, 193]
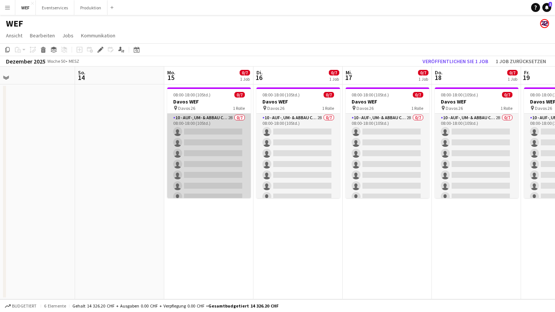
click at [202, 120] on app-card-role "10 - Auf-, Um- & Abbau Crew 2B 0/7 08:00-18:00 (10Std.) single-neutral-actions …" at bounding box center [209, 159] width 84 height 90
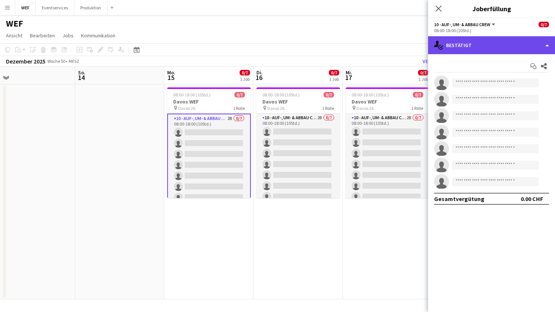
click at [541, 44] on div "single-neutral-actions-check-2 Bestätigt" at bounding box center [491, 45] width 127 height 18
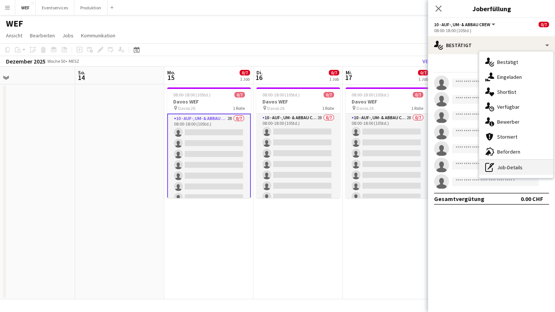
click at [515, 166] on div "pen-write Job-Details" at bounding box center [516, 167] width 74 height 15
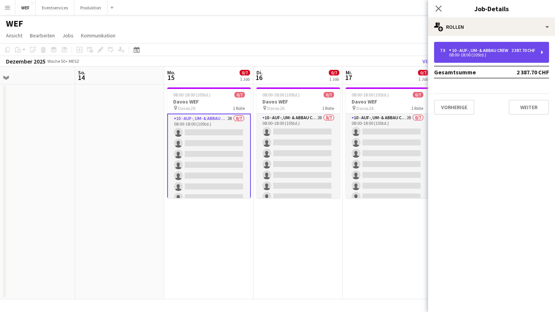
click at [535, 57] on div "08:00-18:00 (10Std.)" at bounding box center [487, 55] width 95 height 4
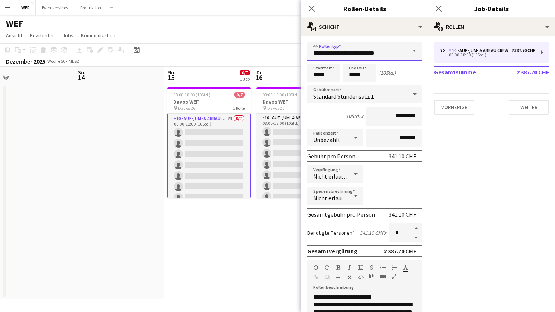
click at [377, 57] on input "**********" at bounding box center [364, 51] width 115 height 19
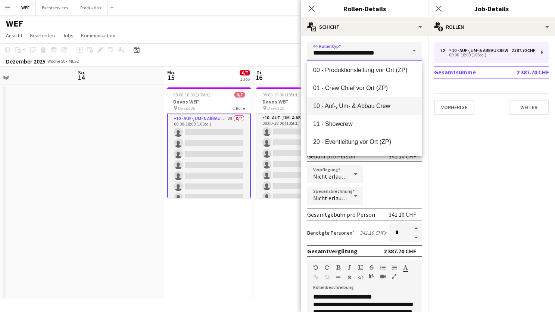
scroll to position [0, 0]
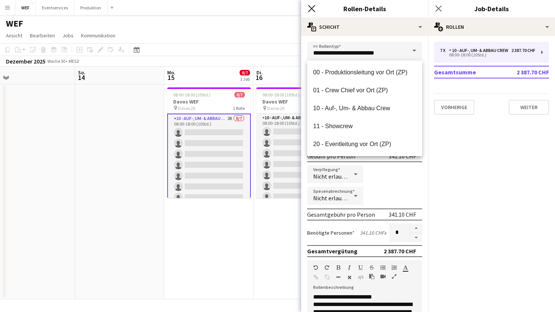
click at [310, 9] on icon "Pop-in schließen" at bounding box center [311, 8] width 7 height 7
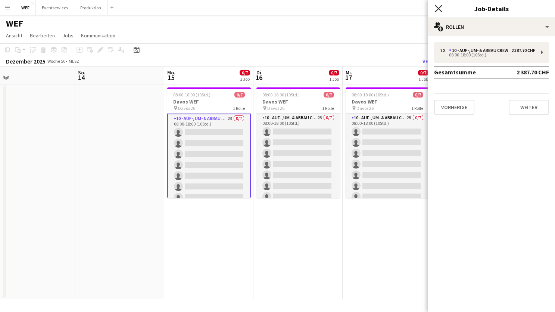
click at [437, 6] on icon "Pop-in schließen" at bounding box center [438, 8] width 7 height 7
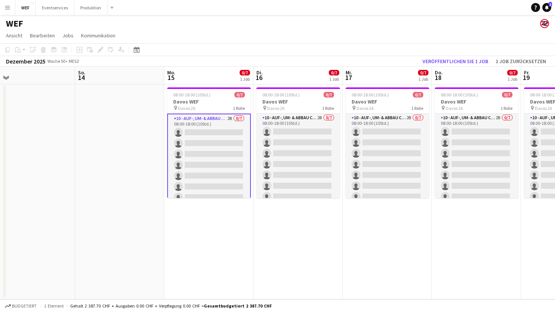
click at [297, 40] on app-page-menu "Ansicht Tagesansicht erweitert Tagesansicht zusammengeklappt Monatsansicht Datu…" at bounding box center [277, 36] width 555 height 14
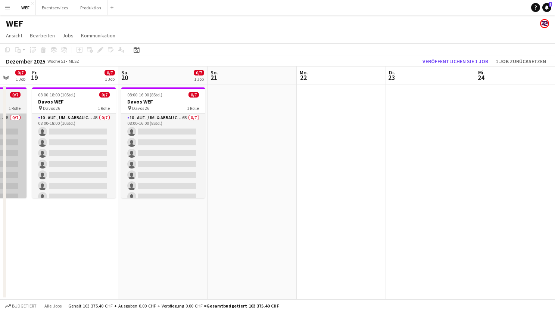
scroll to position [0, 334]
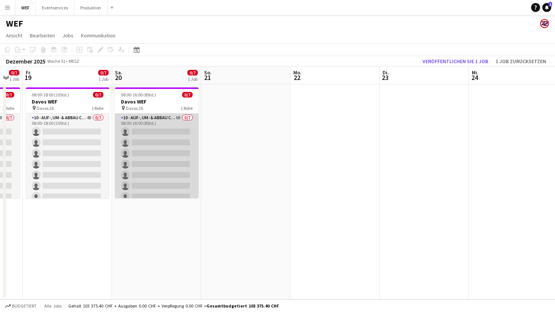
click at [173, 134] on app-card-role "10 - Auf-, Um- & Abbau Crew 6B 0/7 08:00-16:00 (8Std.) single-neutral-actions s…" at bounding box center [157, 159] width 84 height 90
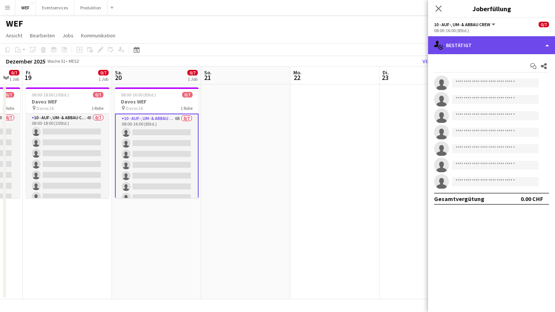
click at [498, 44] on div "single-neutral-actions-check-2 Bestätigt" at bounding box center [491, 45] width 127 height 18
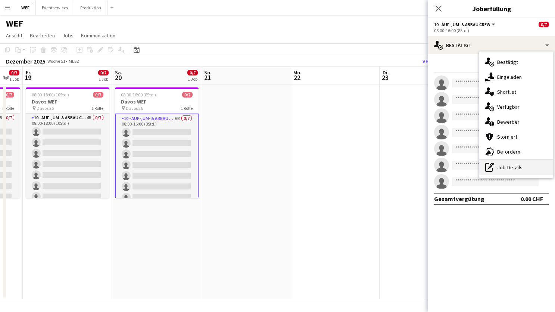
click at [509, 164] on div "pen-write Job-Details" at bounding box center [516, 167] width 74 height 15
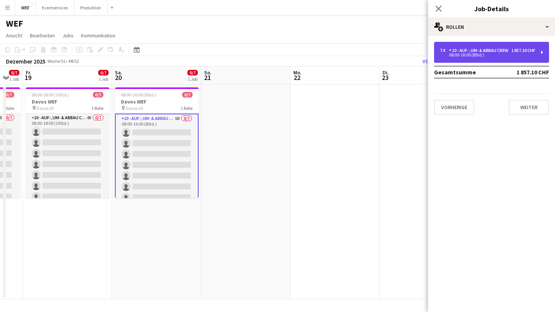
click at [536, 51] on div "7 x 10 - Auf-, Um- & Abbau Crew 1 857.10 CHF 08:00-16:00 (8Std.)" at bounding box center [491, 52] width 115 height 21
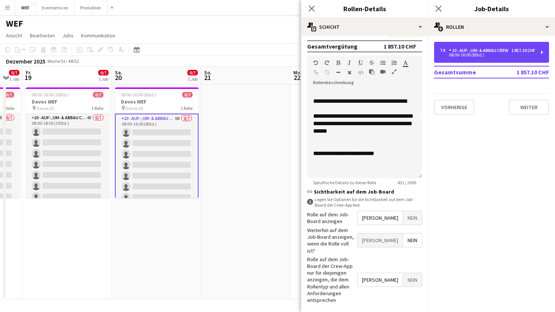
scroll to position [0, 0]
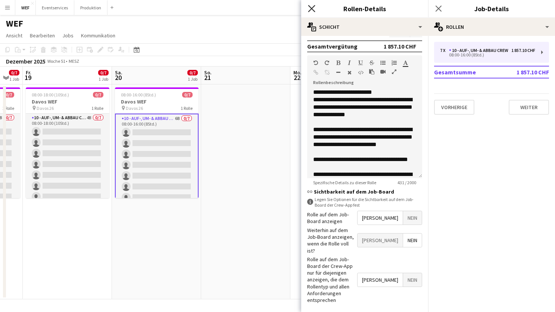
click at [313, 9] on icon "Pop-in schließen" at bounding box center [311, 8] width 7 height 7
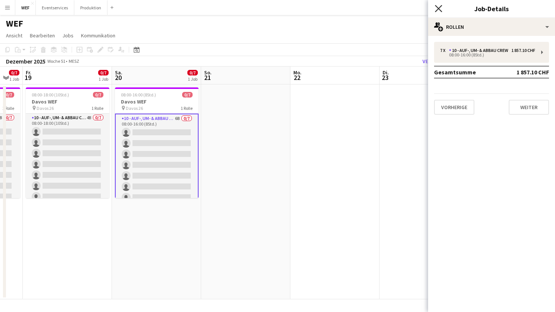
click at [438, 9] on icon at bounding box center [438, 8] width 7 height 7
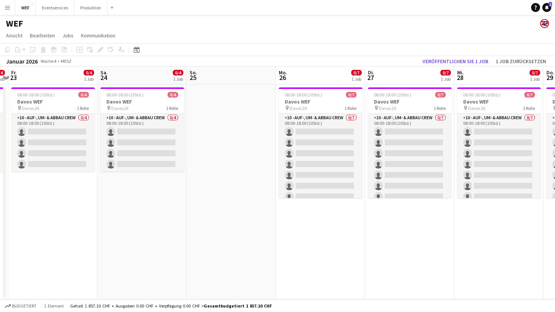
scroll to position [0, 336]
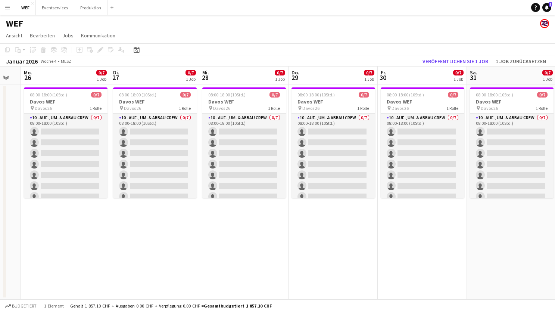
click at [5, 10] on button "Menü" at bounding box center [7, 7] width 15 height 15
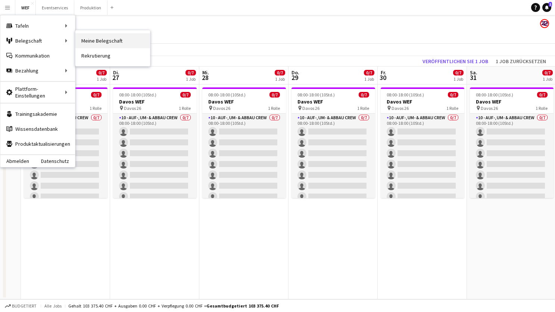
click at [103, 44] on link "Meine Belegschaft" at bounding box center [112, 40] width 75 height 15
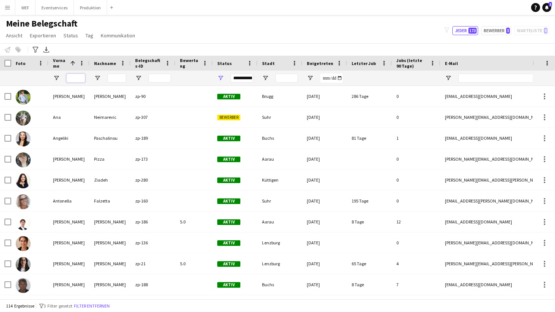
click at [76, 77] on input "Vorname Filtereingang" at bounding box center [75, 78] width 19 height 9
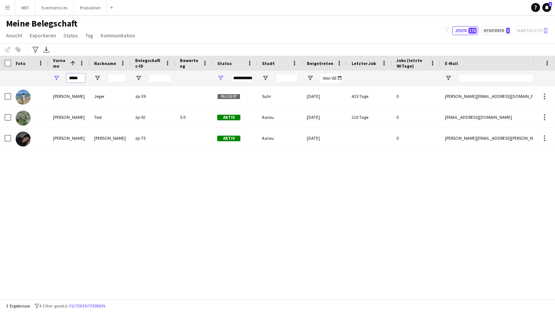
type input "*****"
click at [103, 175] on div "Simon Jeger zp-39 Pausiert Suhr 20-03-2024 415 Tage 0 altholz-manufaktur@gmx.ch…" at bounding box center [266, 192] width 533 height 213
click at [21, 10] on button "WEF Schließen" at bounding box center [25, 7] width 20 height 15
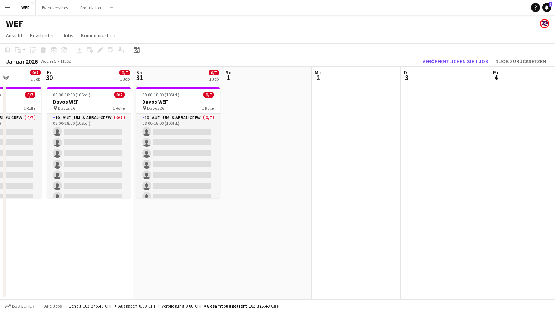
scroll to position [0, 312]
click at [7, 8] on app-icon "Menü" at bounding box center [7, 7] width 6 height 6
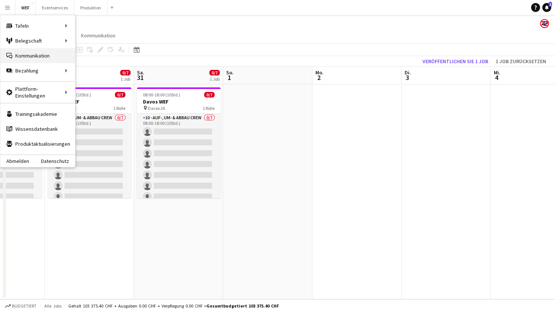
click at [43, 53] on link "Kommunikation Kommunikation" at bounding box center [37, 55] width 75 height 15
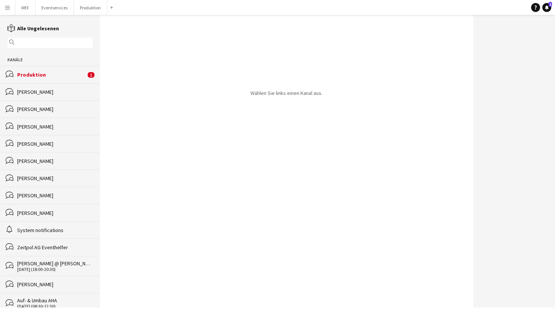
click at [48, 75] on div "Produktion" at bounding box center [51, 74] width 69 height 7
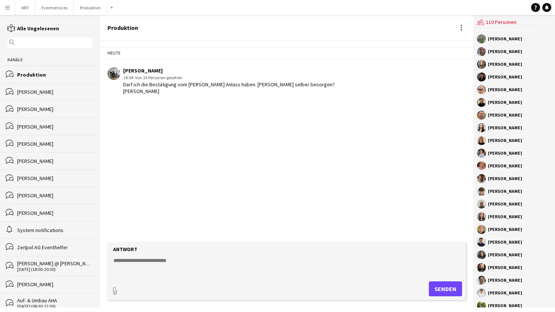
click at [112, 72] on app-user-avatar at bounding box center [114, 73] width 13 height 13
click at [133, 73] on div "[PERSON_NAME]" at bounding box center [229, 70] width 212 height 7
click at [30, 91] on div "[PERSON_NAME]" at bounding box center [54, 91] width 75 height 7
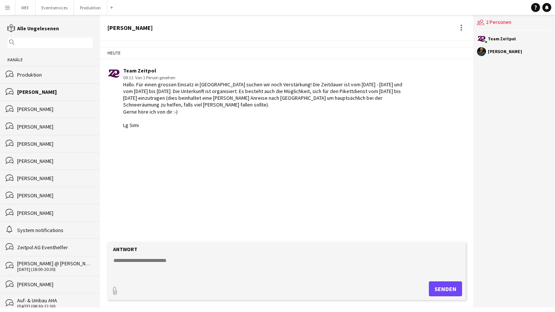
click at [27, 76] on div "Produktion" at bounding box center [54, 74] width 75 height 7
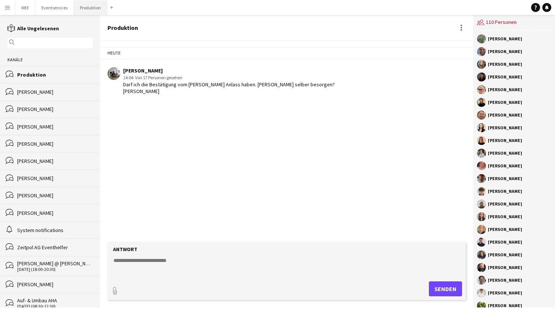
click at [90, 7] on button "Produktion Schließen" at bounding box center [90, 7] width 33 height 15
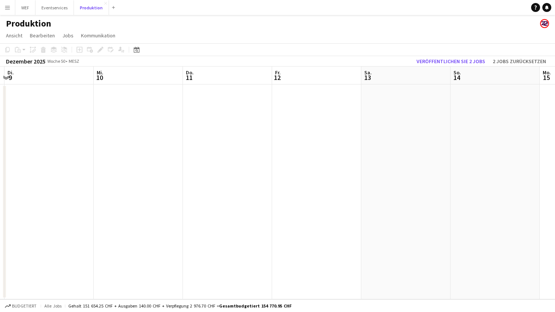
scroll to position [0, 198]
click at [55, 8] on button "Eventservices Schließen" at bounding box center [54, 7] width 38 height 15
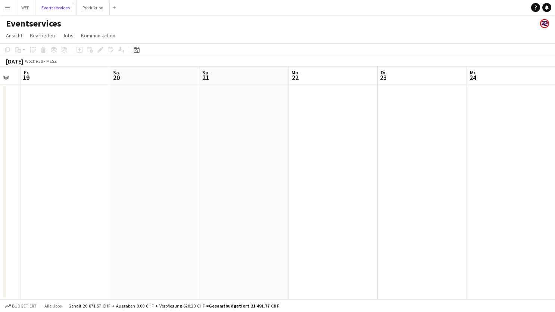
scroll to position [0, 233]
click at [94, 6] on button "Produktion Schließen" at bounding box center [93, 7] width 33 height 15
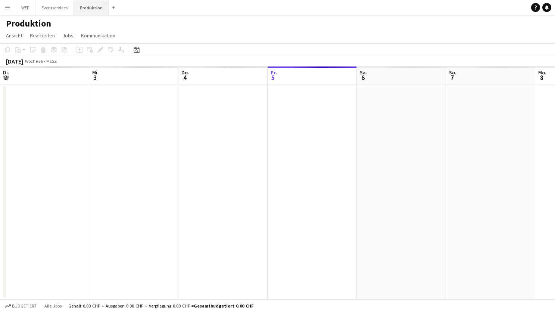
scroll to position [0, 178]
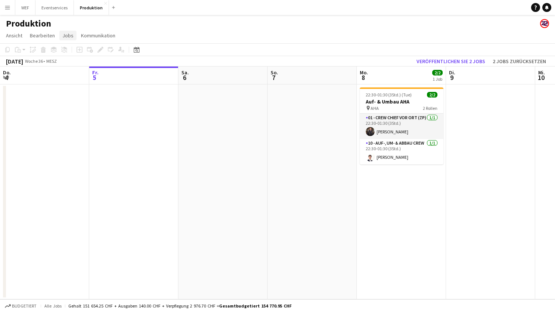
click at [69, 37] on span "Jobs" at bounding box center [67, 35] width 11 height 7
click at [284, 212] on app-date-cell at bounding box center [312, 191] width 89 height 215
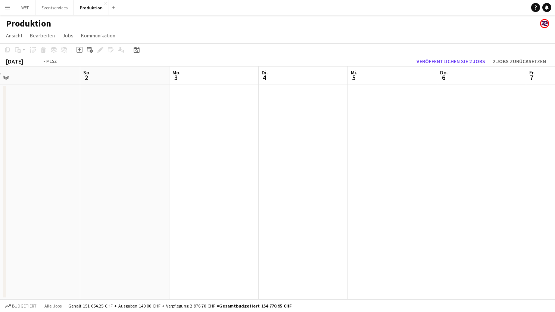
scroll to position [0, 213]
click at [28, 2] on button "WEF Schließen" at bounding box center [25, 7] width 20 height 15
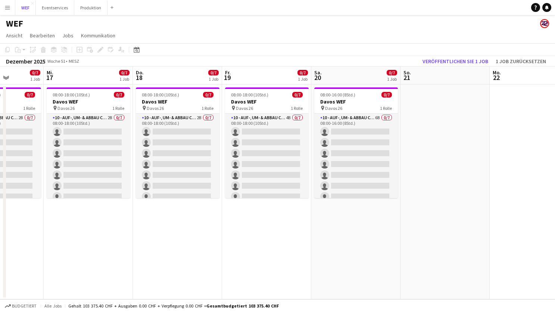
scroll to position [0, 361]
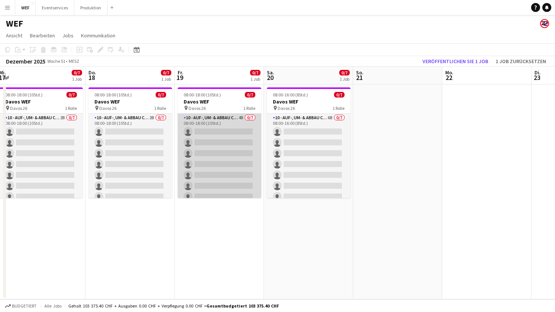
click at [235, 124] on app-card-role "10 - Auf-, Um- & Abbau Crew 4B 0/7 08:00-18:00 (10Std.) single-neutral-actions …" at bounding box center [220, 159] width 84 height 90
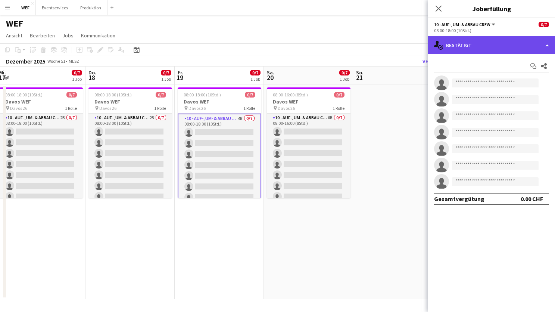
click at [497, 49] on div "single-neutral-actions-check-2 Bestätigt" at bounding box center [491, 45] width 127 height 18
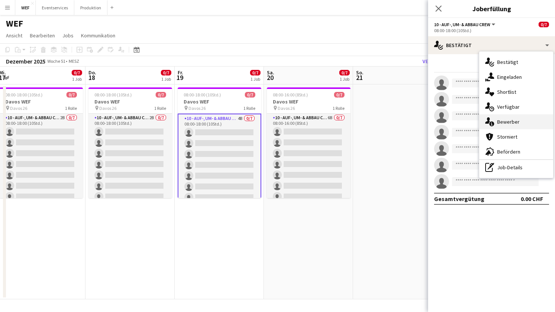
click at [499, 121] on span "Bewerber" at bounding box center [508, 121] width 22 height 7
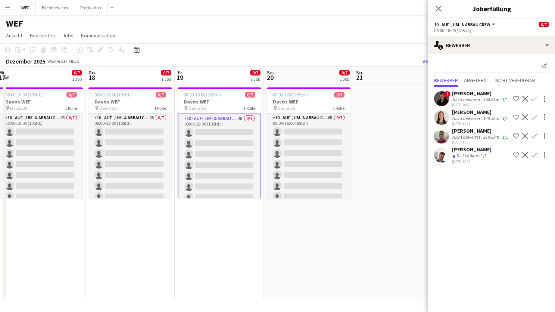
click at [444, 96] on app-user-avatar at bounding box center [441, 98] width 15 height 15
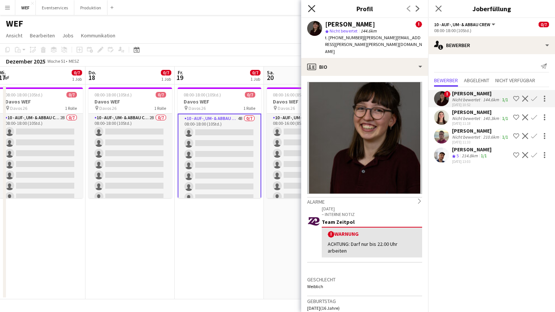
click at [311, 10] on icon at bounding box center [311, 8] width 7 height 7
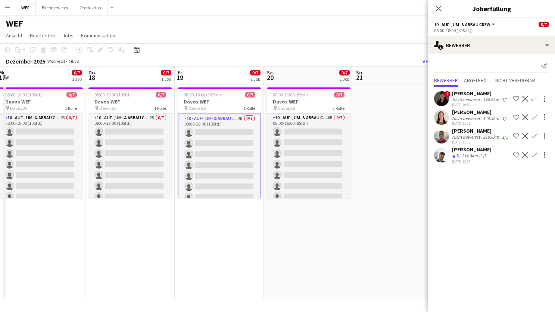
click at [444, 118] on app-user-avatar at bounding box center [441, 117] width 15 height 15
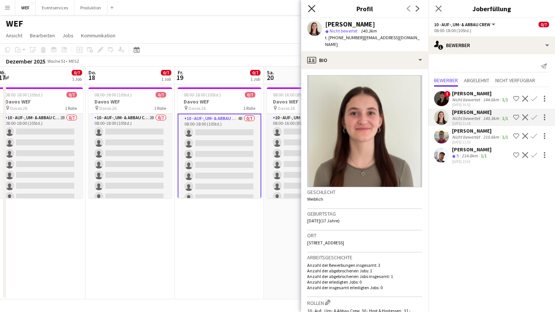
click at [312, 7] on icon at bounding box center [311, 8] width 7 height 7
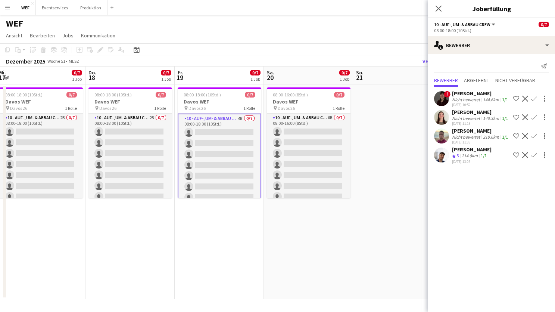
click at [379, 134] on app-date-cell at bounding box center [397, 191] width 89 height 215
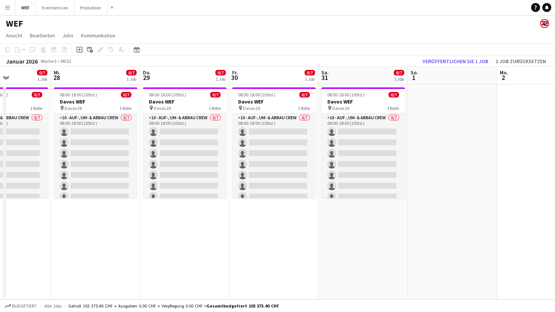
scroll to position [0, 307]
